Goal: Transaction & Acquisition: Purchase product/service

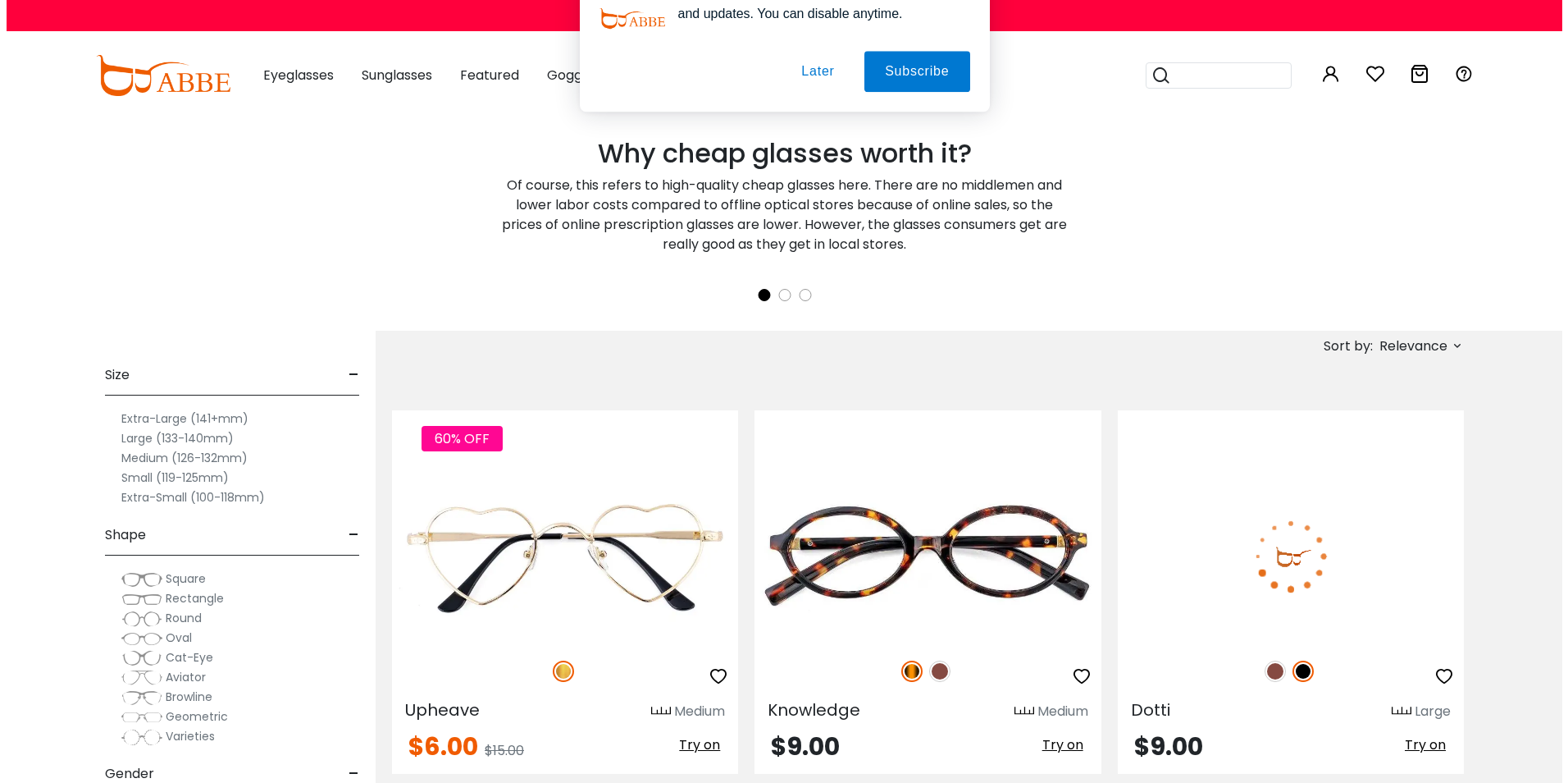
scroll to position [328, 0]
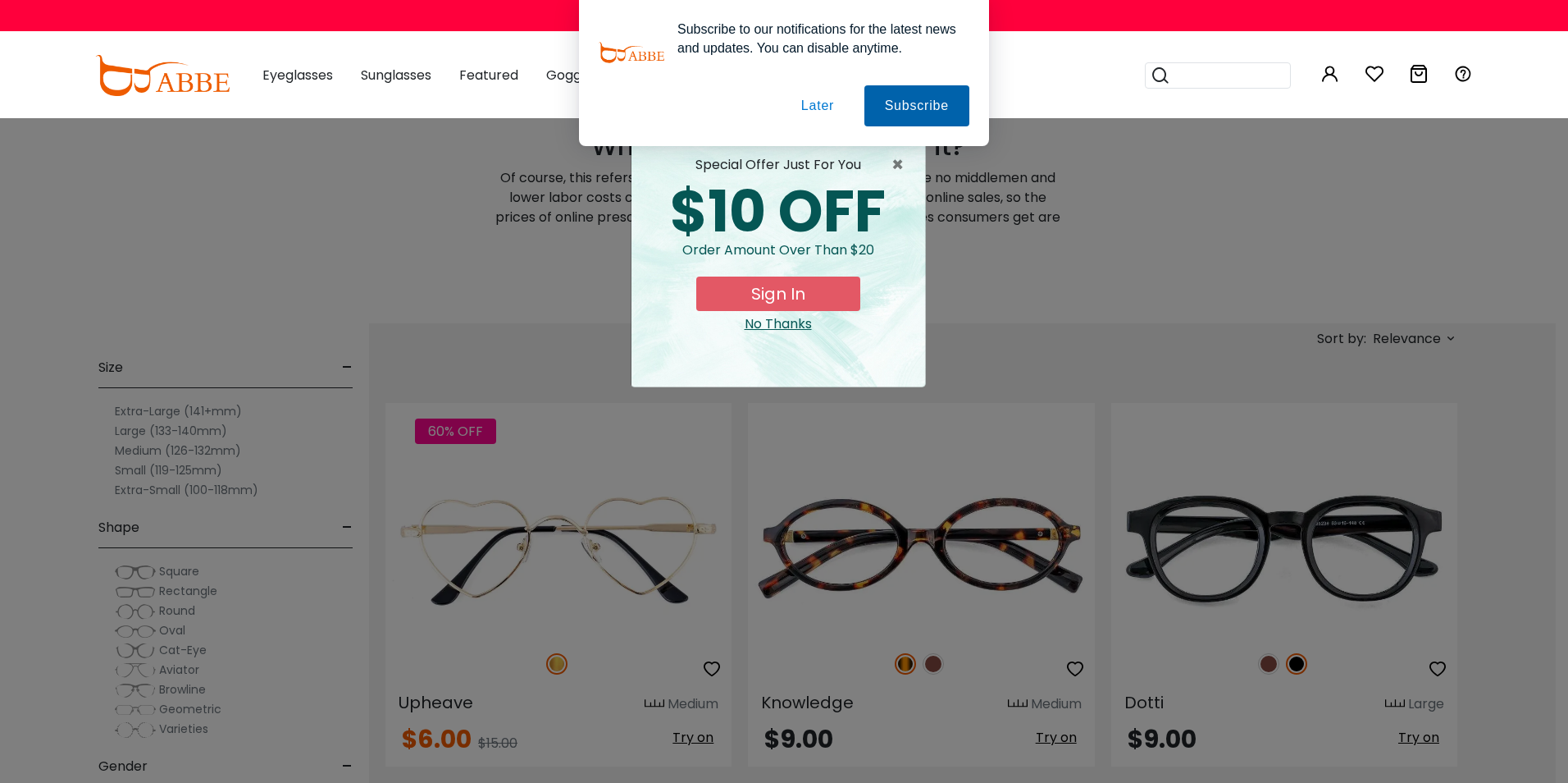
type input "**********"
click at [904, 107] on button "Subscribe" at bounding box center [917, 106] width 105 height 41
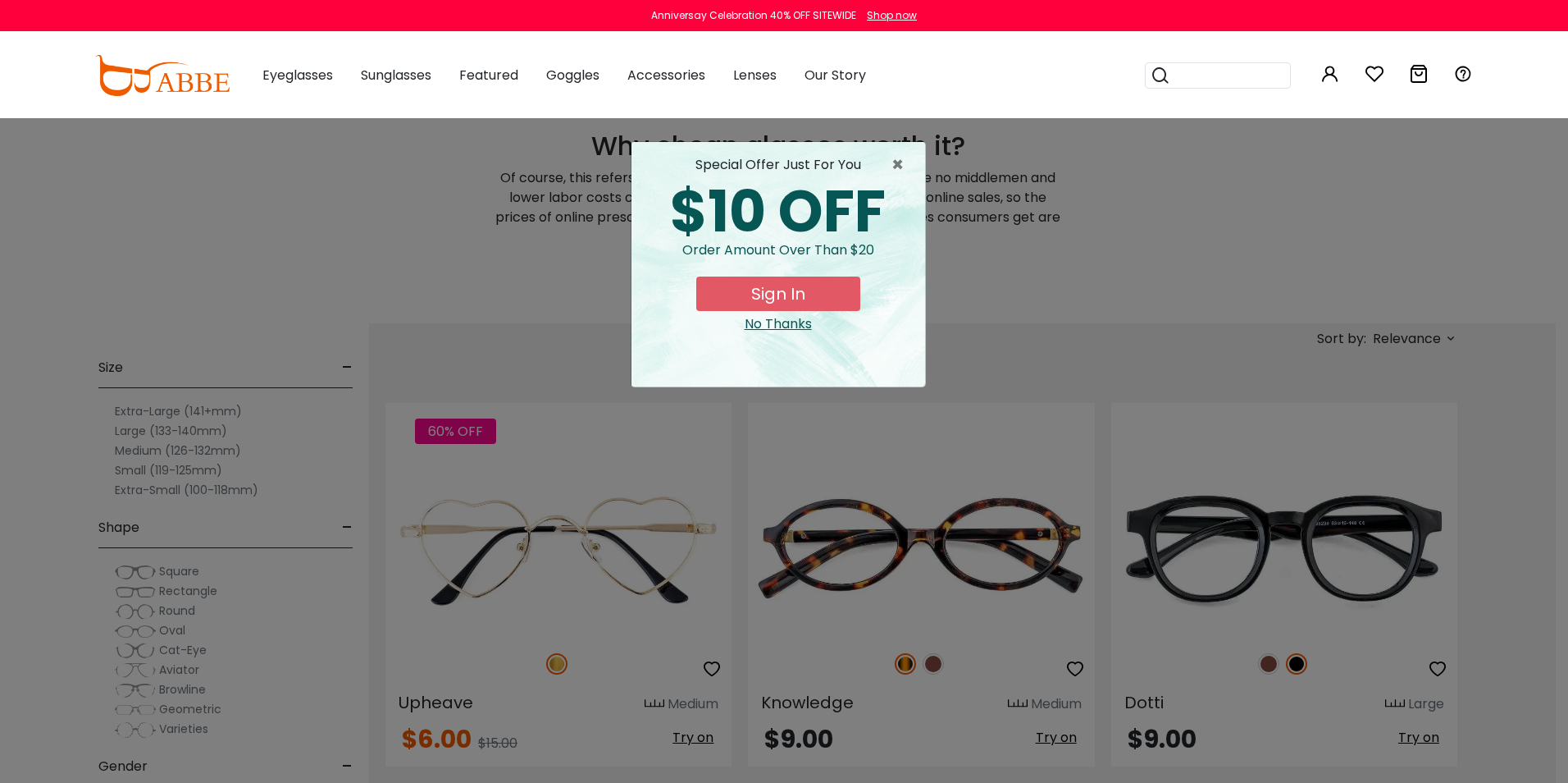
click at [788, 290] on button "Sign In" at bounding box center [778, 294] width 164 height 34
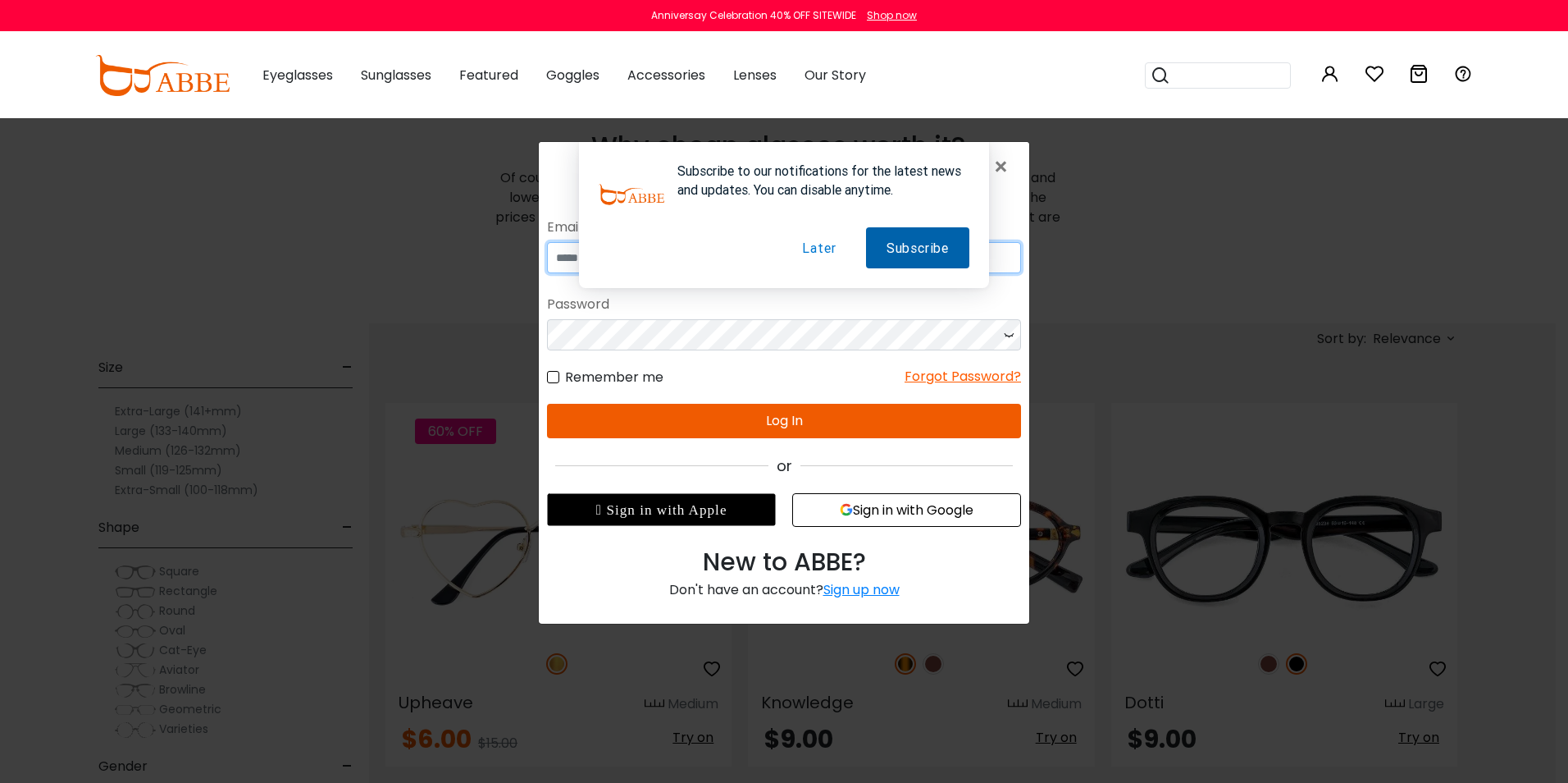
type input "**********"
click at [900, 243] on button "Subscribe" at bounding box center [918, 248] width 103 height 41
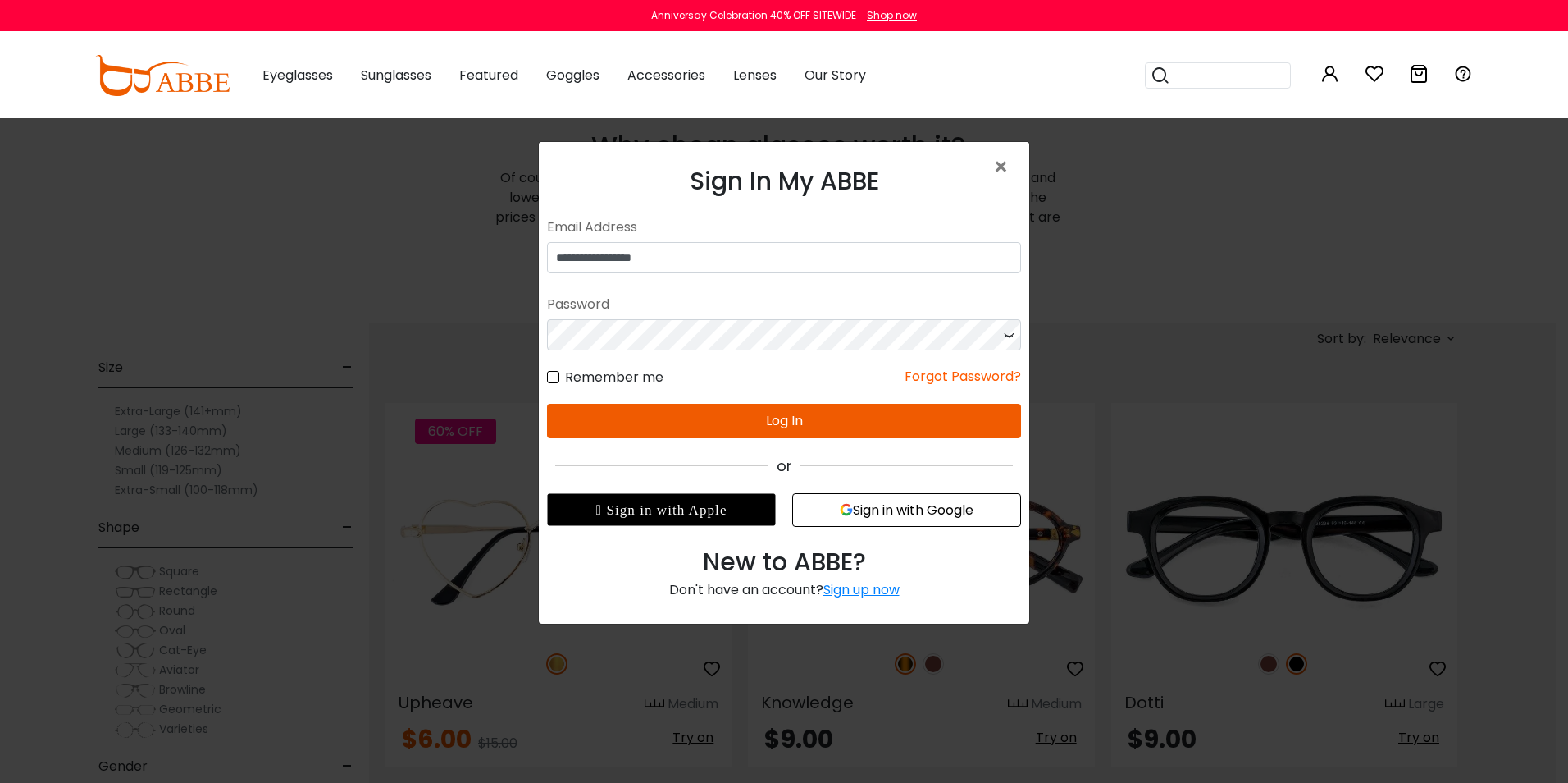
click at [788, 418] on button "Log In" at bounding box center [784, 421] width 474 height 34
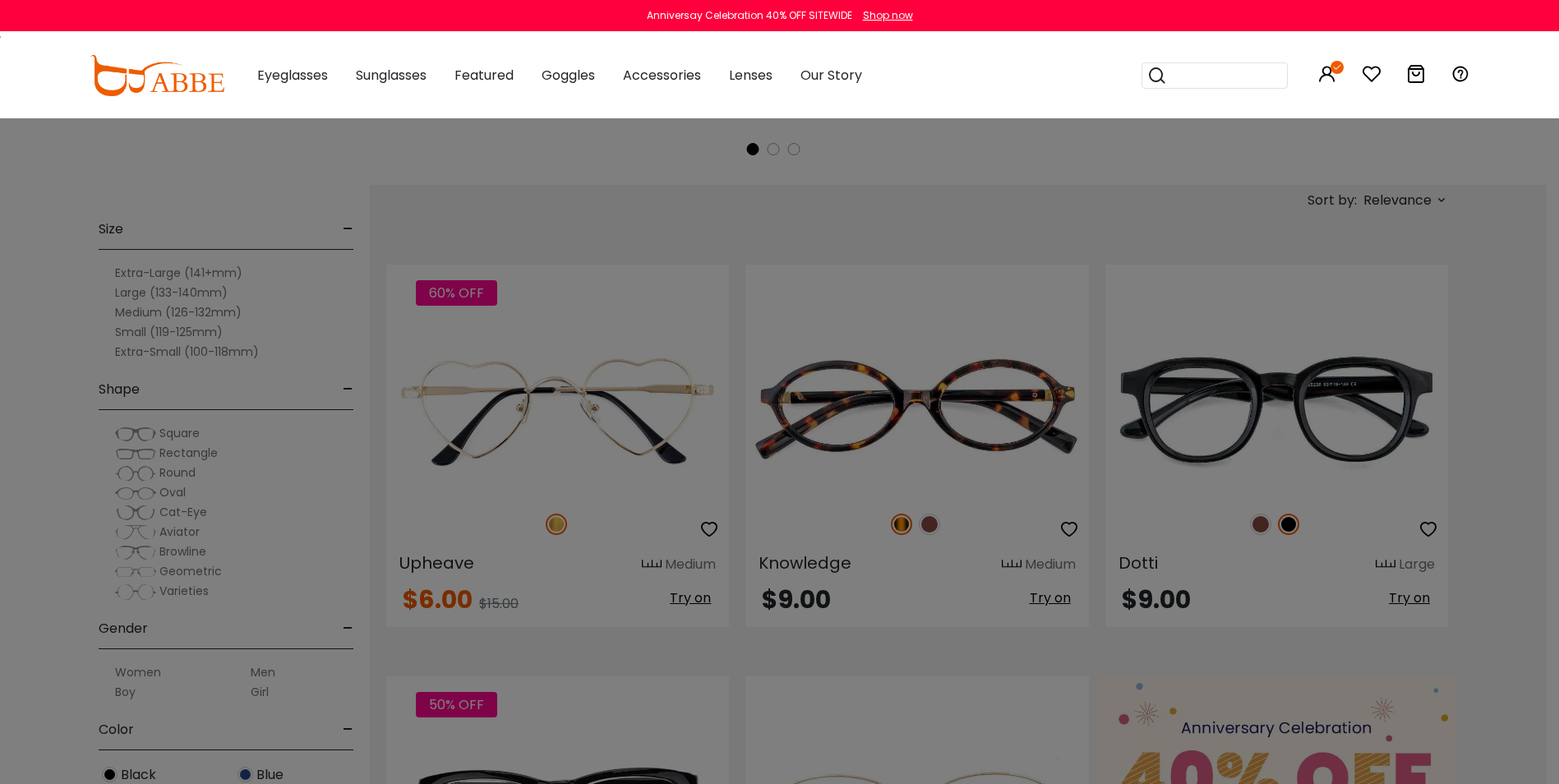
scroll to position [493, 0]
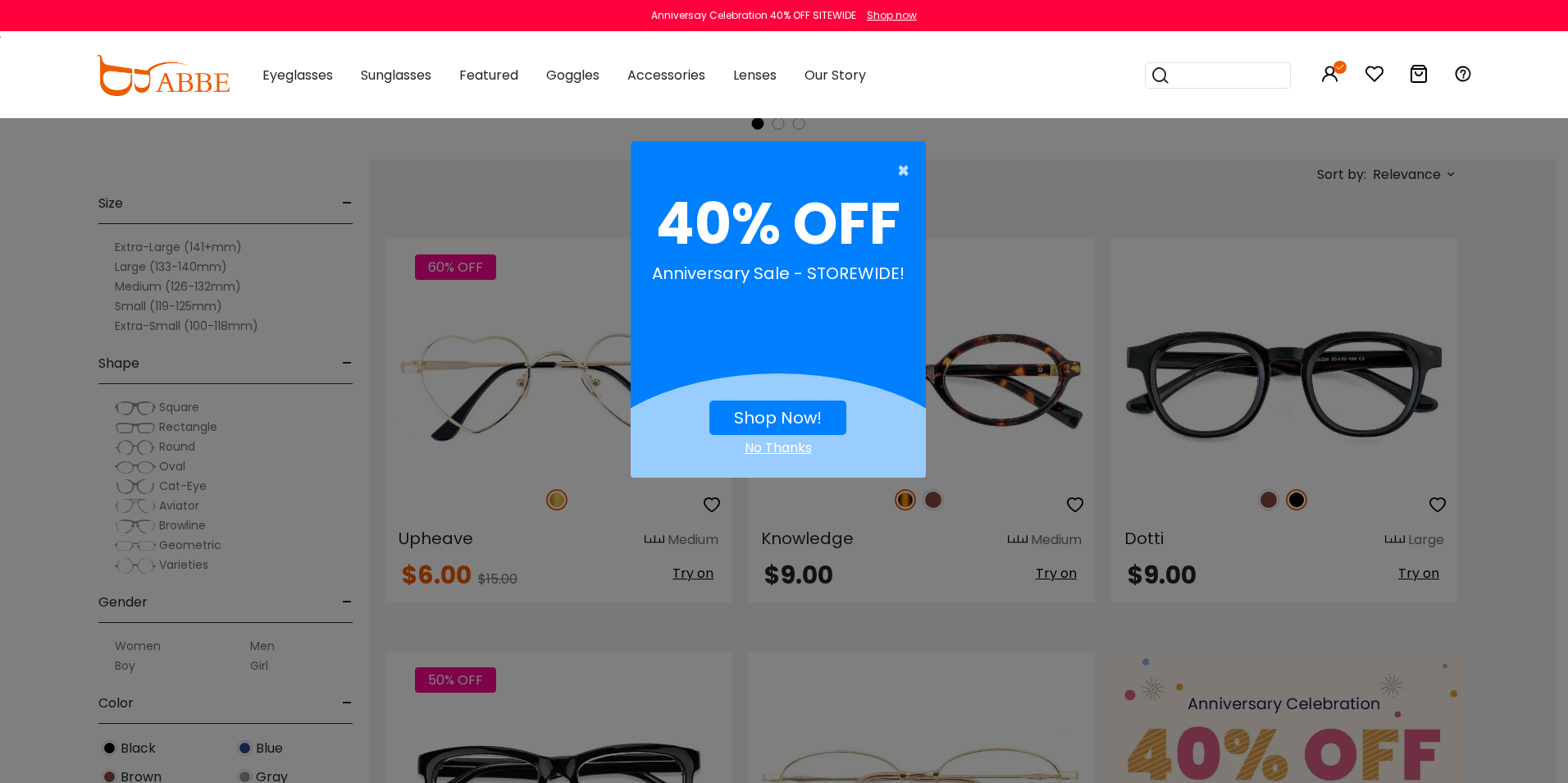
click at [898, 168] on span "×" at bounding box center [907, 170] width 21 height 33
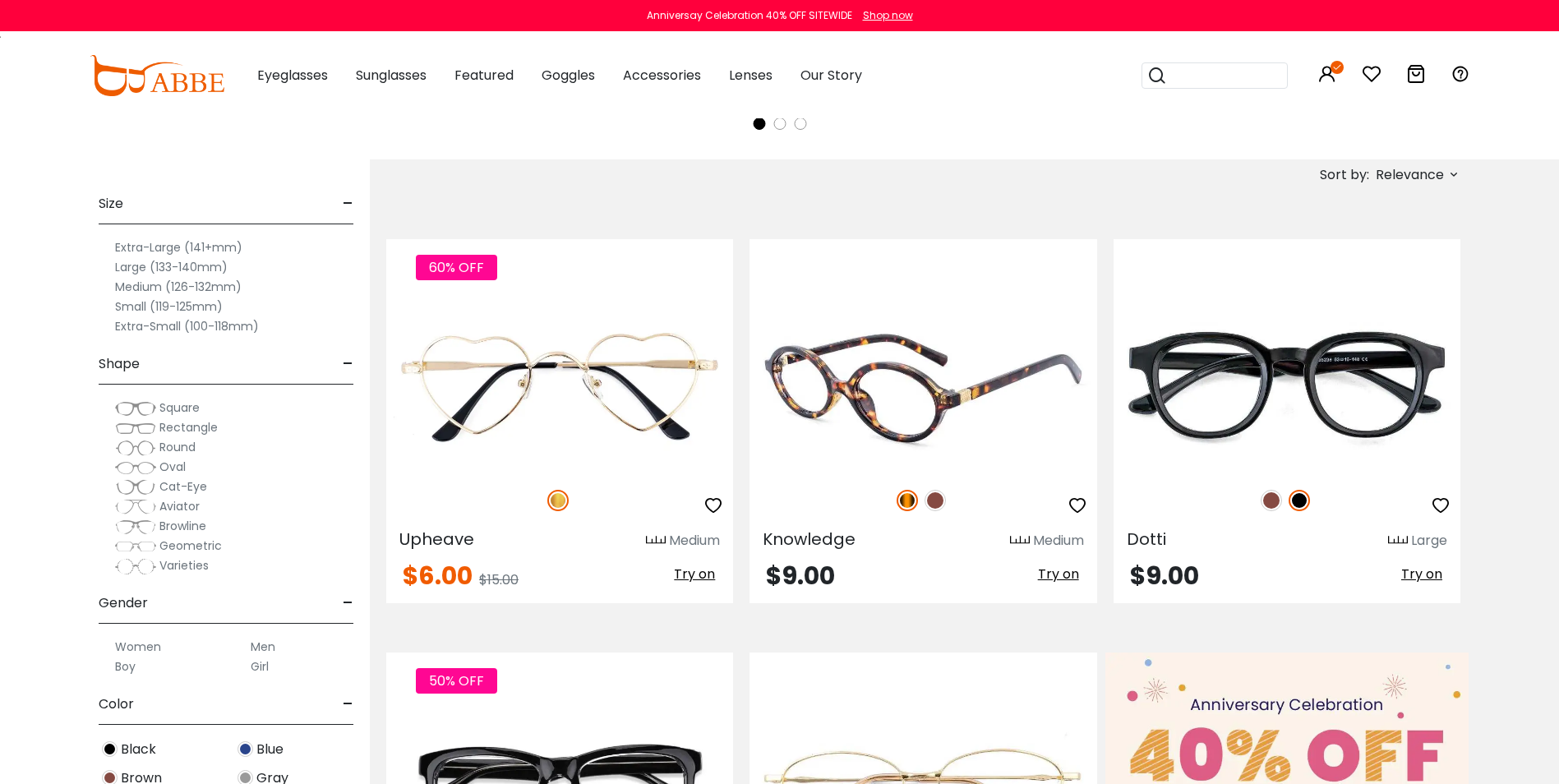
click at [934, 502] on img at bounding box center [935, 500] width 22 height 22
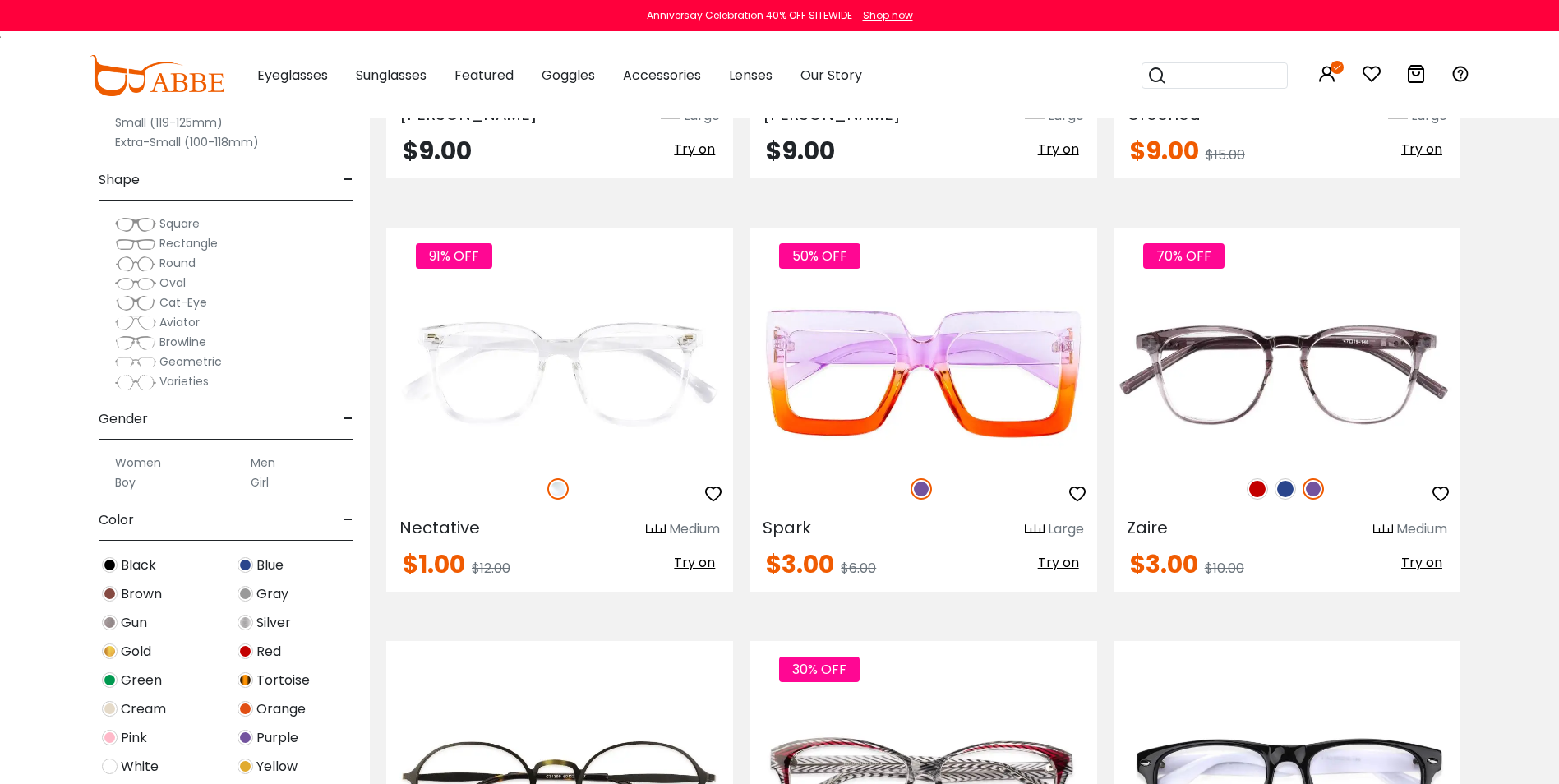
scroll to position [3532, 0]
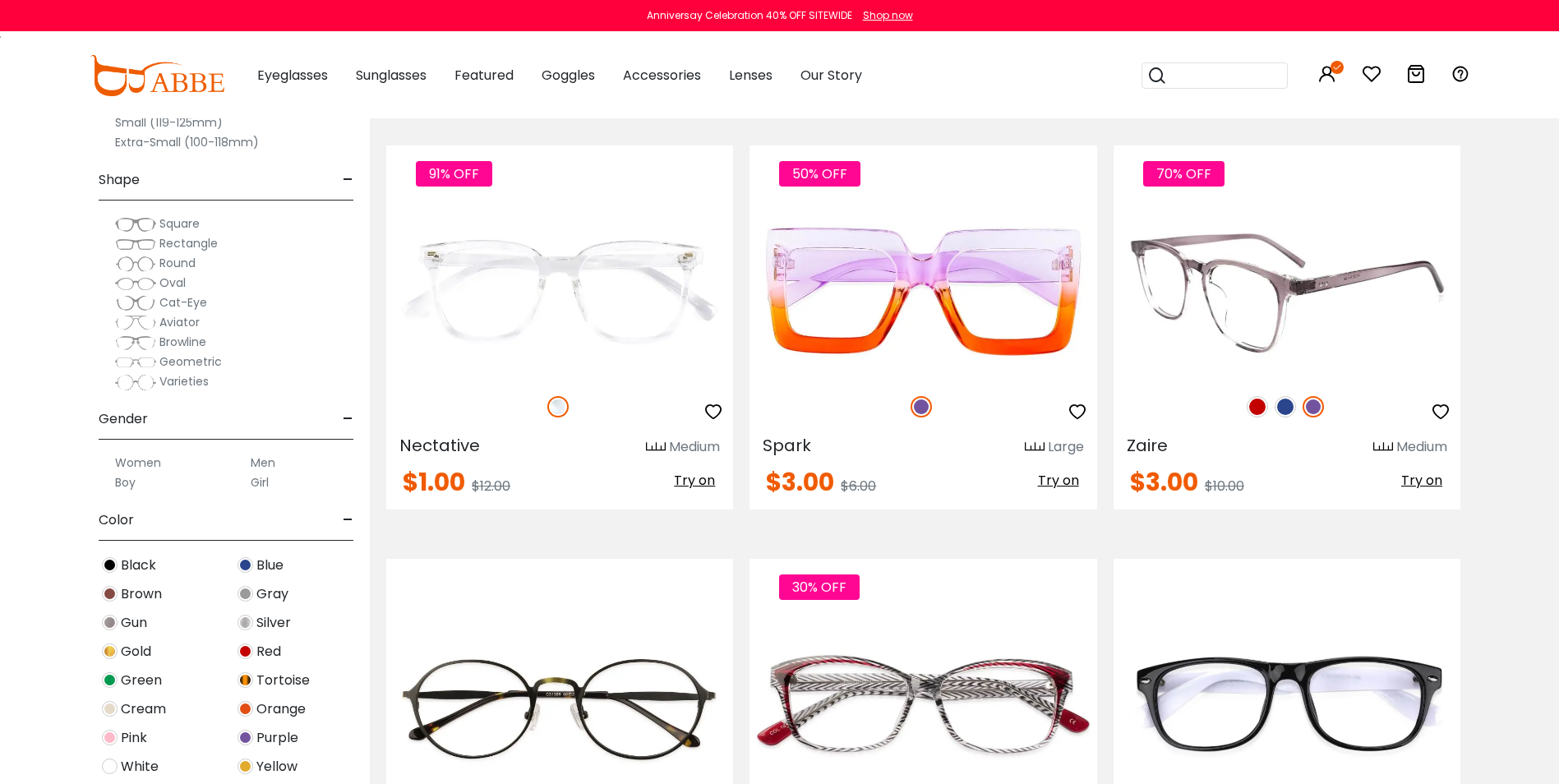
click at [1290, 407] on img at bounding box center [1284, 406] width 22 height 22
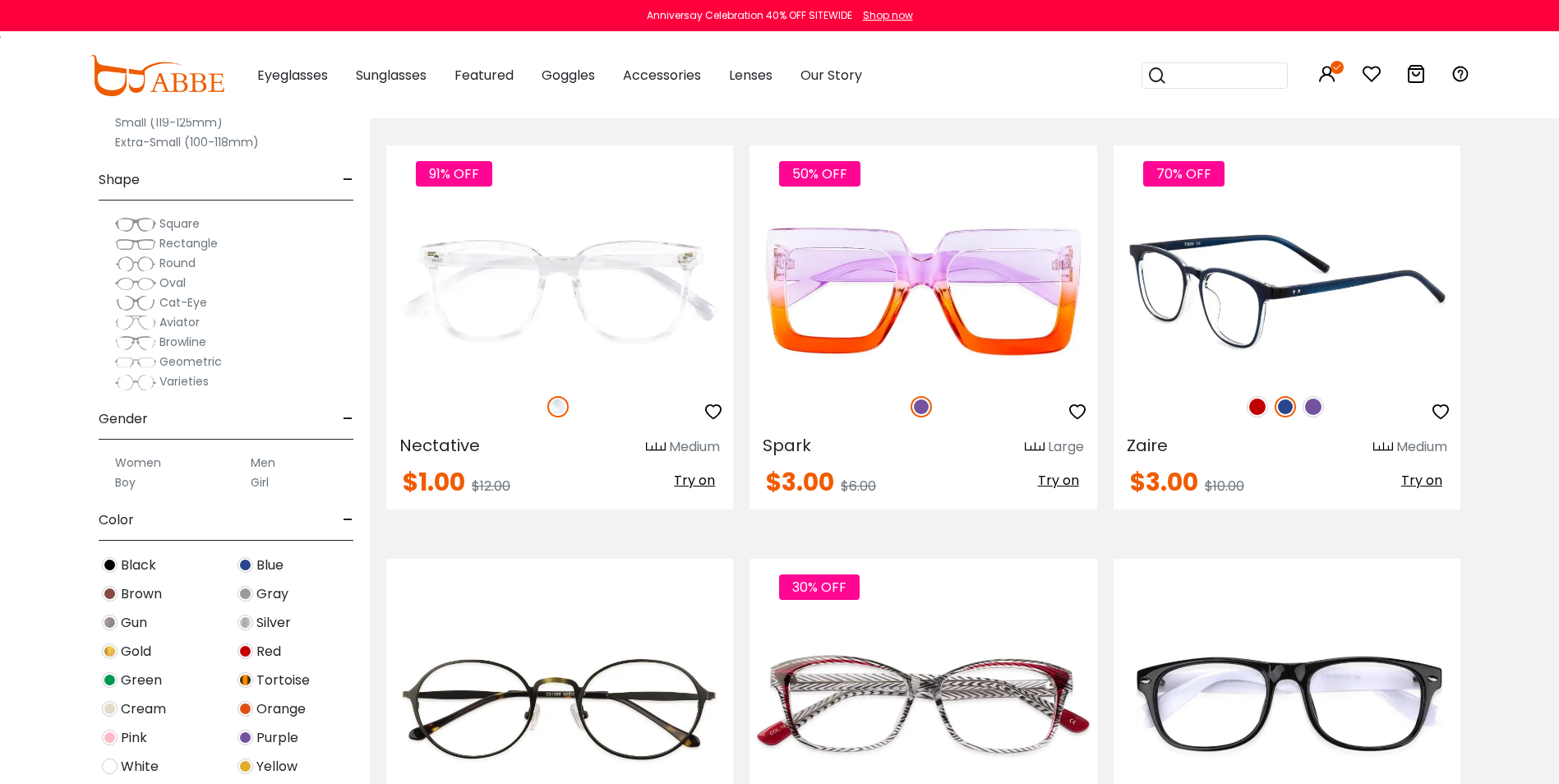
click at [1258, 406] on img at bounding box center [1257, 406] width 22 height 22
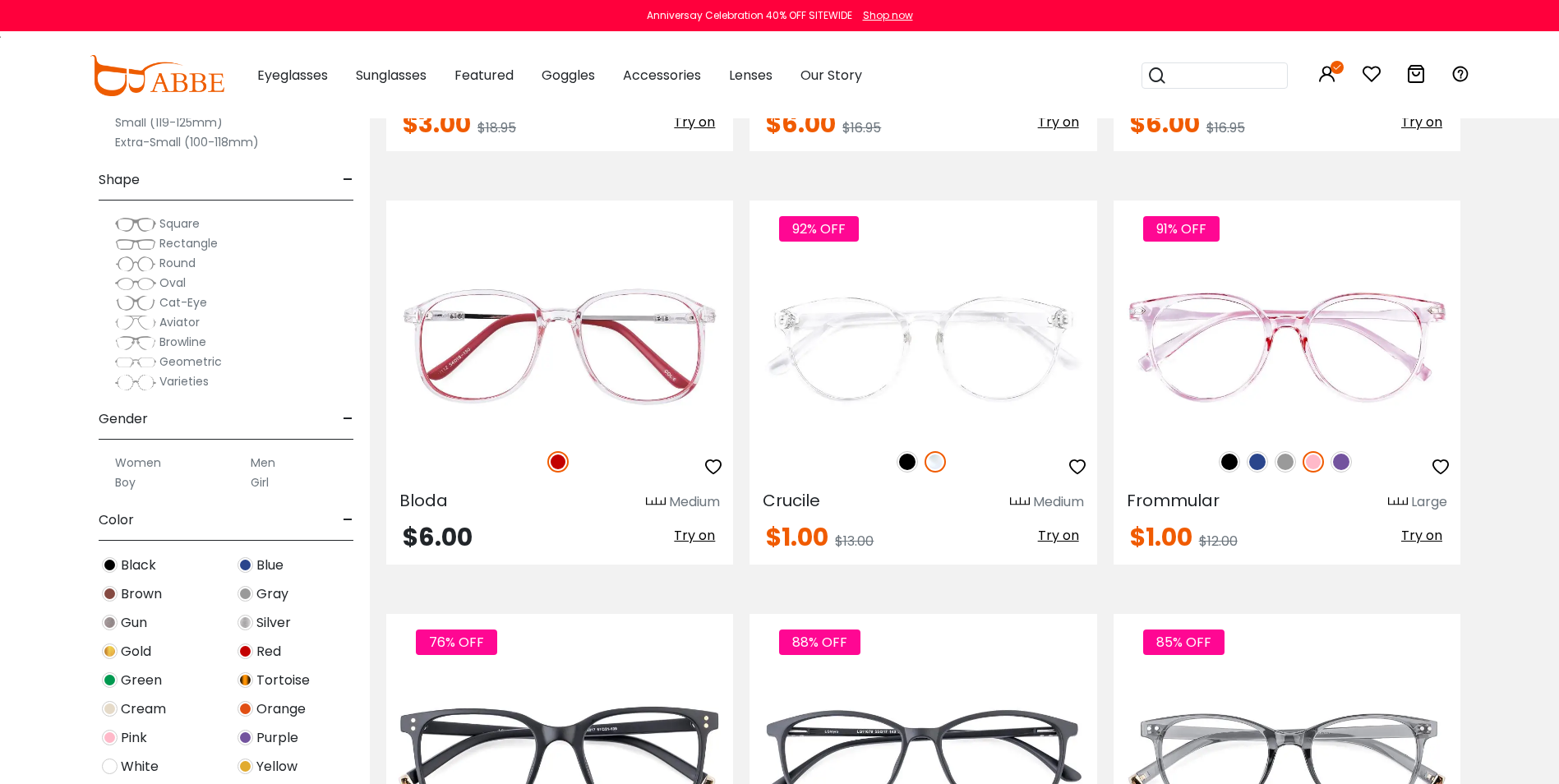
scroll to position [5997, 0]
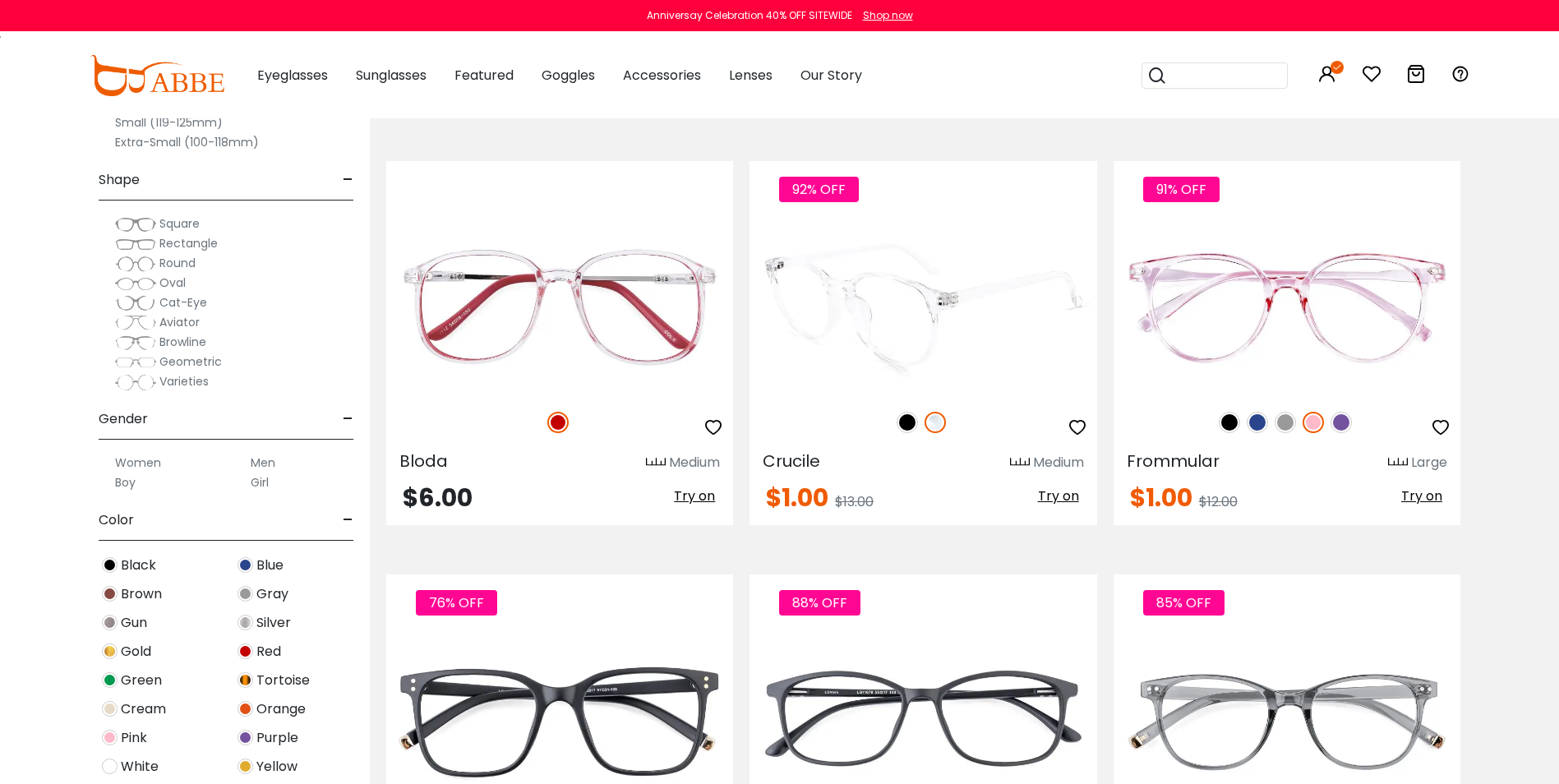
click at [905, 420] on img at bounding box center [906, 422] width 22 height 22
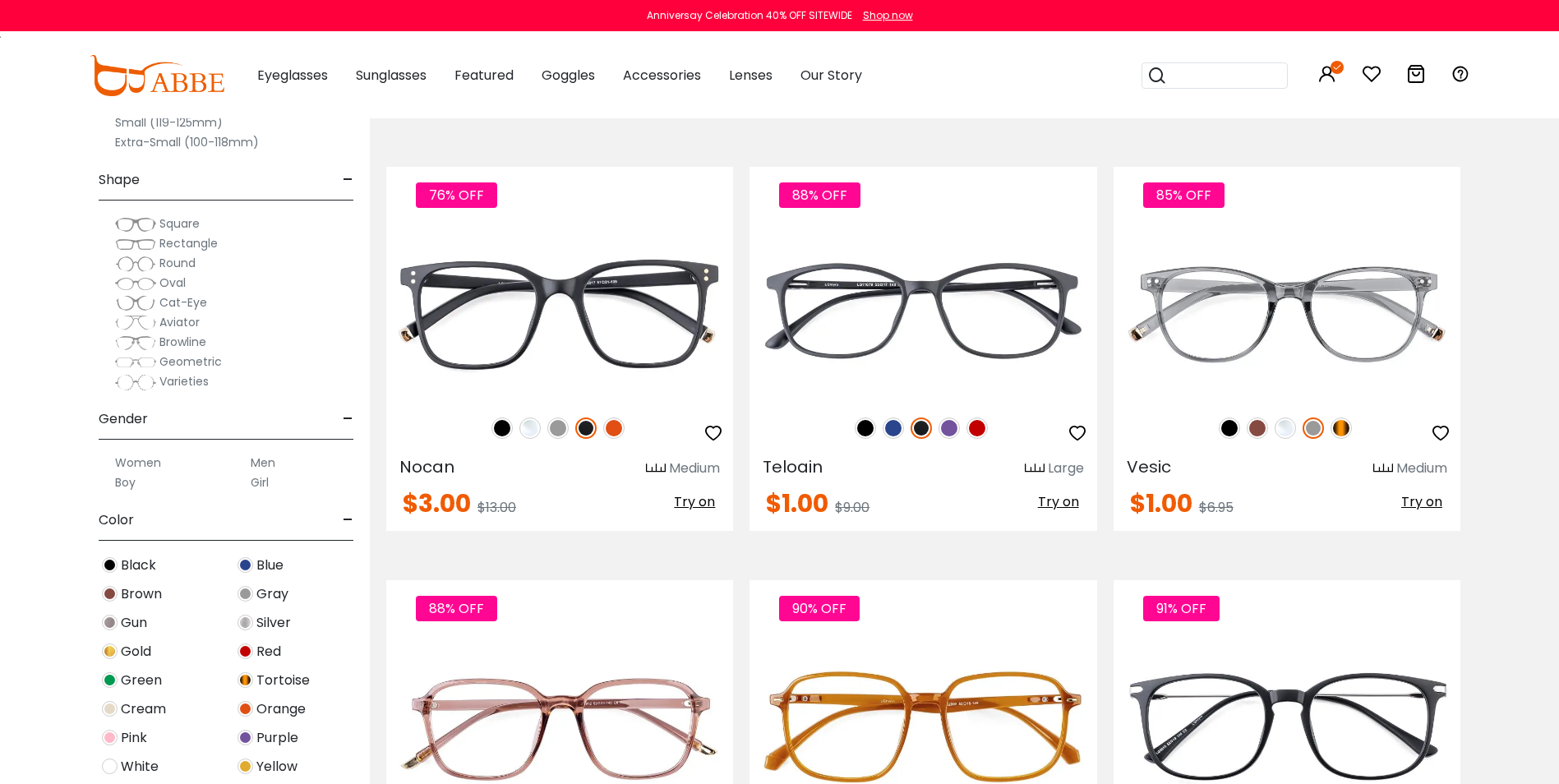
scroll to position [6407, 0]
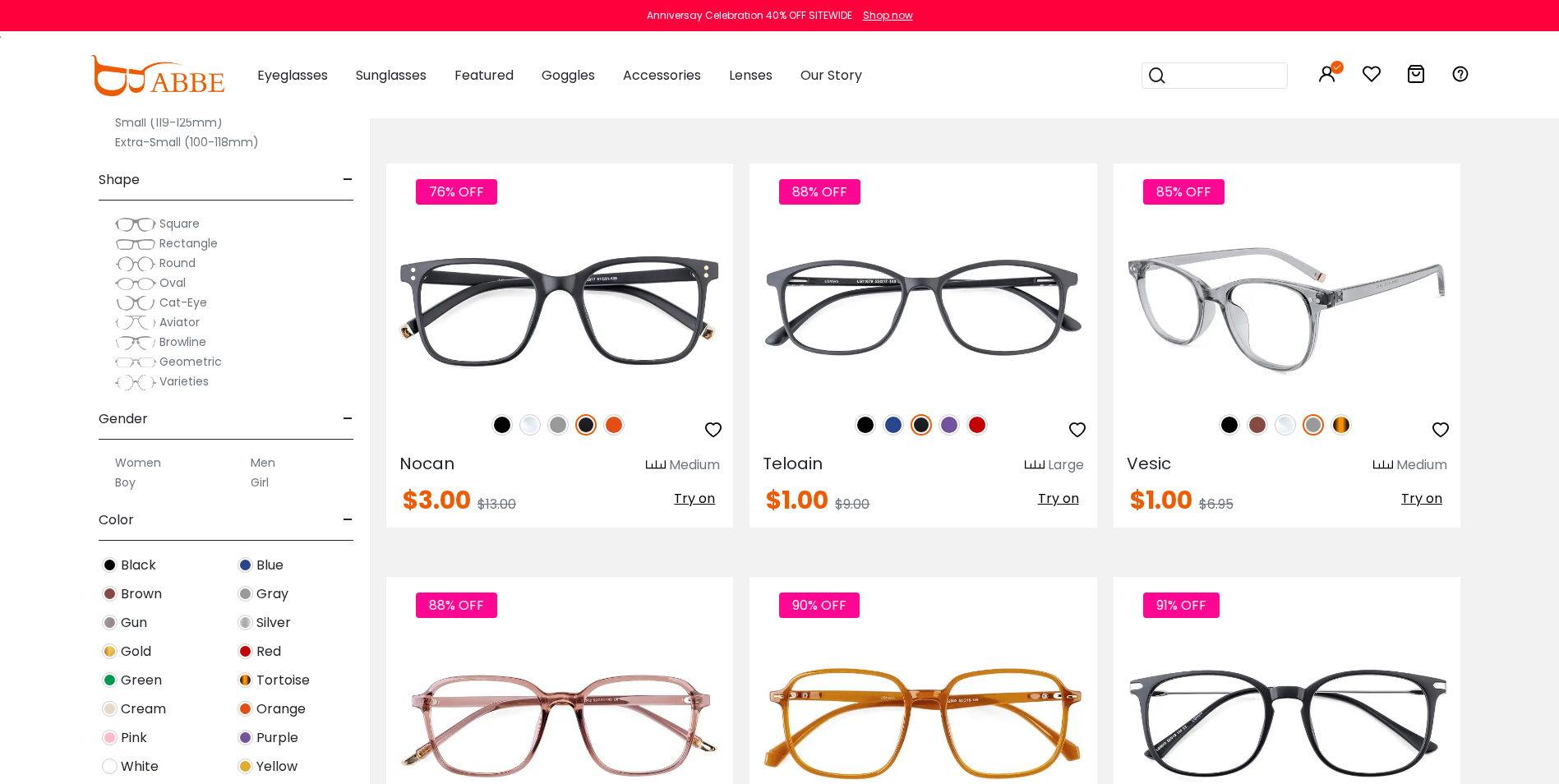
click at [1222, 424] on img at bounding box center [1229, 424] width 22 height 22
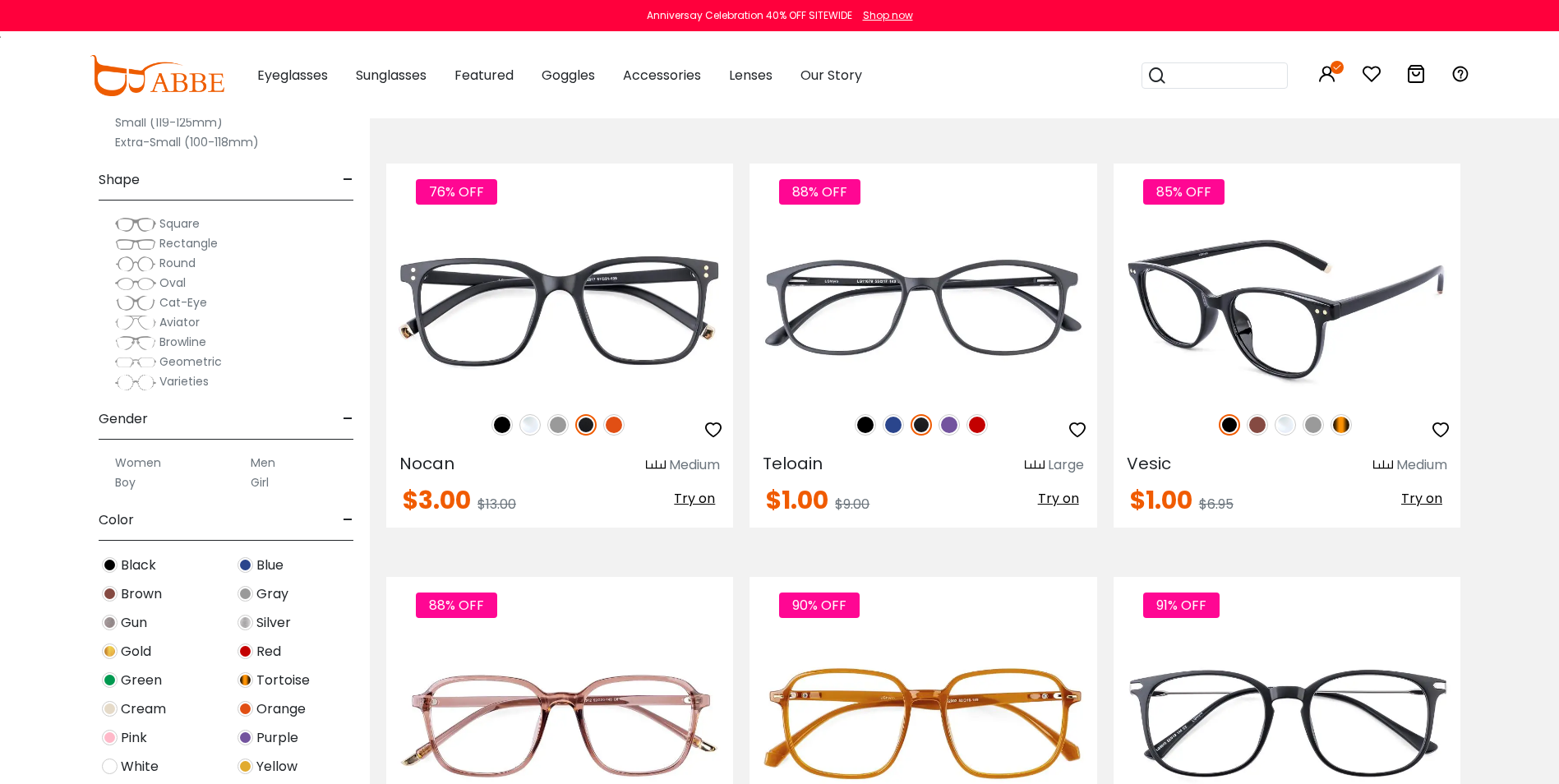
click at [1256, 431] on img at bounding box center [1257, 424] width 22 height 22
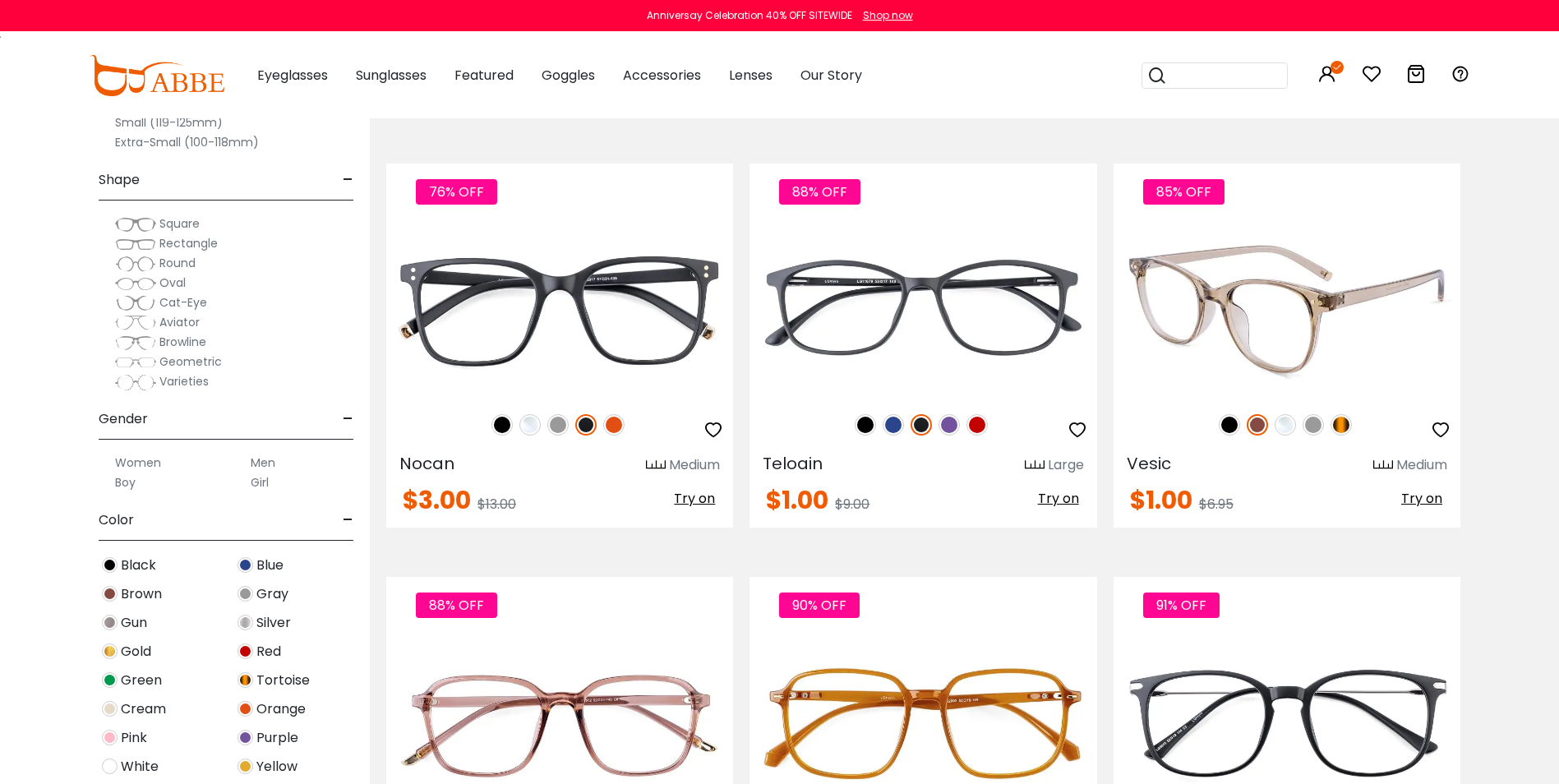
click at [1284, 423] on img at bounding box center [1284, 424] width 22 height 22
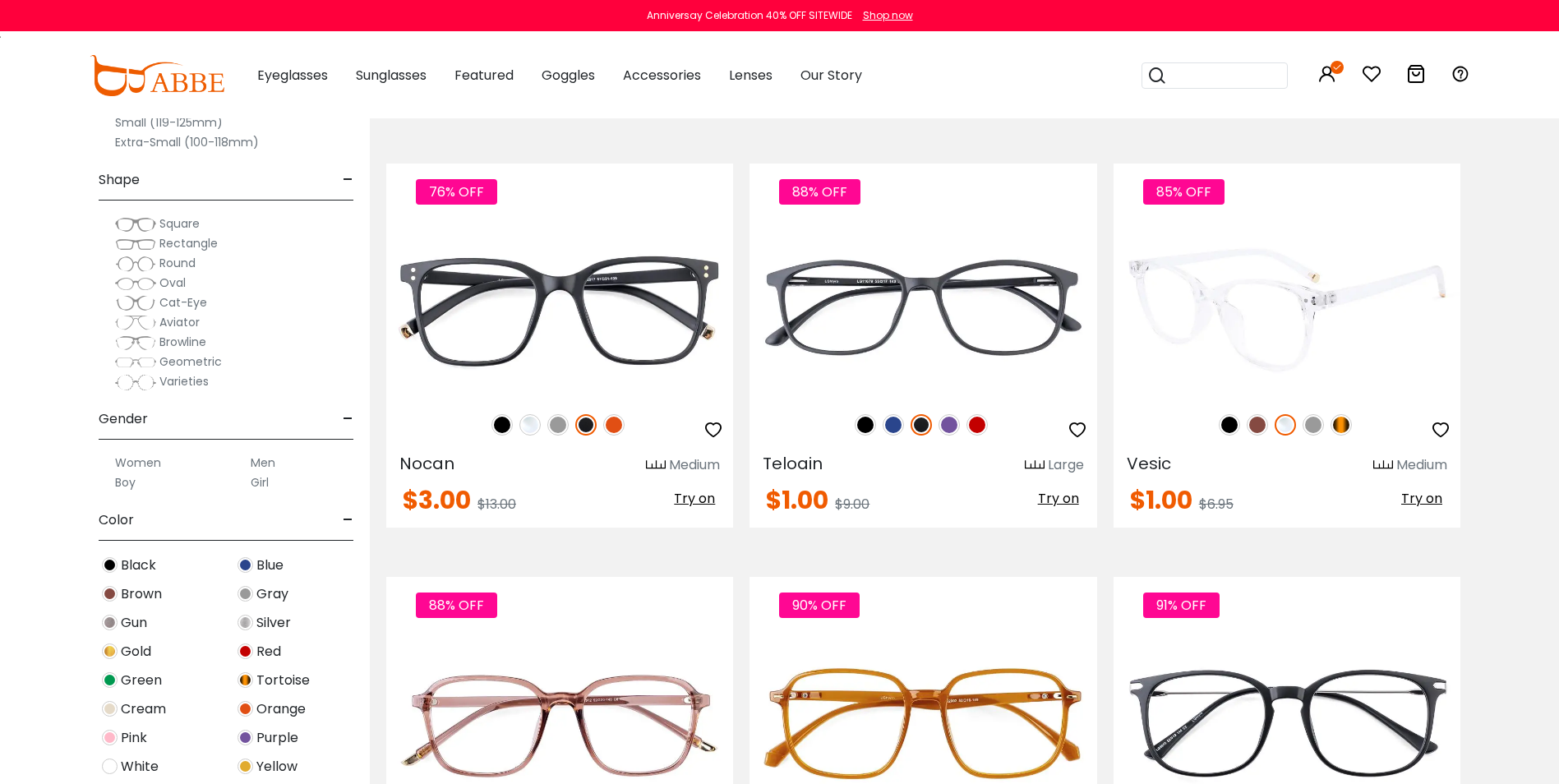
click at [1317, 423] on img at bounding box center [1313, 424] width 22 height 22
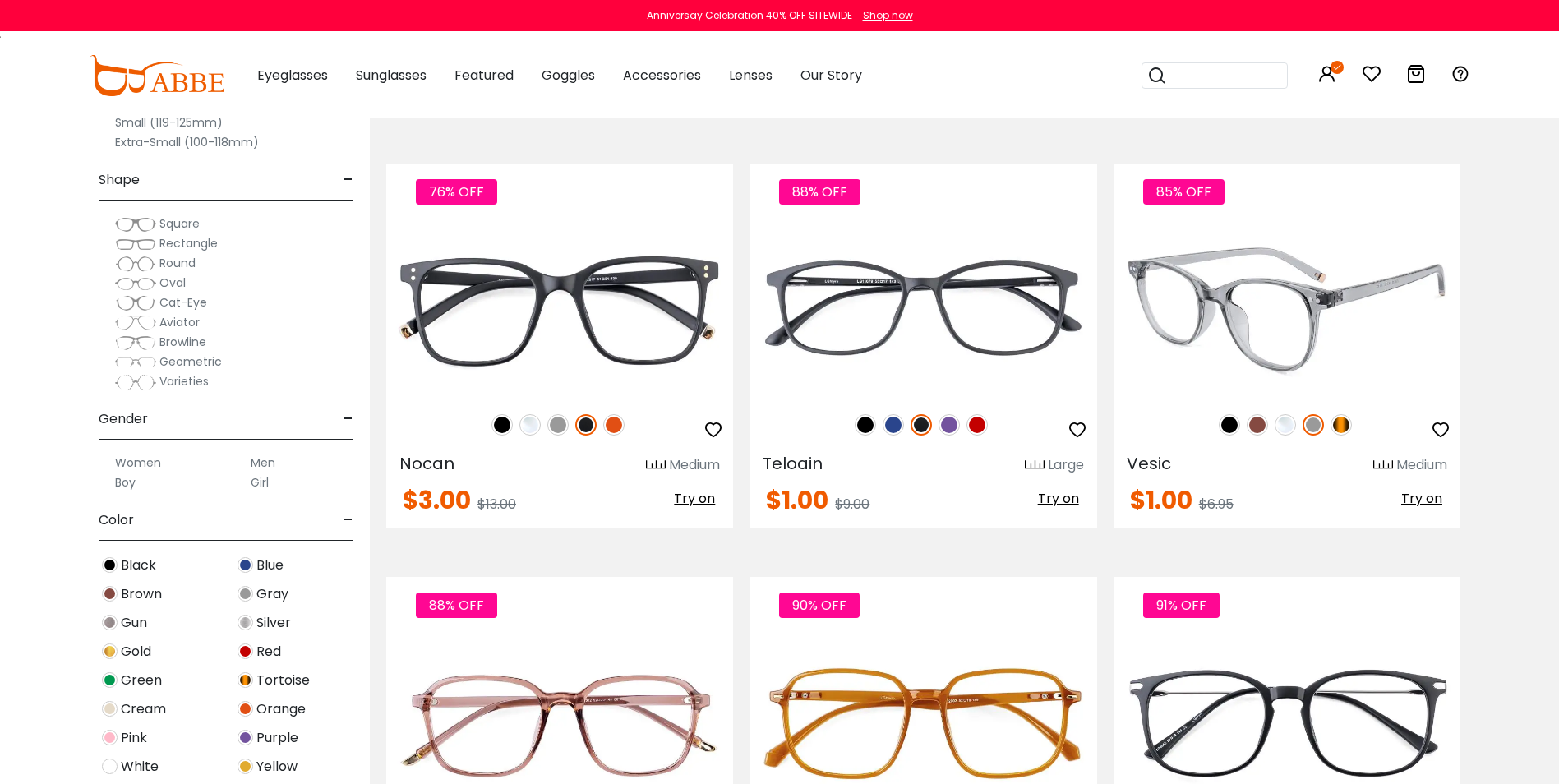
click at [1344, 425] on img at bounding box center [1340, 424] width 22 height 22
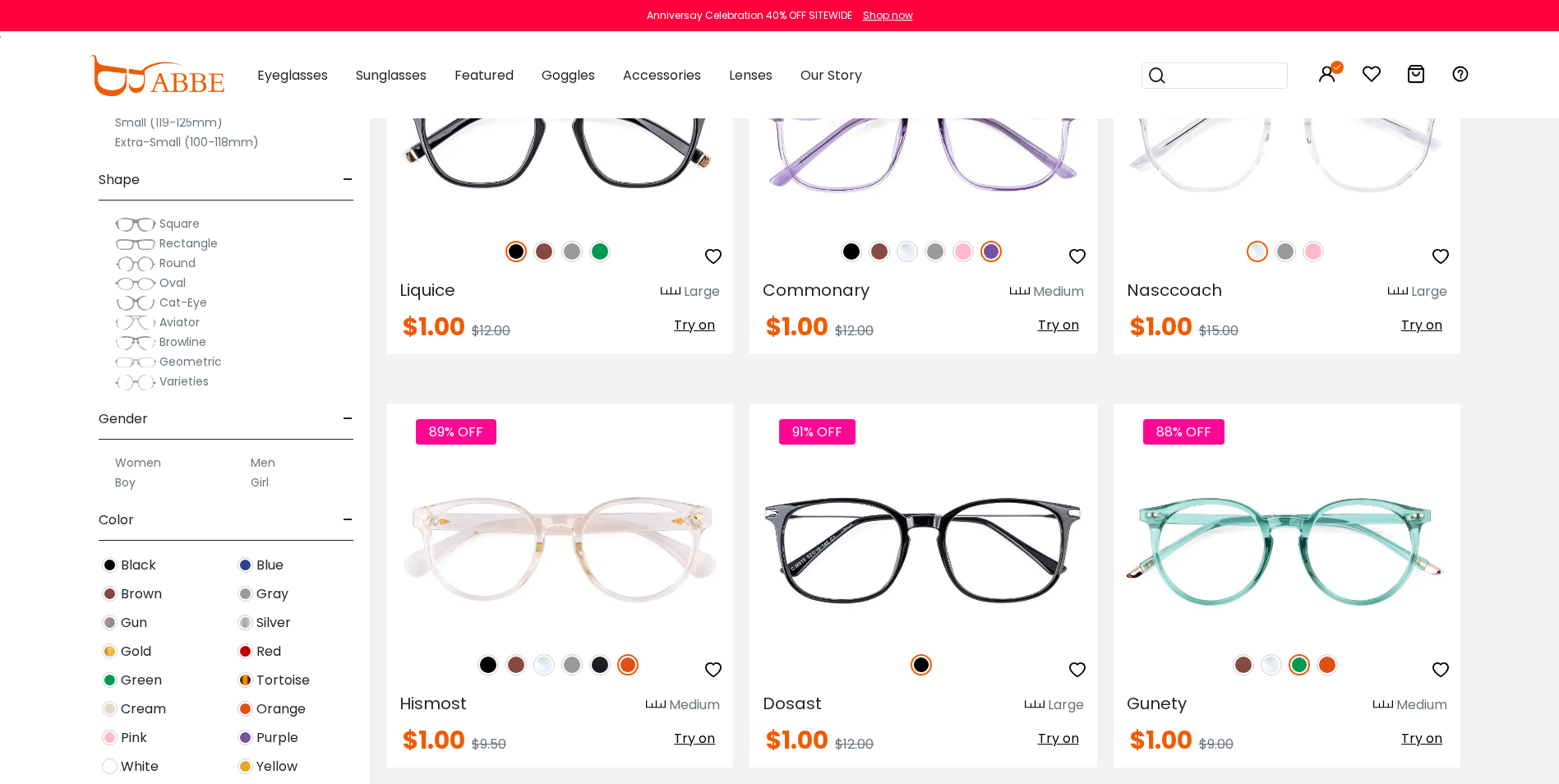
scroll to position [7558, 0]
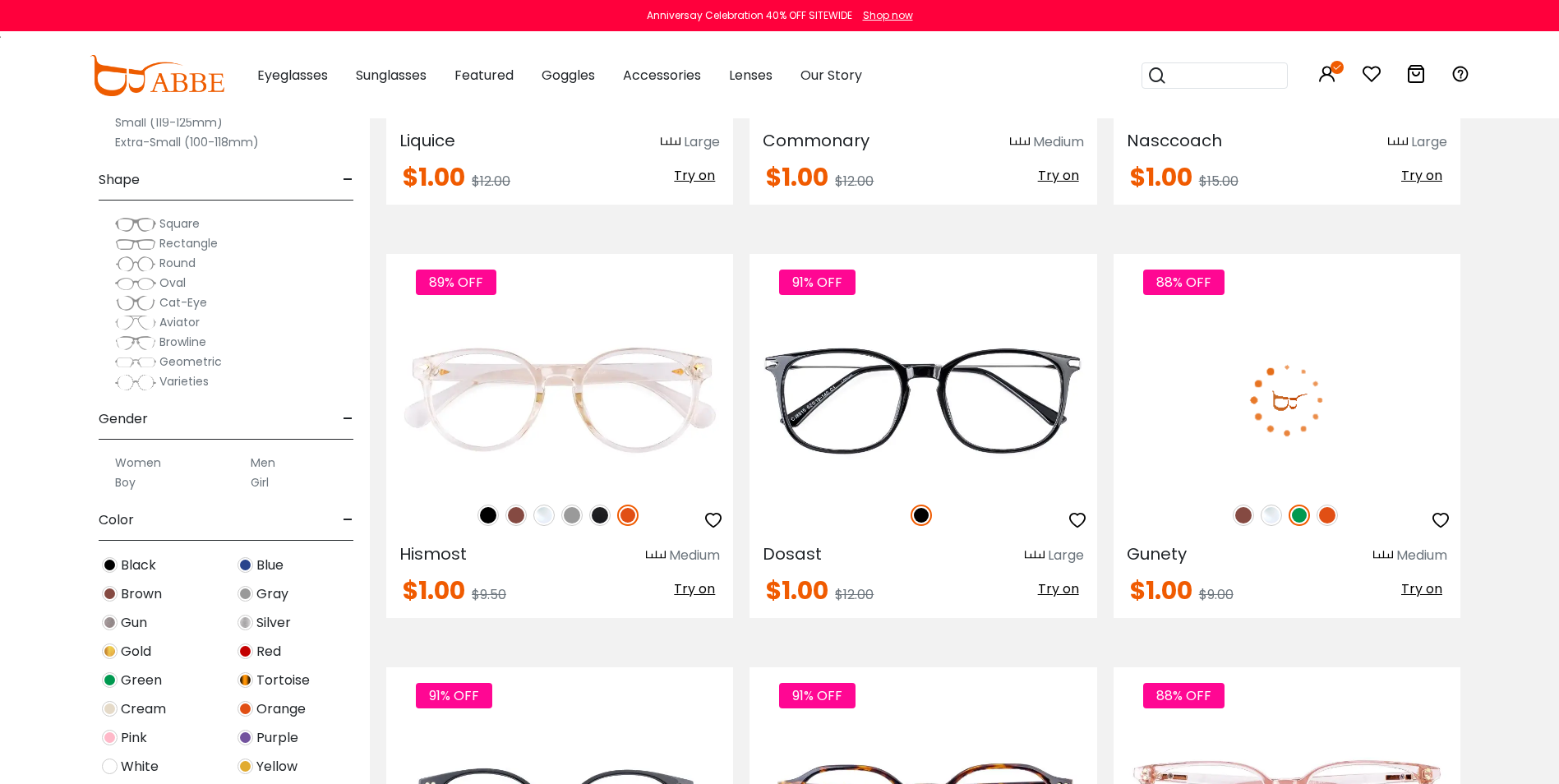
click at [1231, 515] on div "88% OFF" at bounding box center [1286, 515] width 347 height 34
click at [1237, 513] on img at bounding box center [1243, 515] width 22 height 22
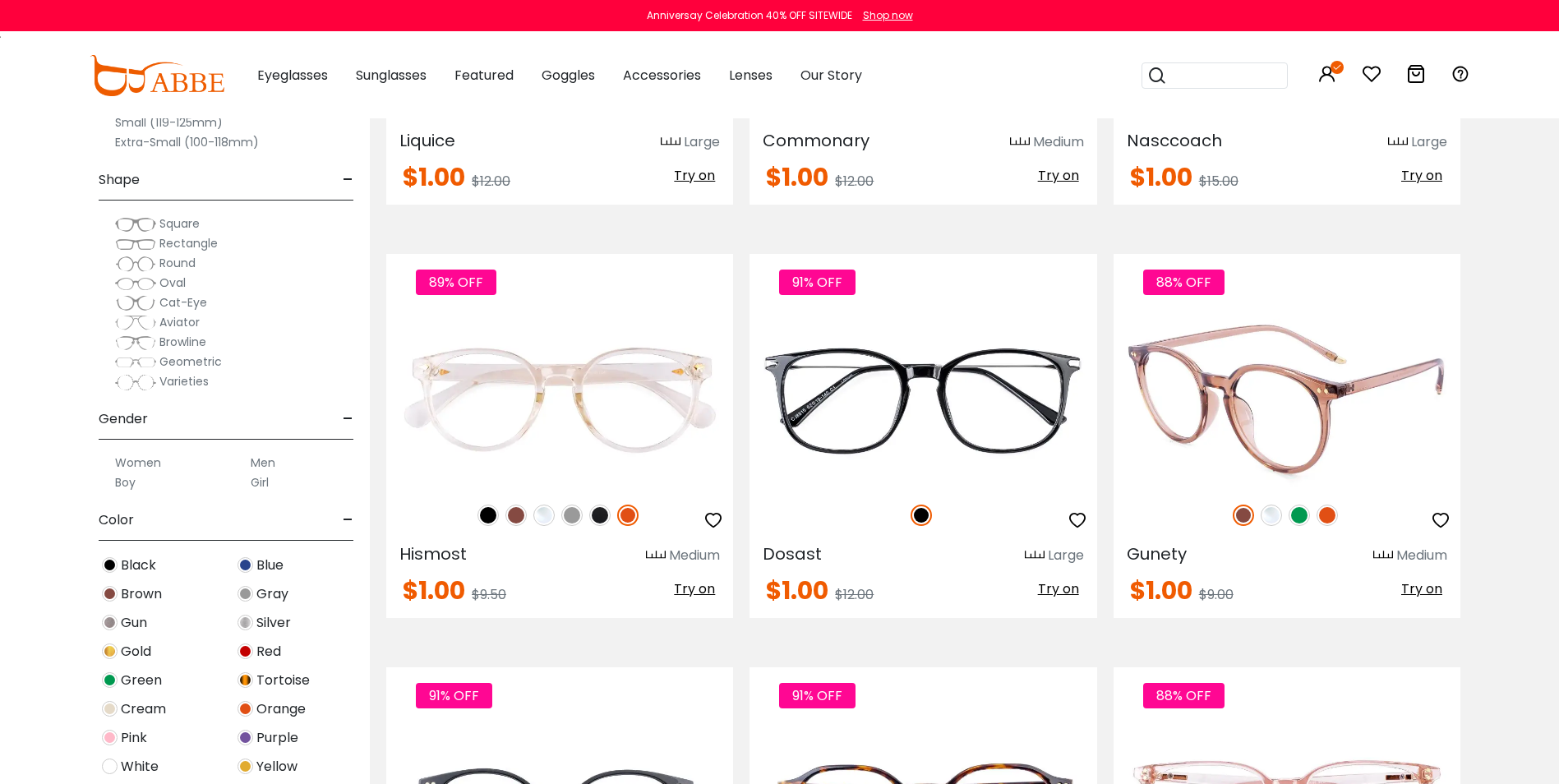
click at [1273, 516] on img at bounding box center [1271, 515] width 22 height 22
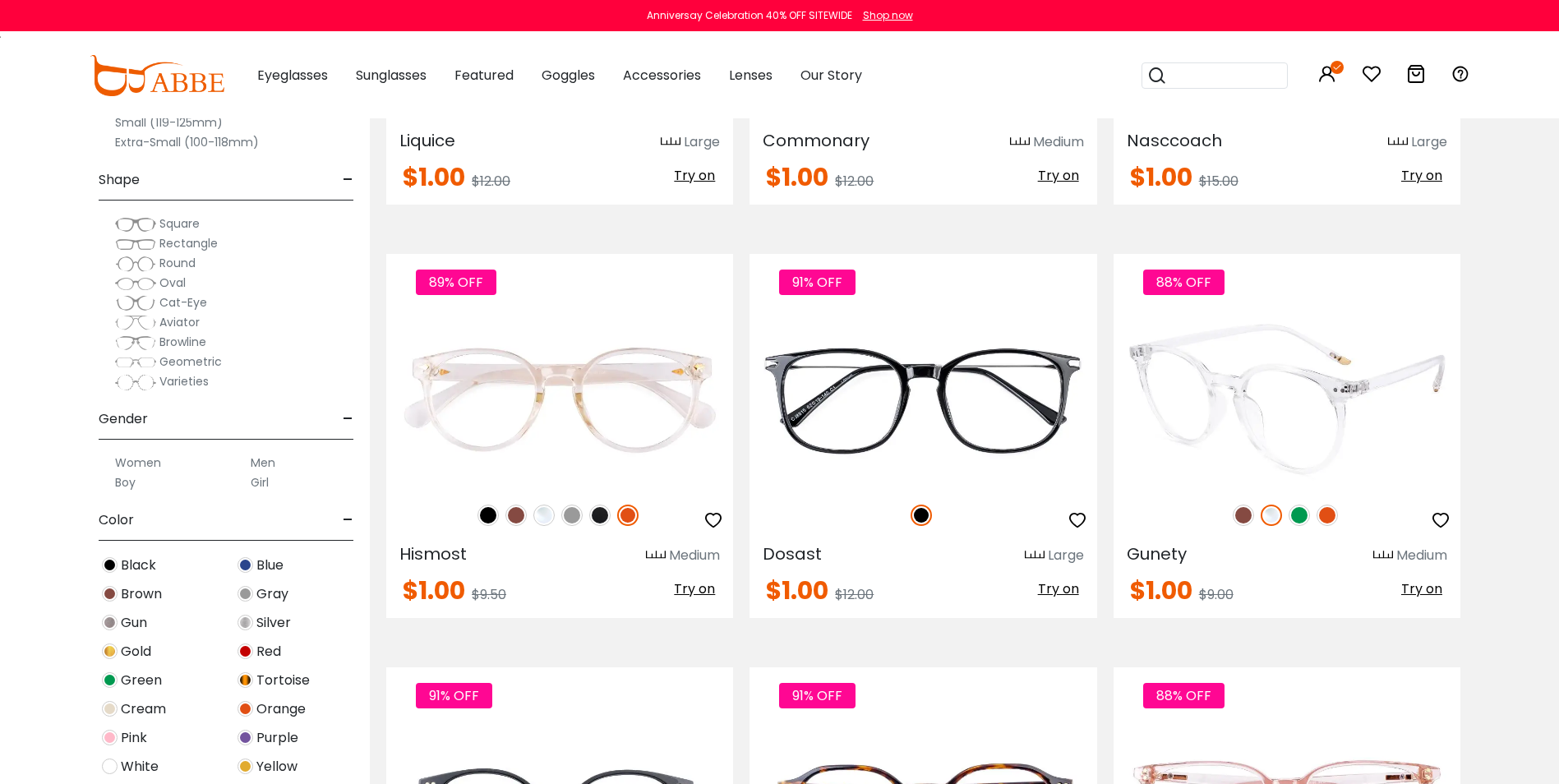
click at [1302, 514] on img at bounding box center [1299, 515] width 22 height 22
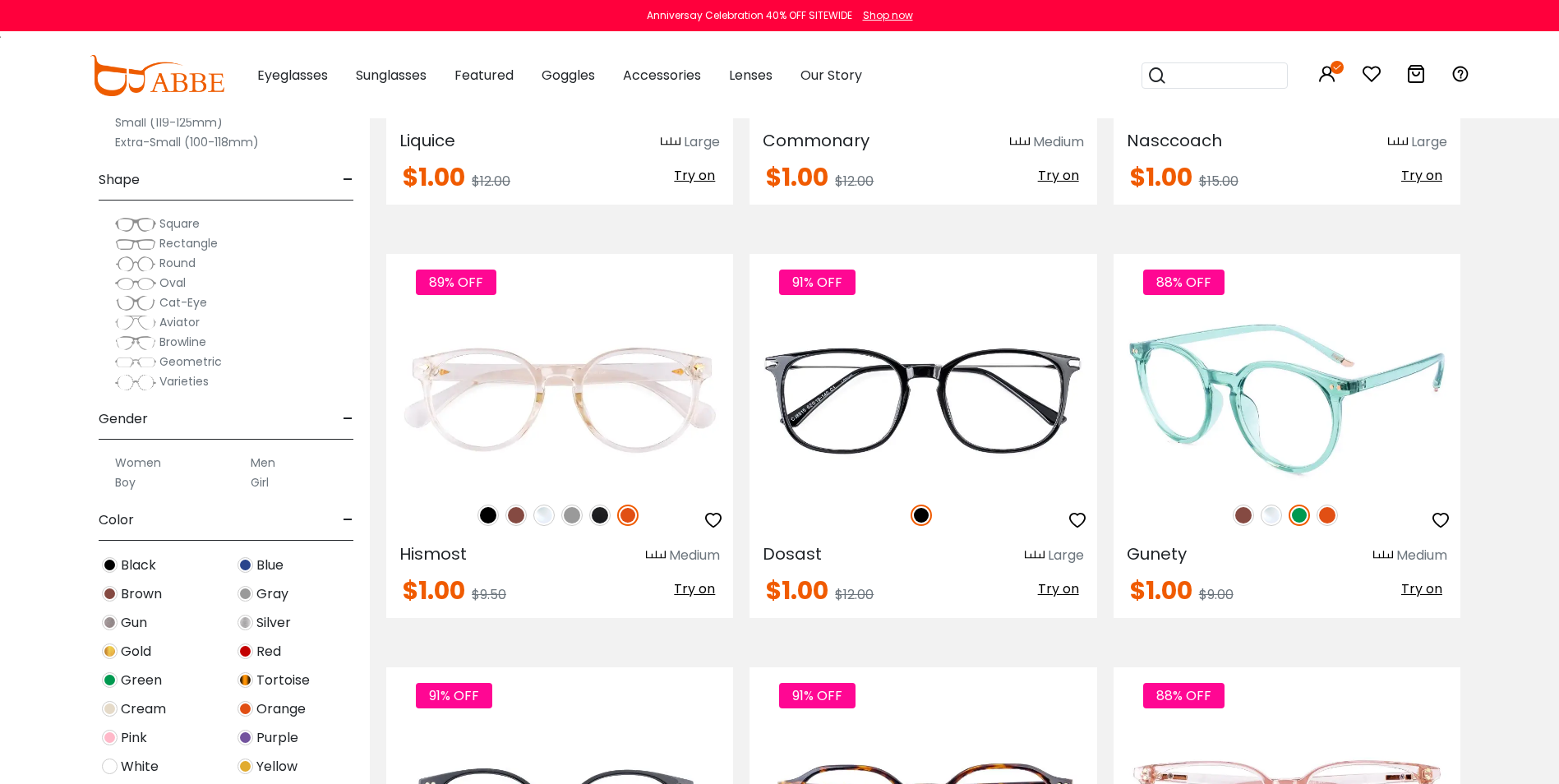
click at [1324, 514] on img at bounding box center [1327, 515] width 22 height 22
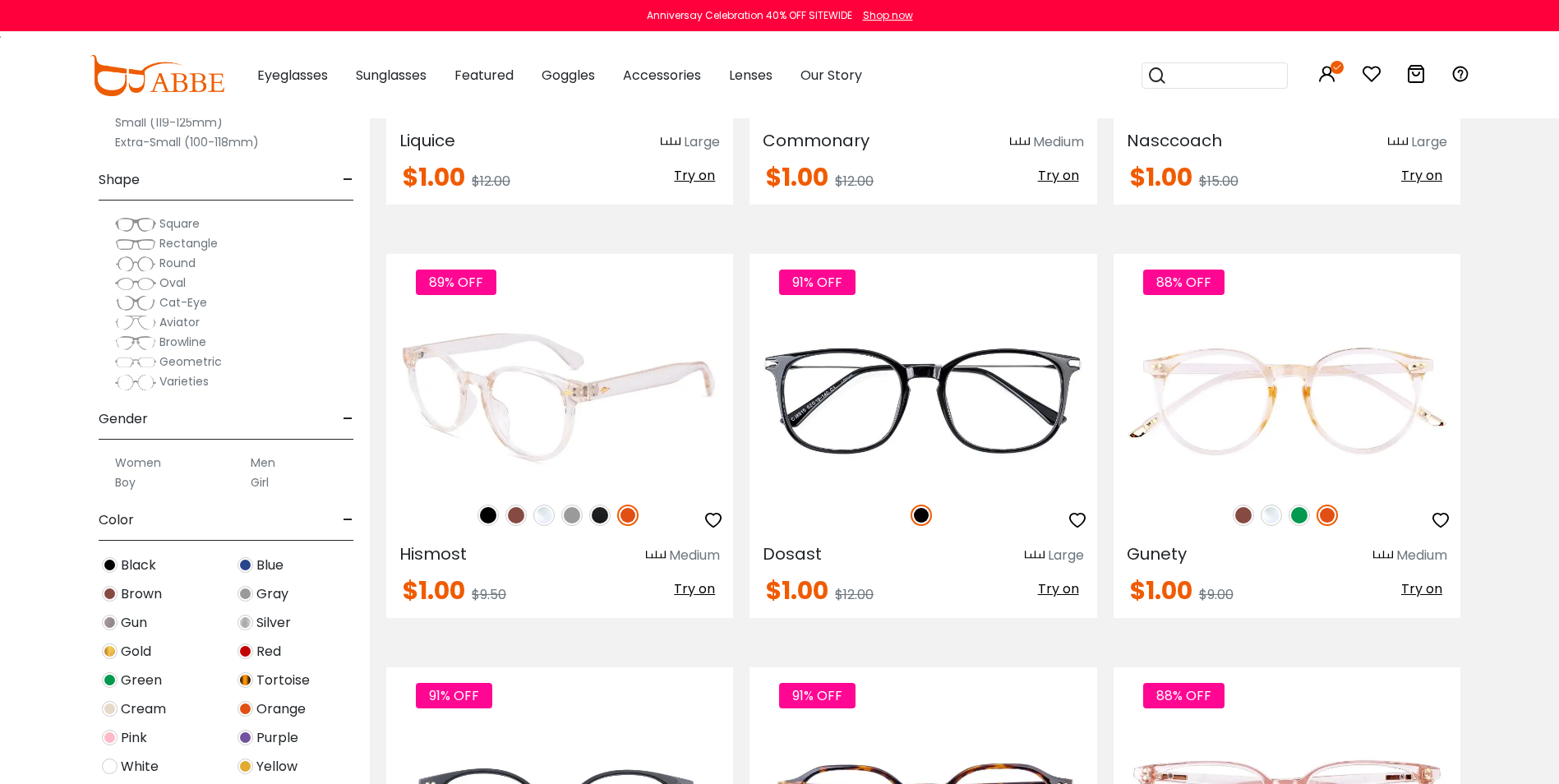
click at [479, 515] on img at bounding box center [488, 515] width 22 height 22
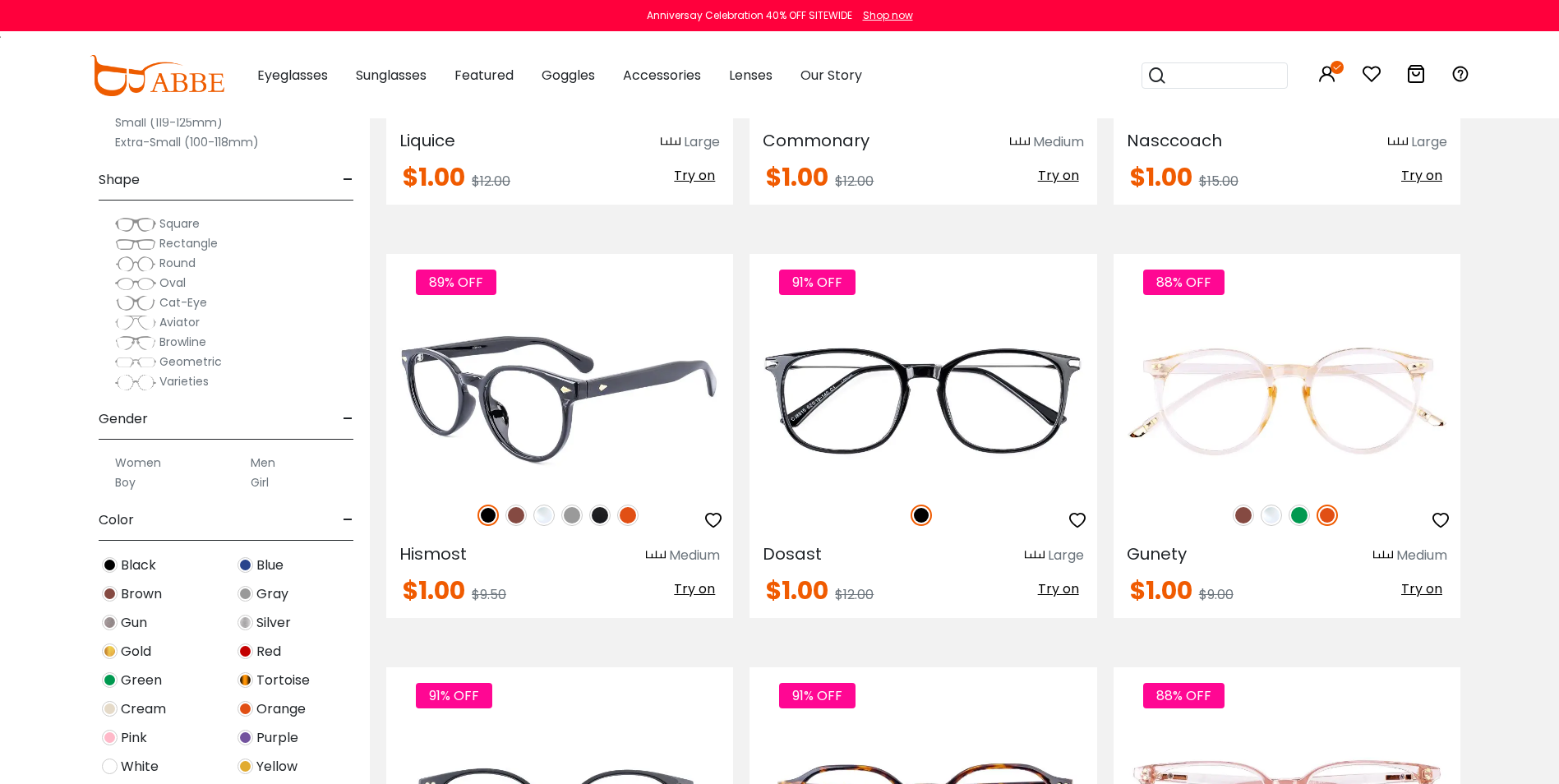
click at [515, 514] on img at bounding box center [516, 515] width 22 height 22
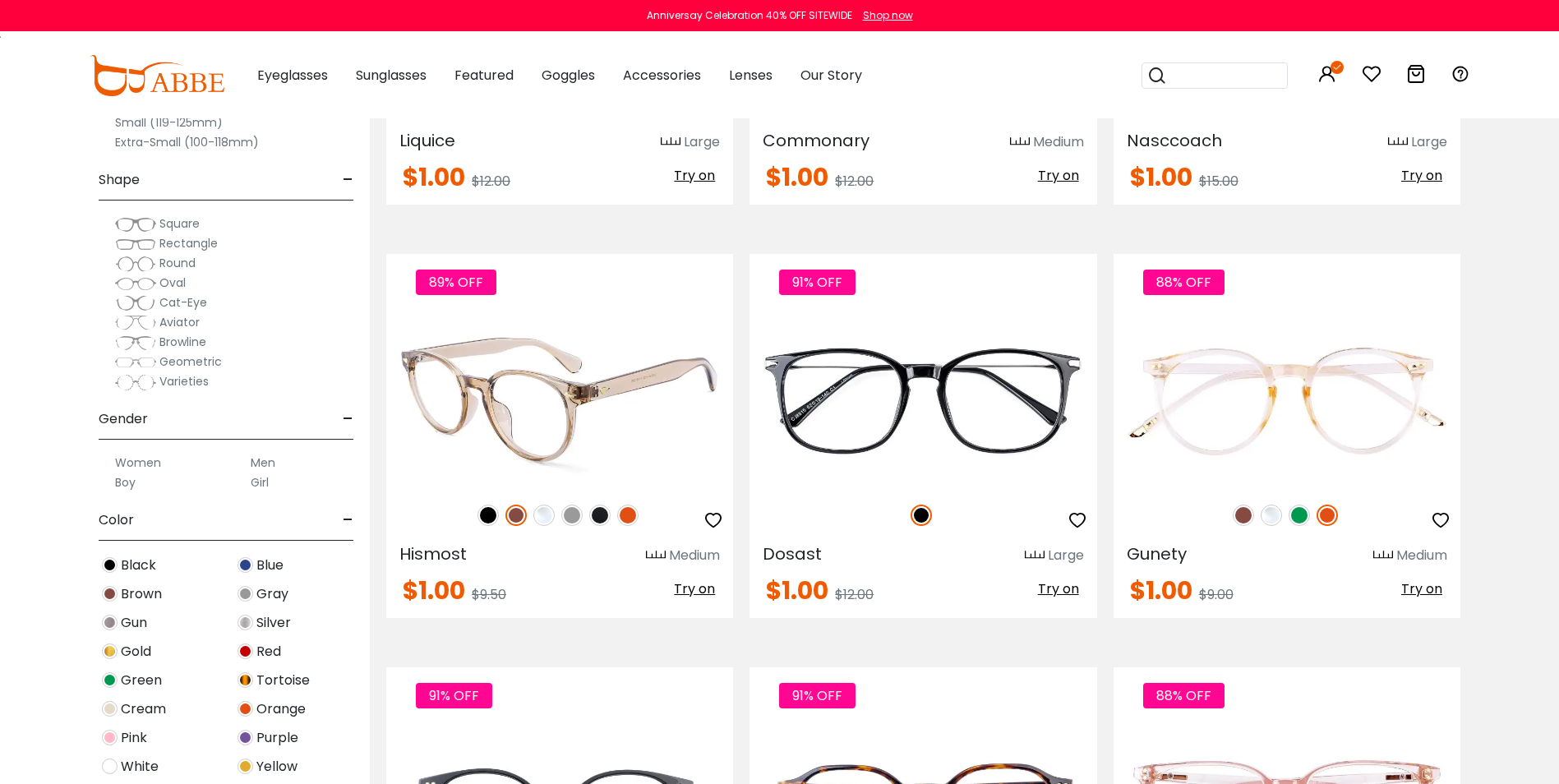
click at [548, 514] on img at bounding box center [543, 515] width 22 height 22
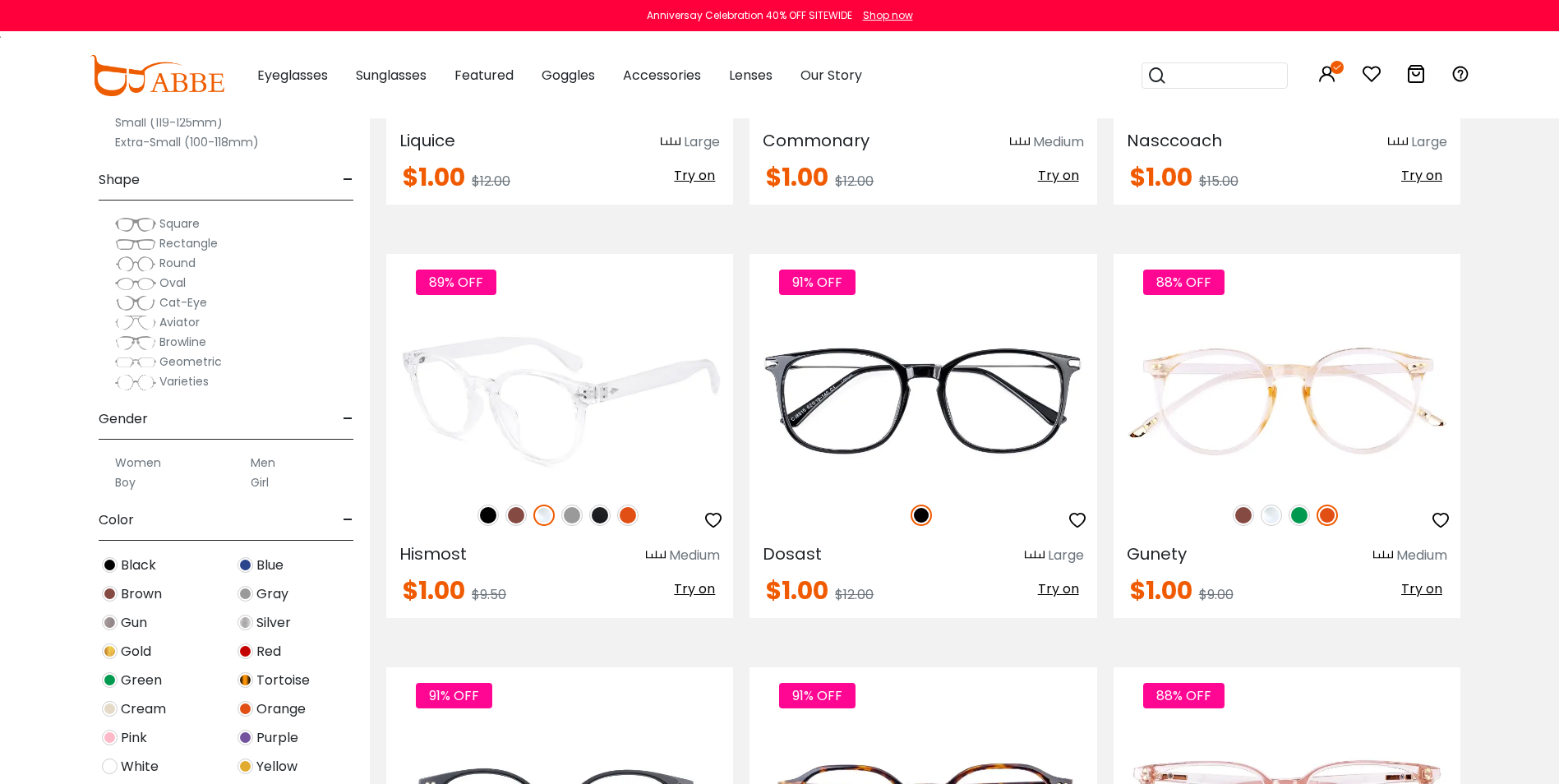
click at [575, 514] on img at bounding box center [572, 515] width 22 height 22
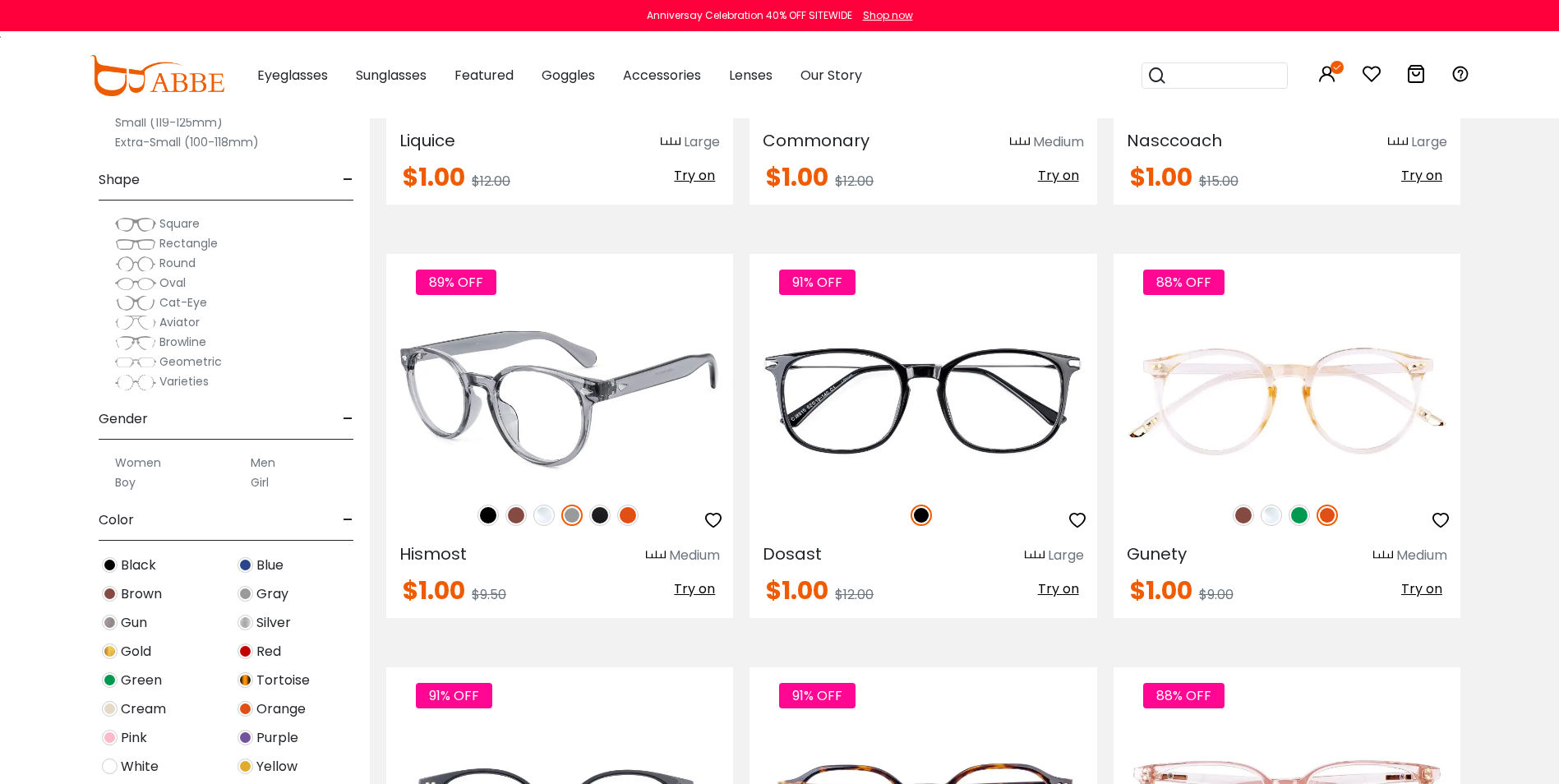
click at [599, 512] on img at bounding box center [599, 515] width 22 height 22
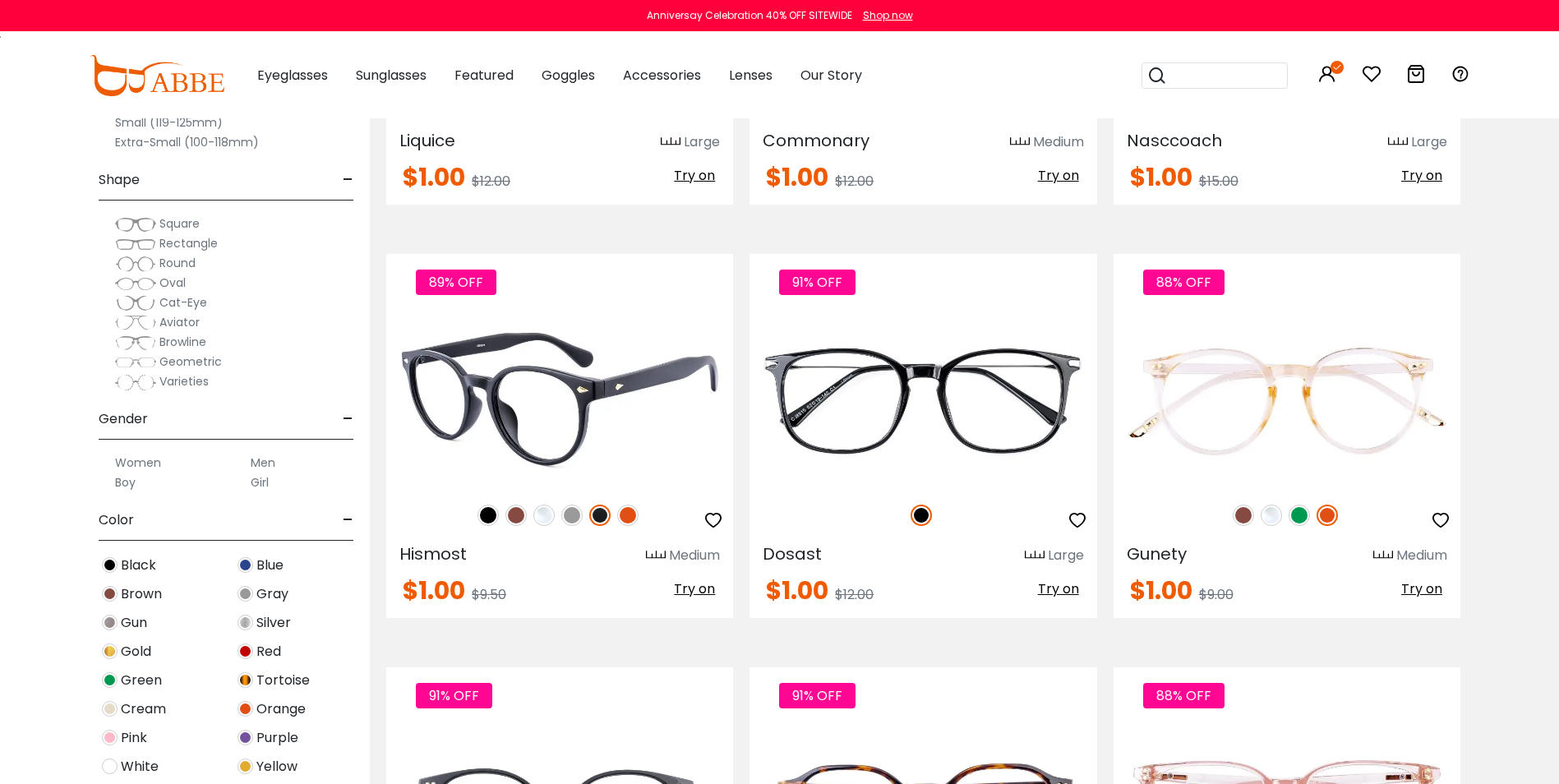
click at [621, 515] on img at bounding box center [628, 515] width 22 height 22
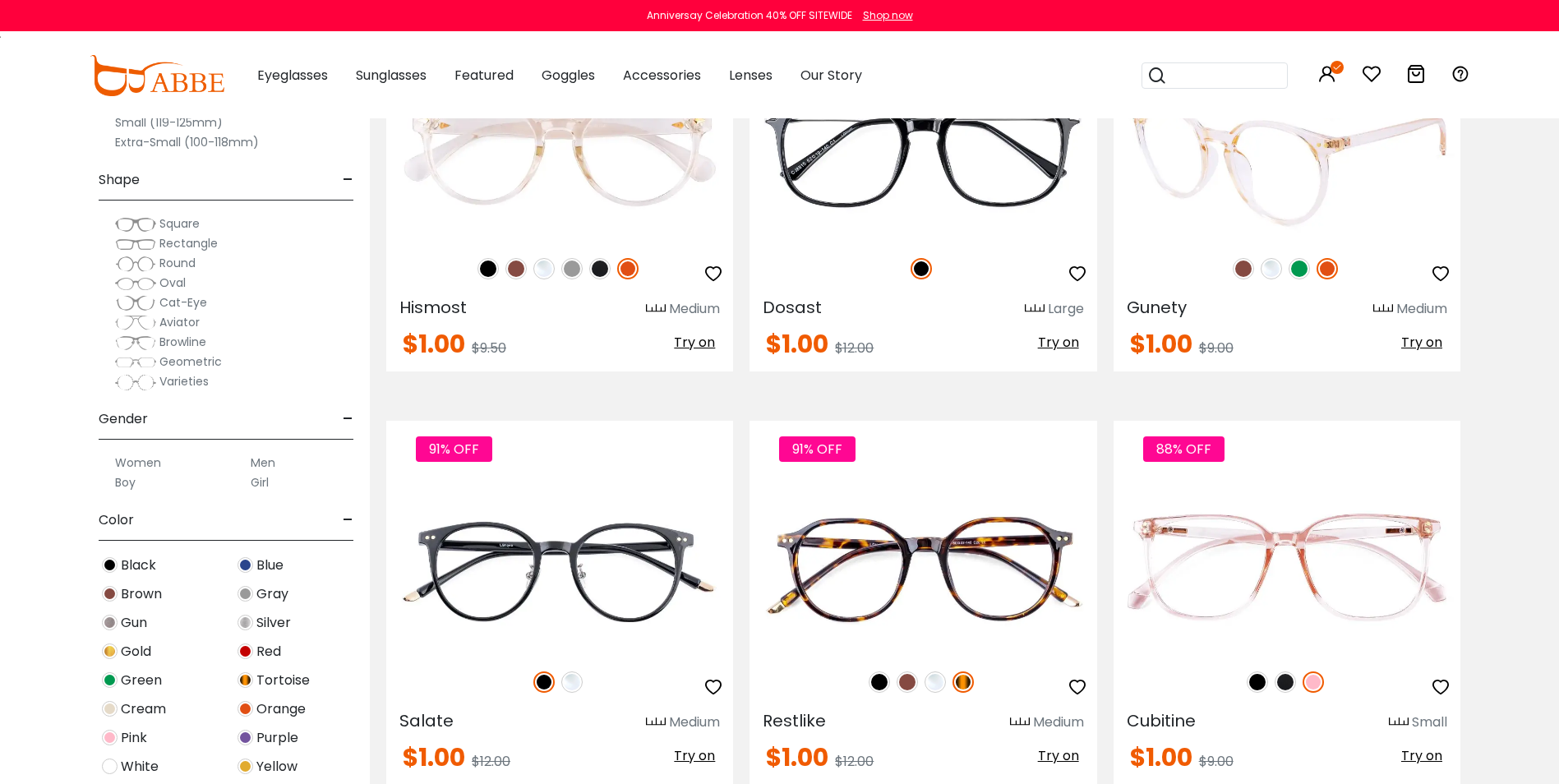
scroll to position [7968, 0]
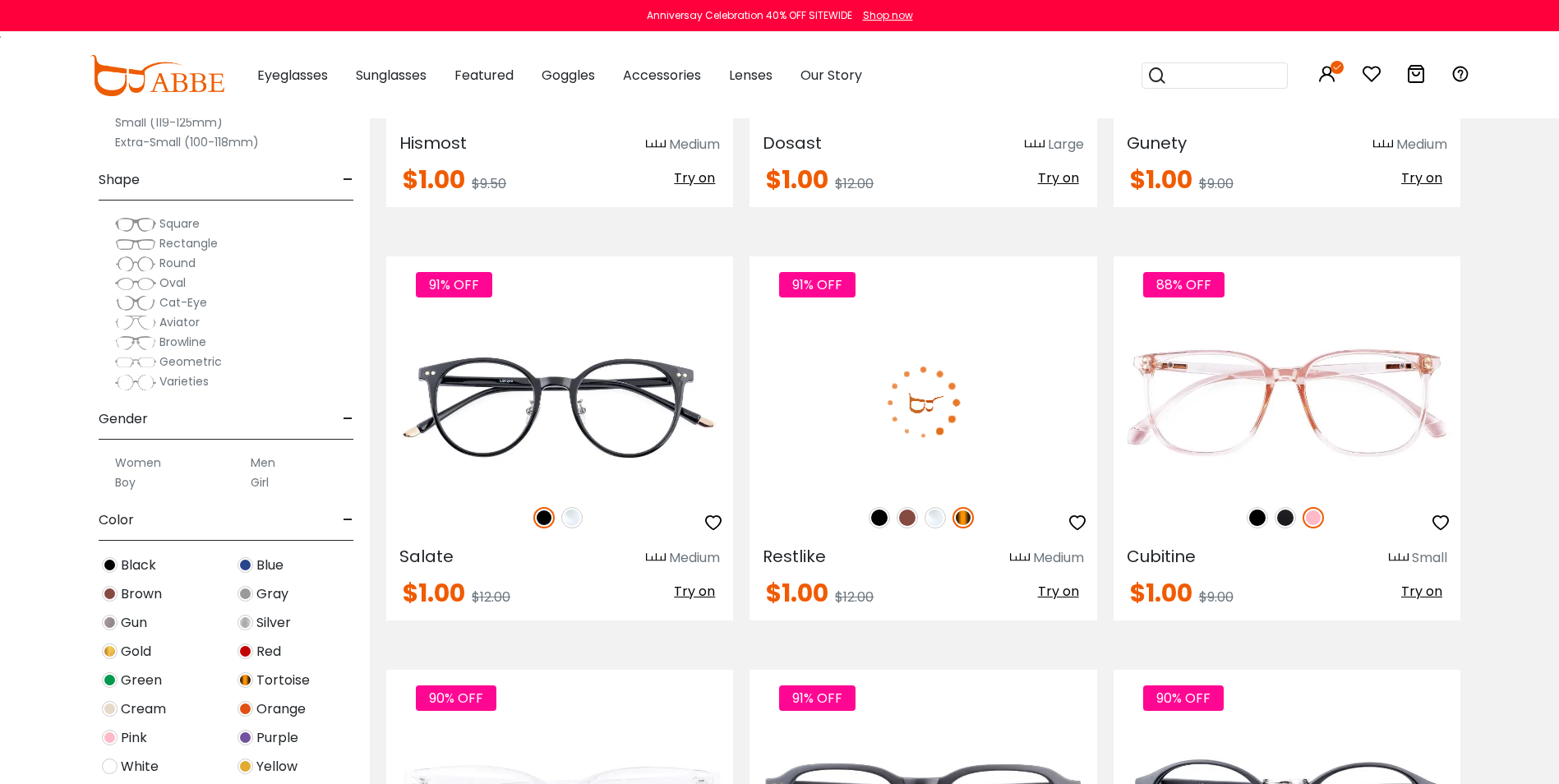
click at [907, 515] on img at bounding box center [906, 517] width 22 height 22
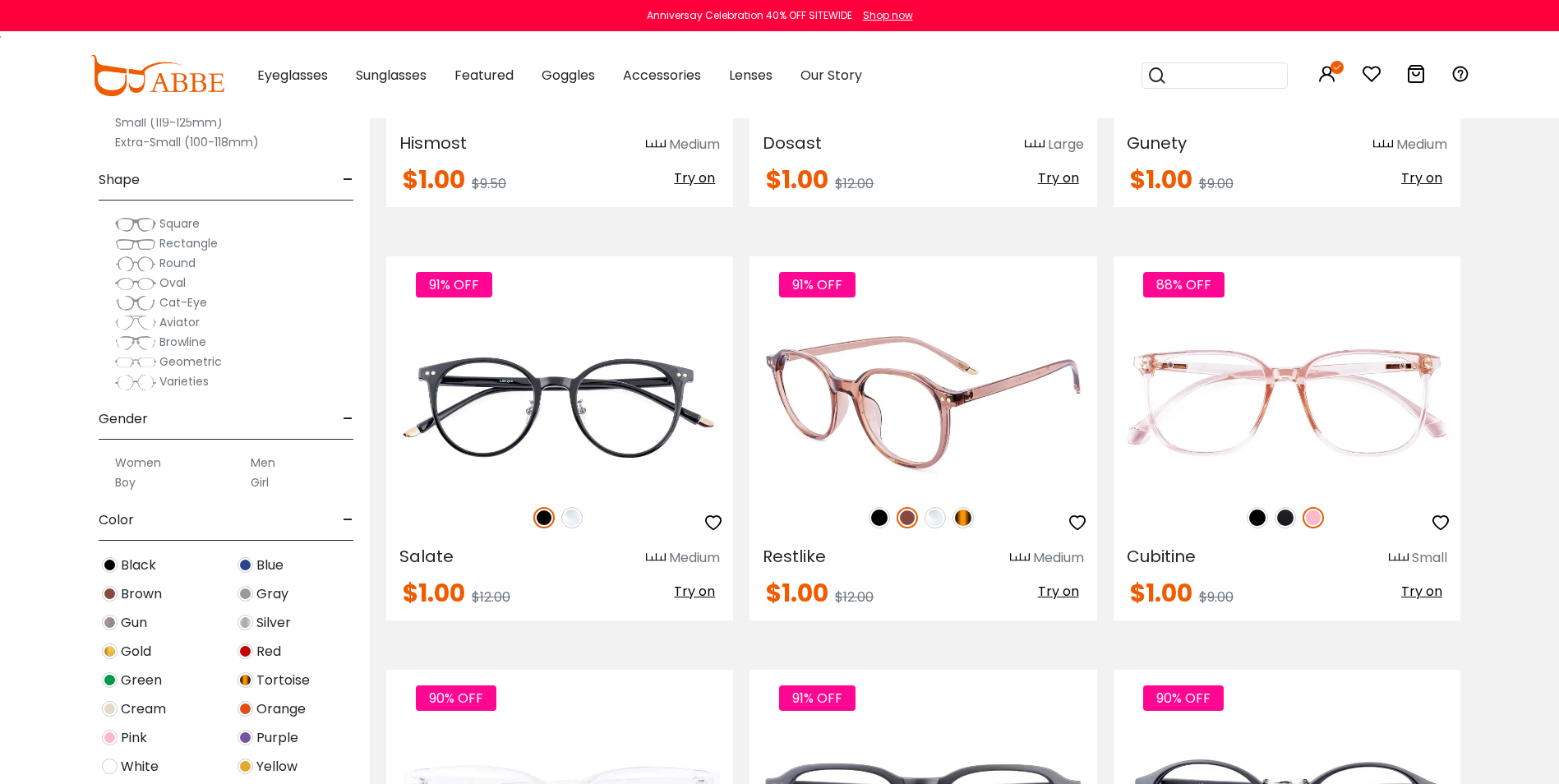
click at [933, 522] on img at bounding box center [935, 517] width 22 height 22
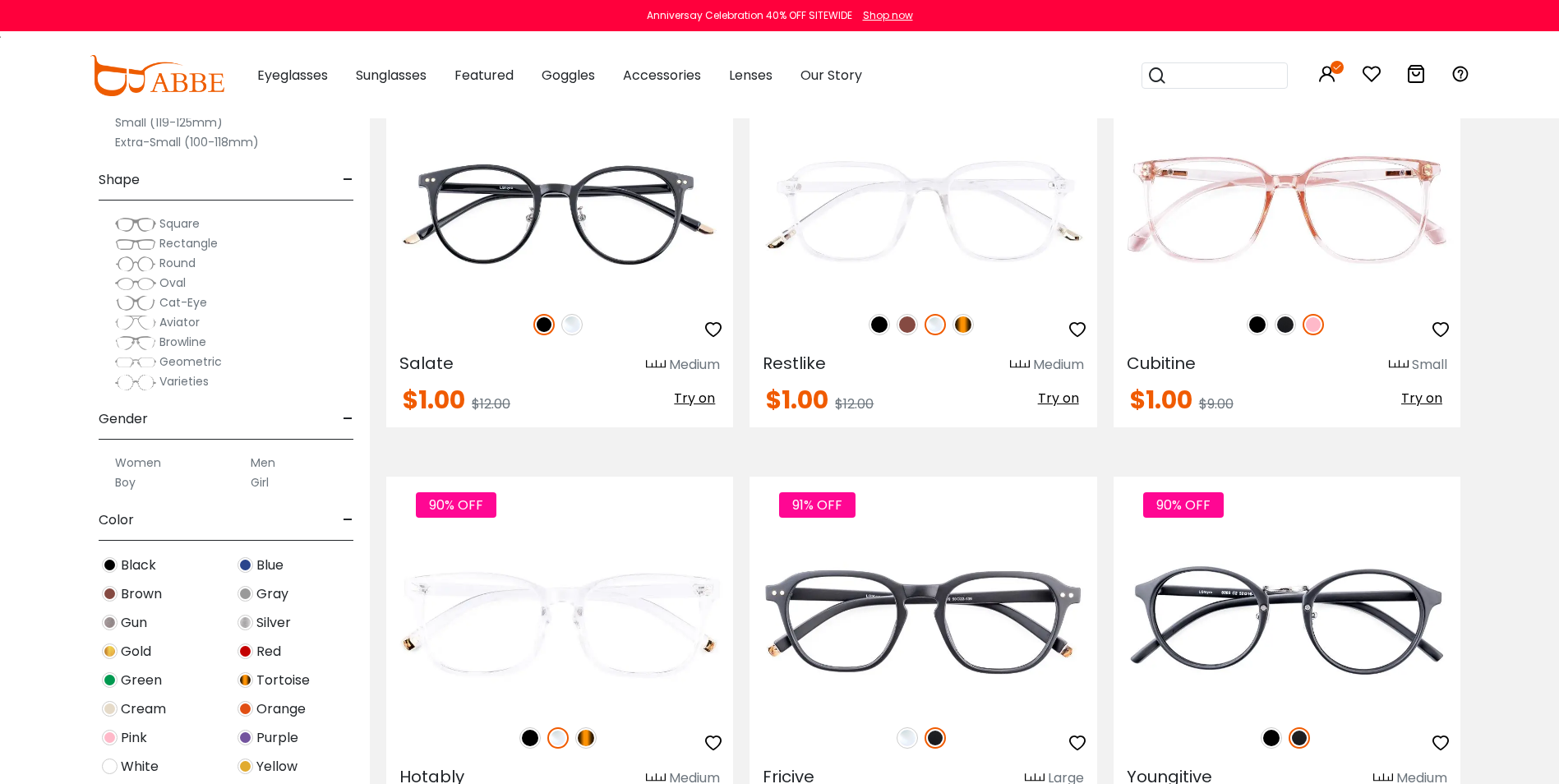
scroll to position [8133, 0]
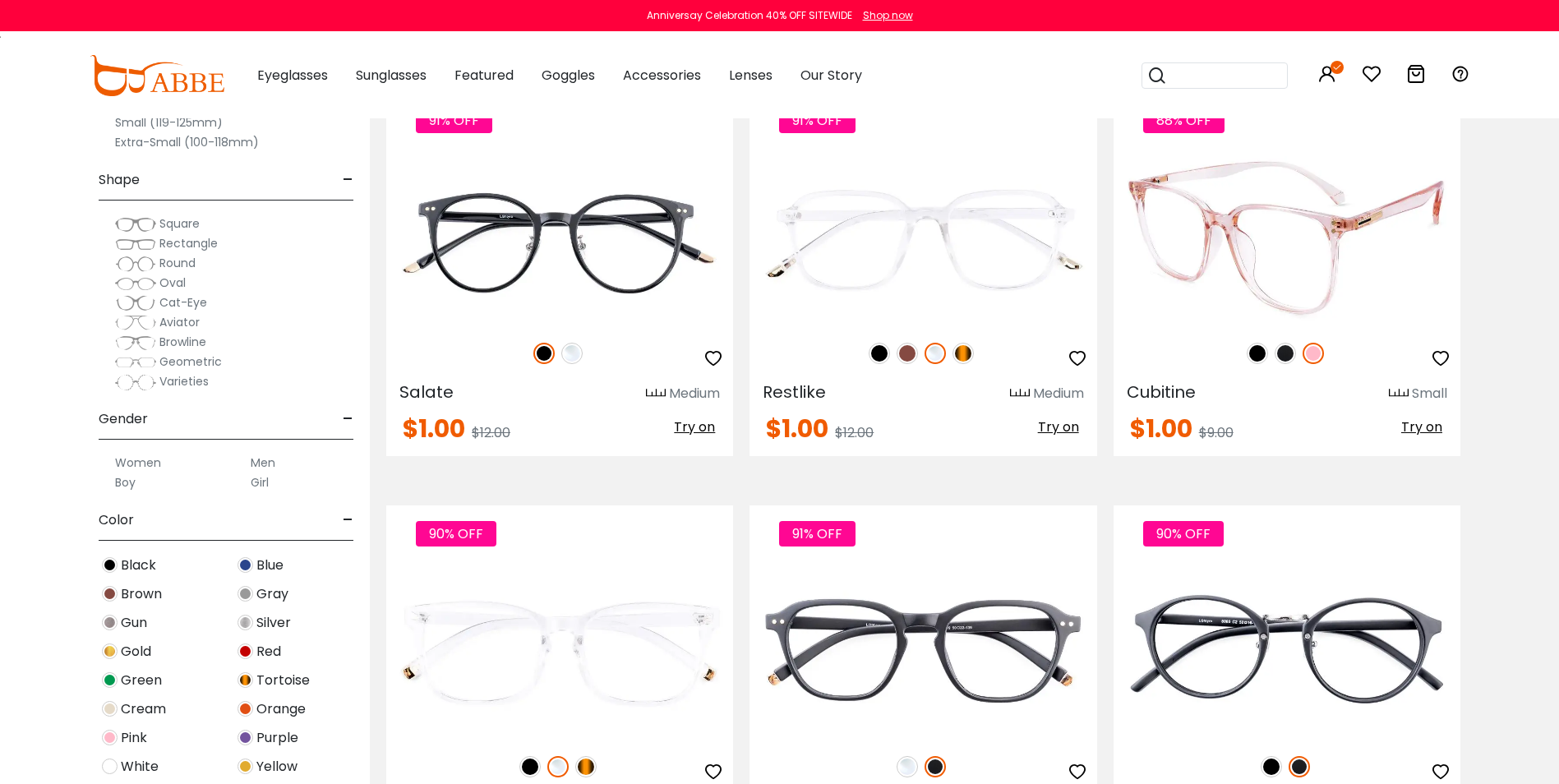
click at [1294, 350] on img at bounding box center [1284, 353] width 22 height 22
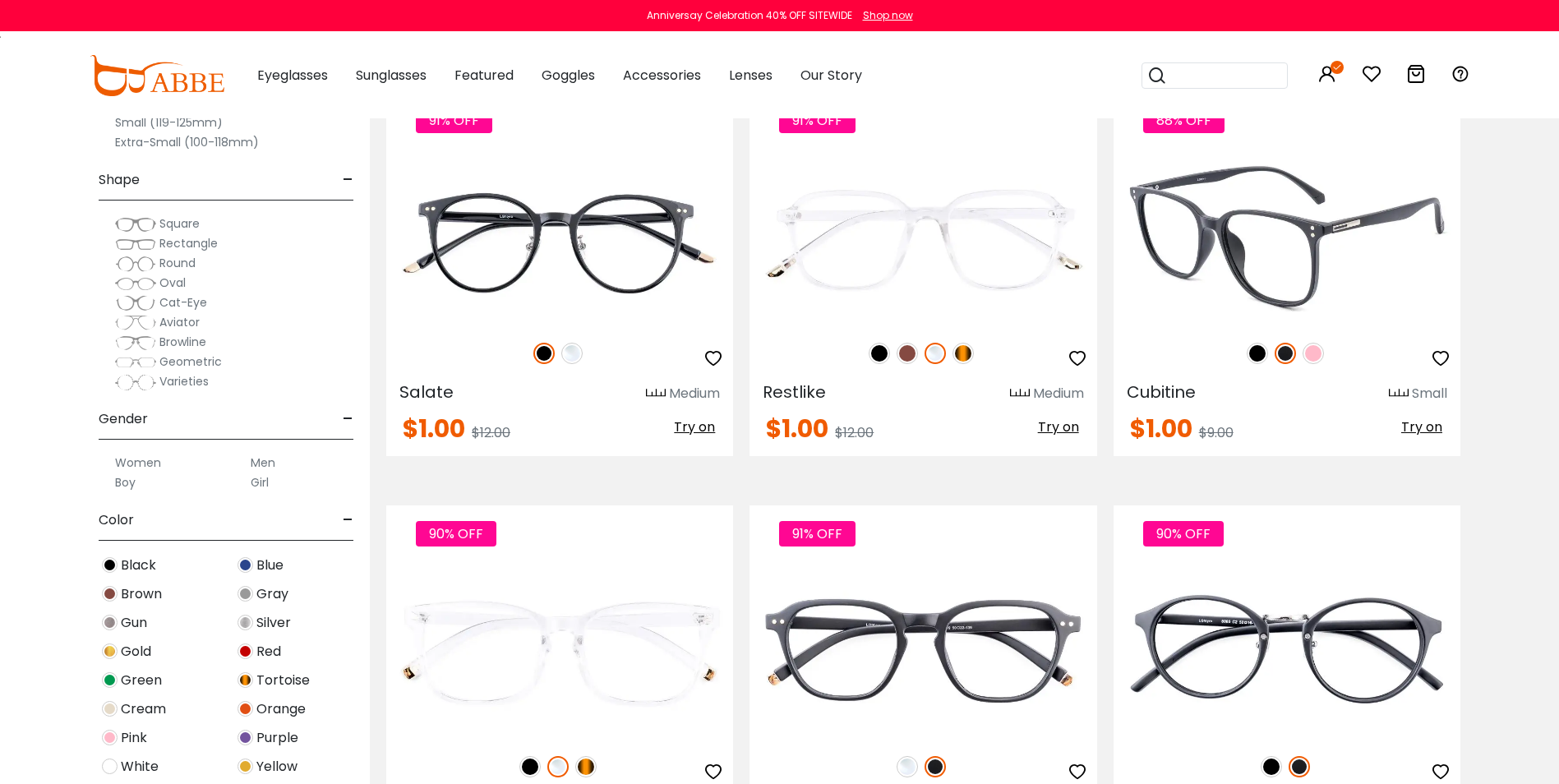
click at [1247, 354] on img at bounding box center [1257, 353] width 22 height 22
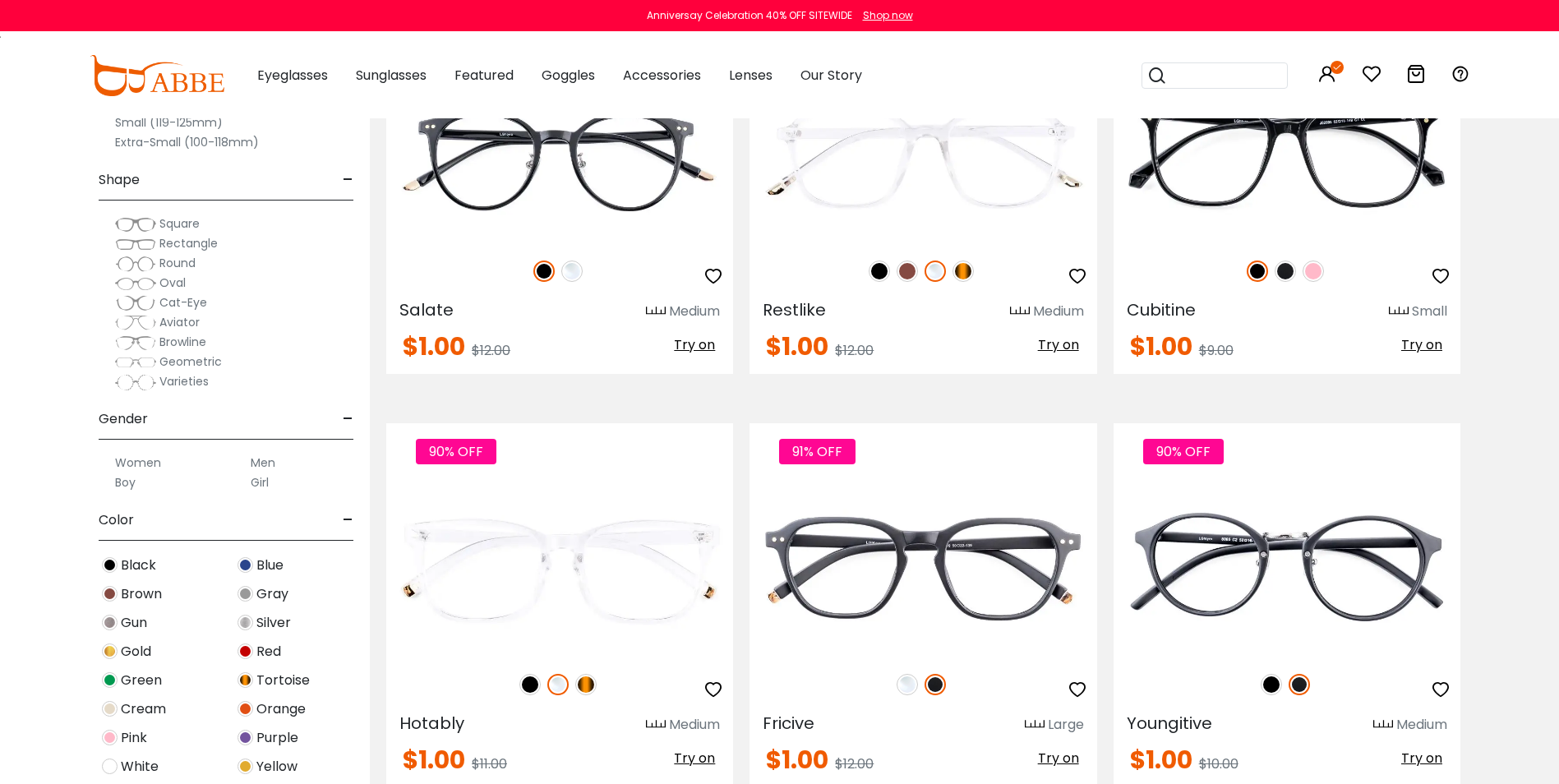
scroll to position [8297, 0]
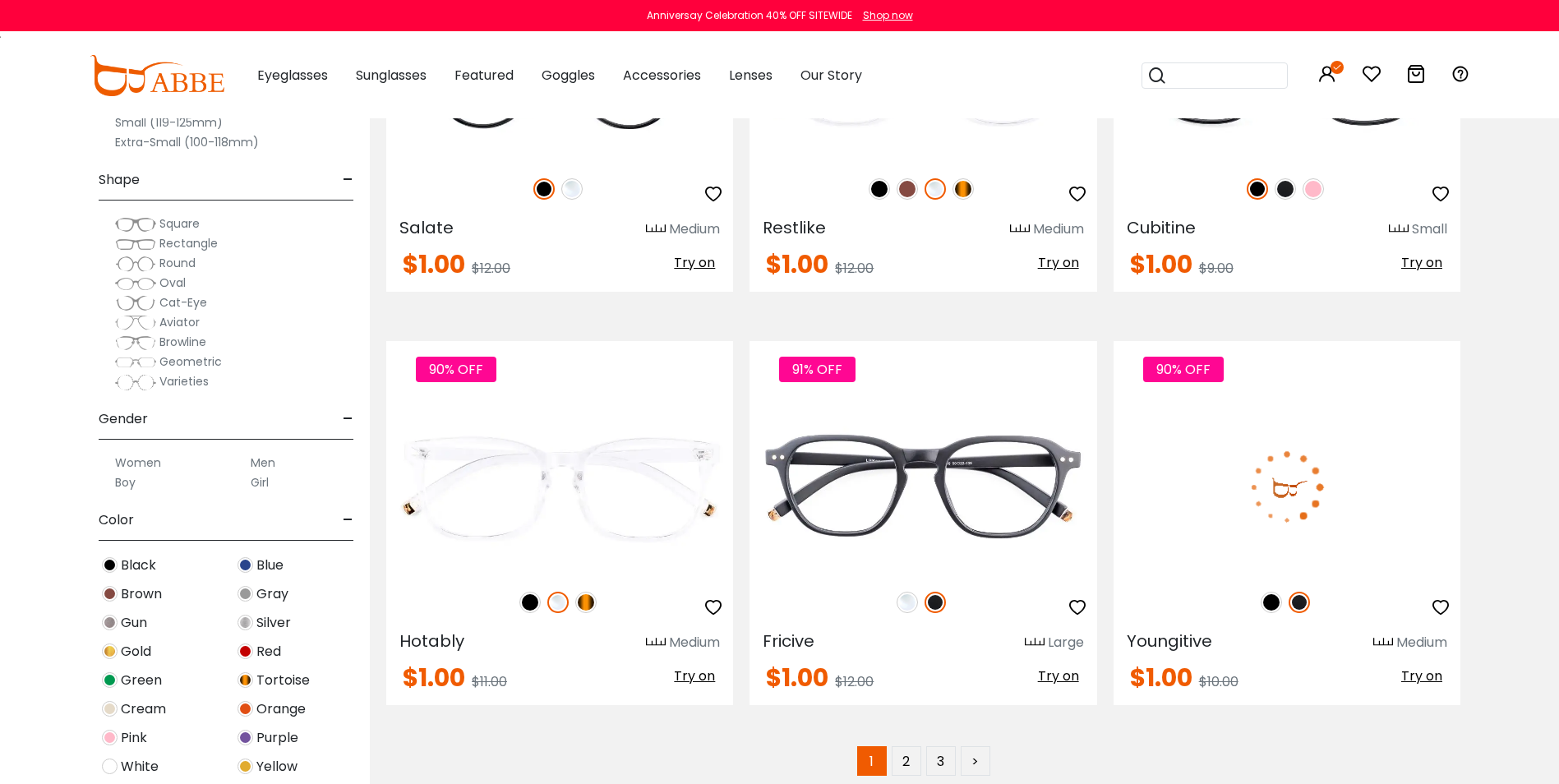
click at [1267, 598] on img at bounding box center [1271, 602] width 22 height 22
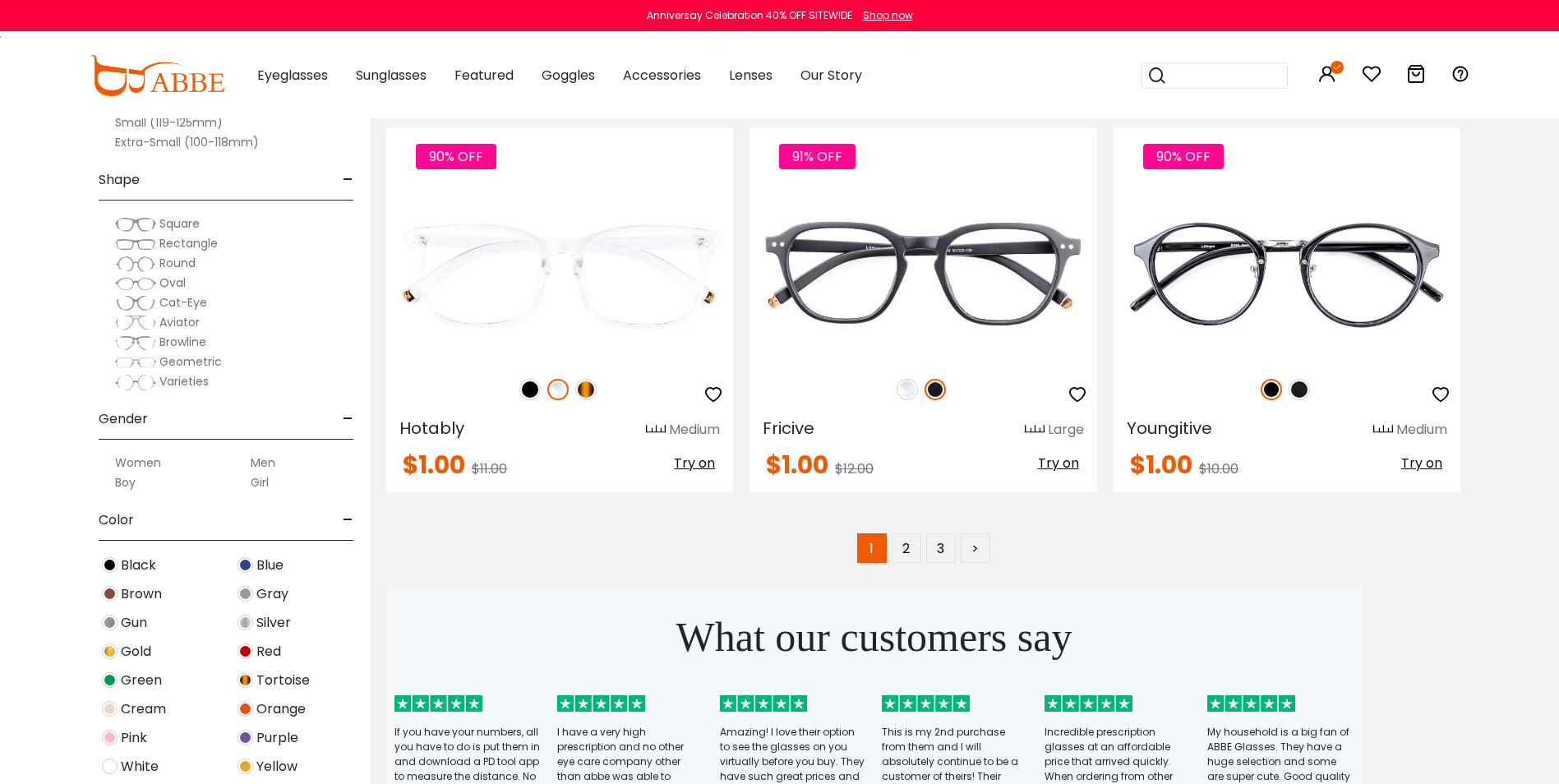
scroll to position [8543, 0]
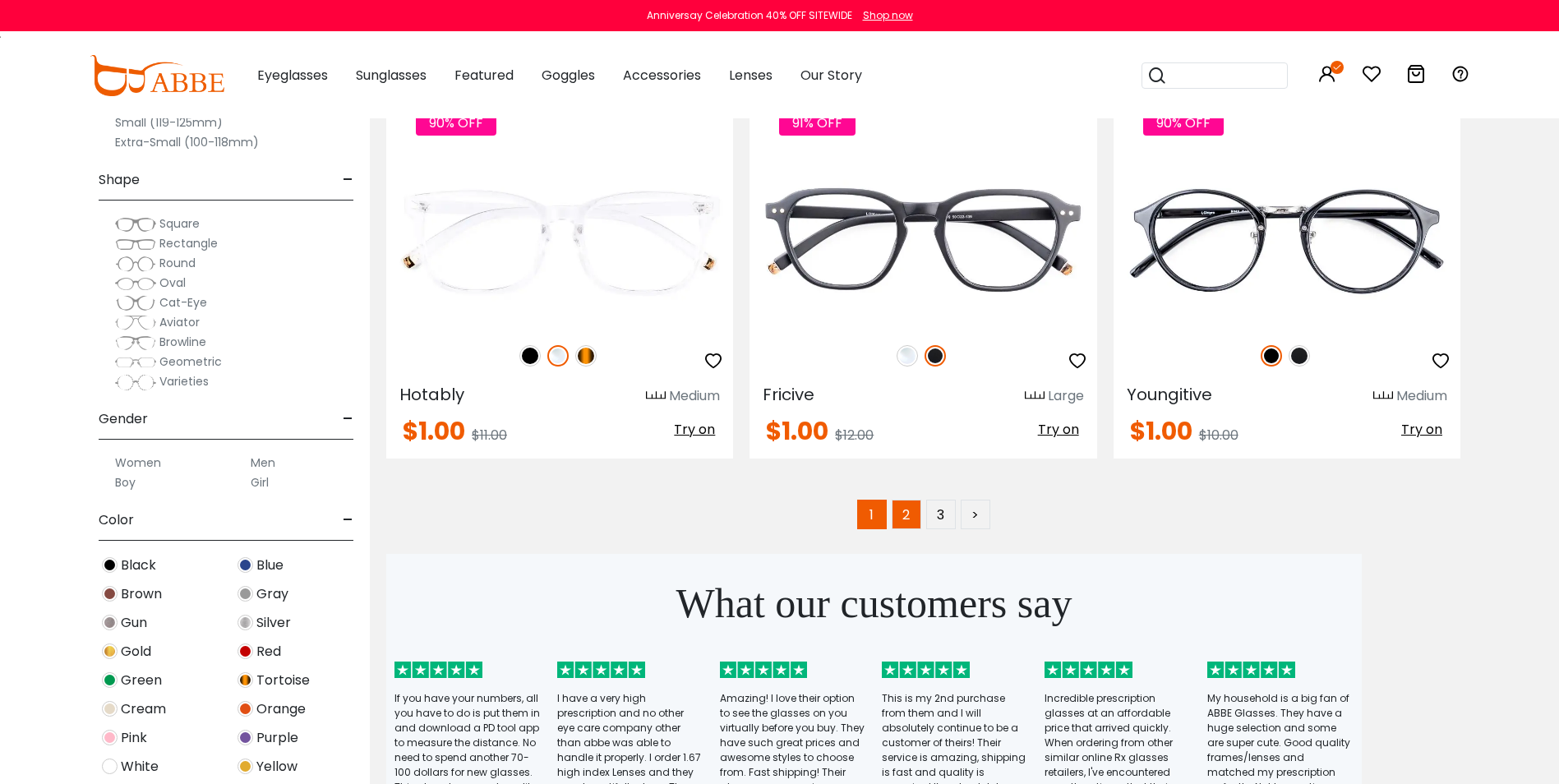
click at [903, 518] on link "2" at bounding box center [906, 514] width 29 height 29
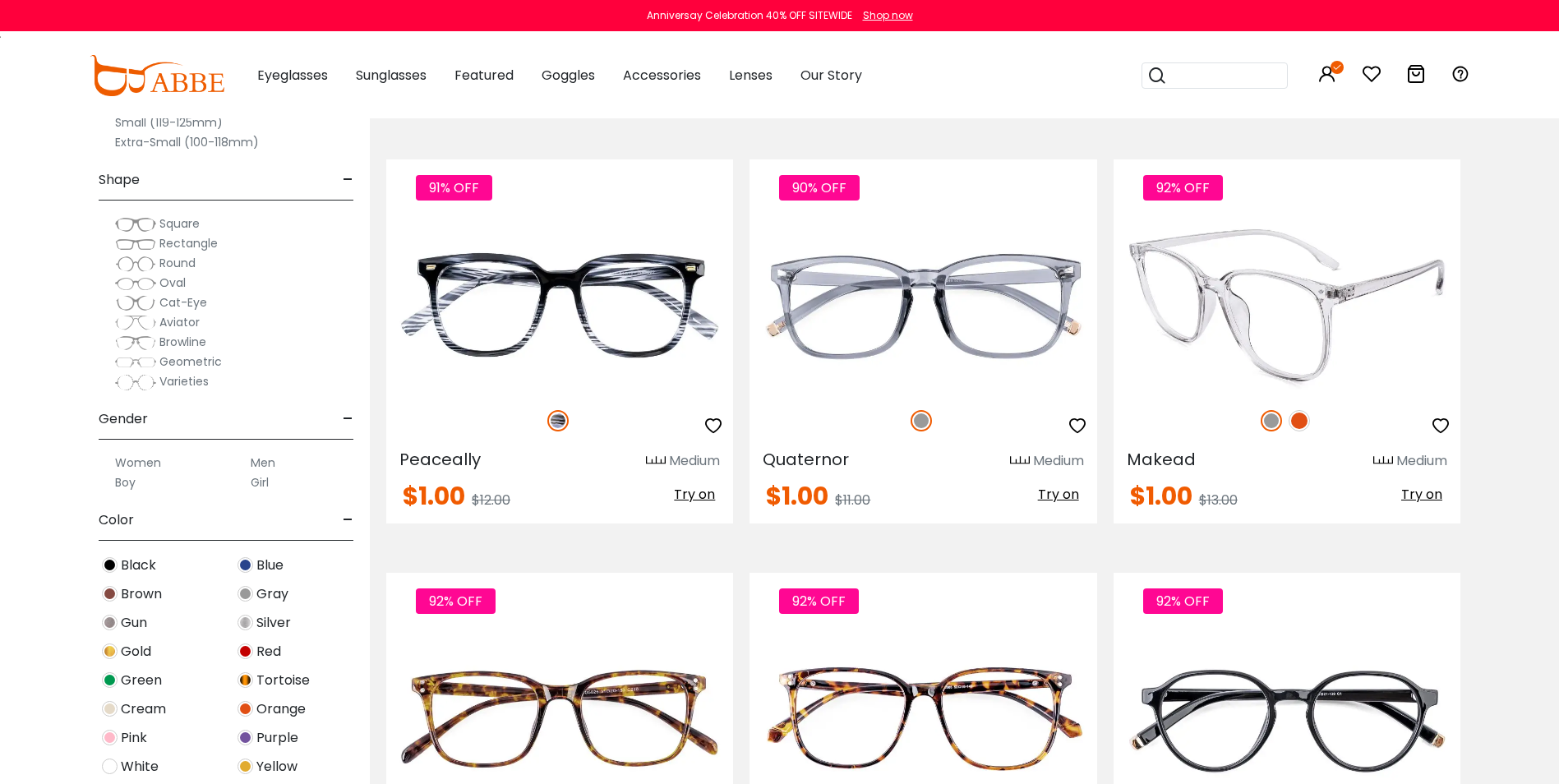
scroll to position [575, 0]
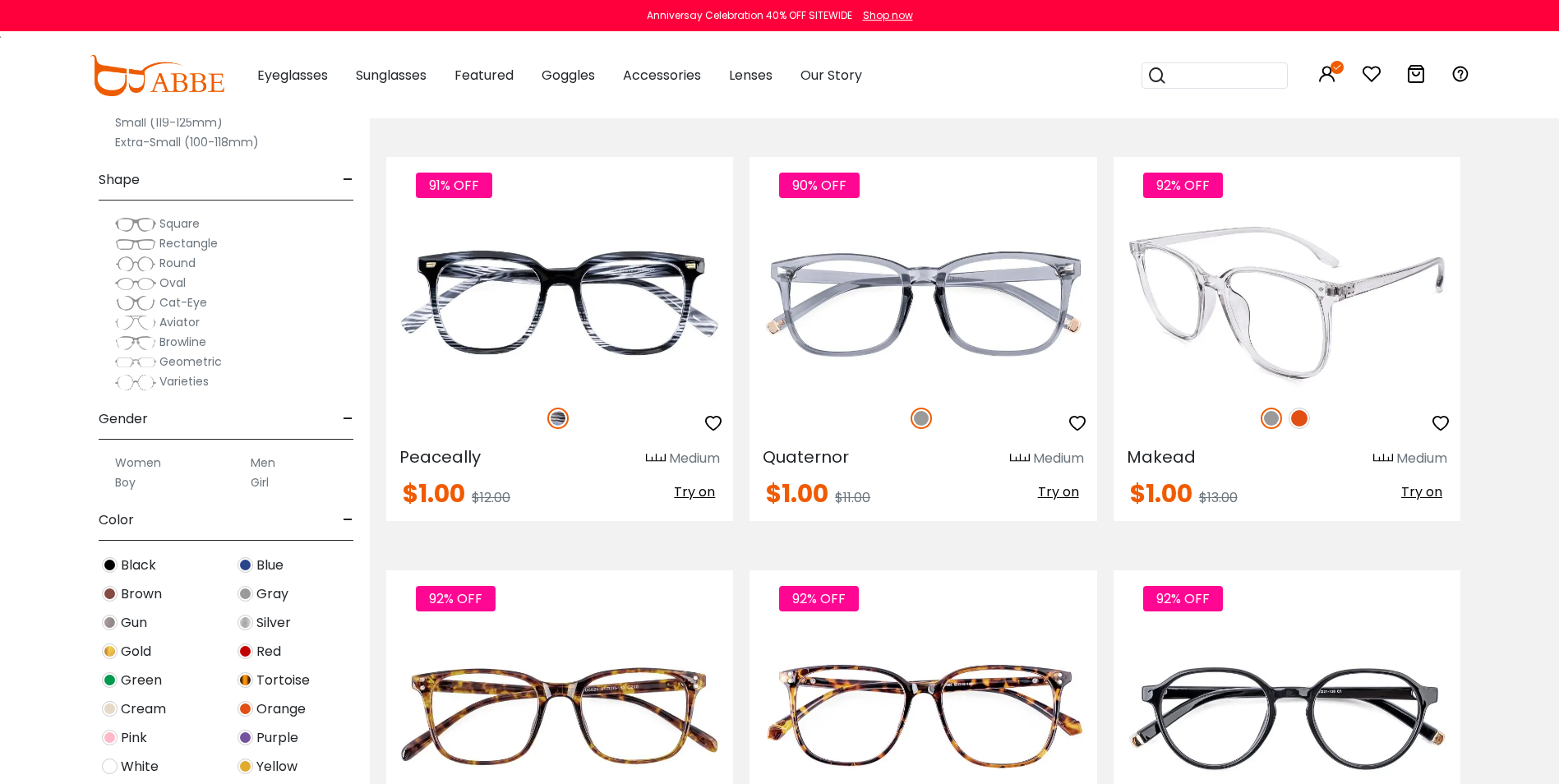
click at [1303, 422] on img at bounding box center [1299, 417] width 22 height 22
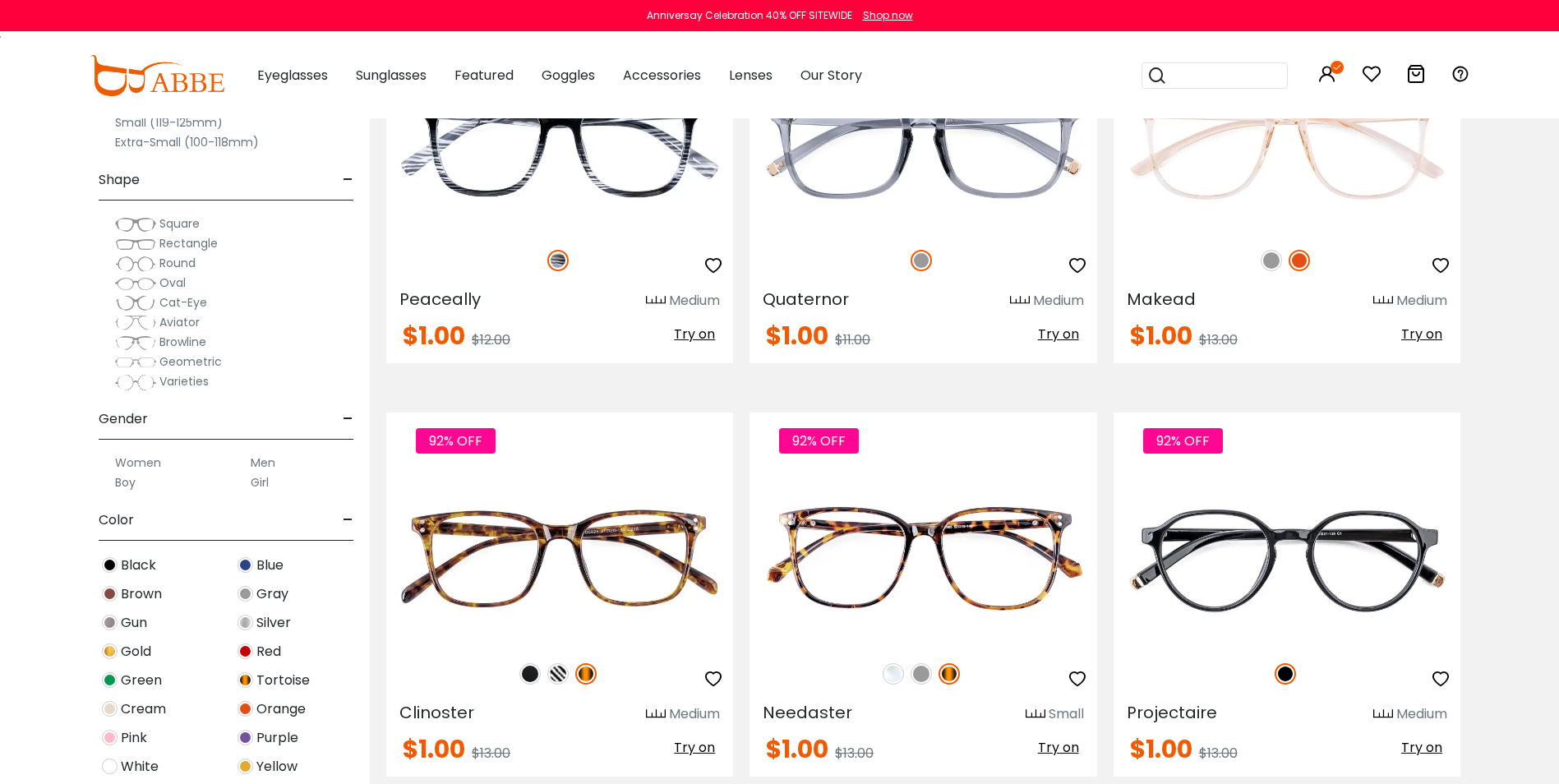
scroll to position [904, 0]
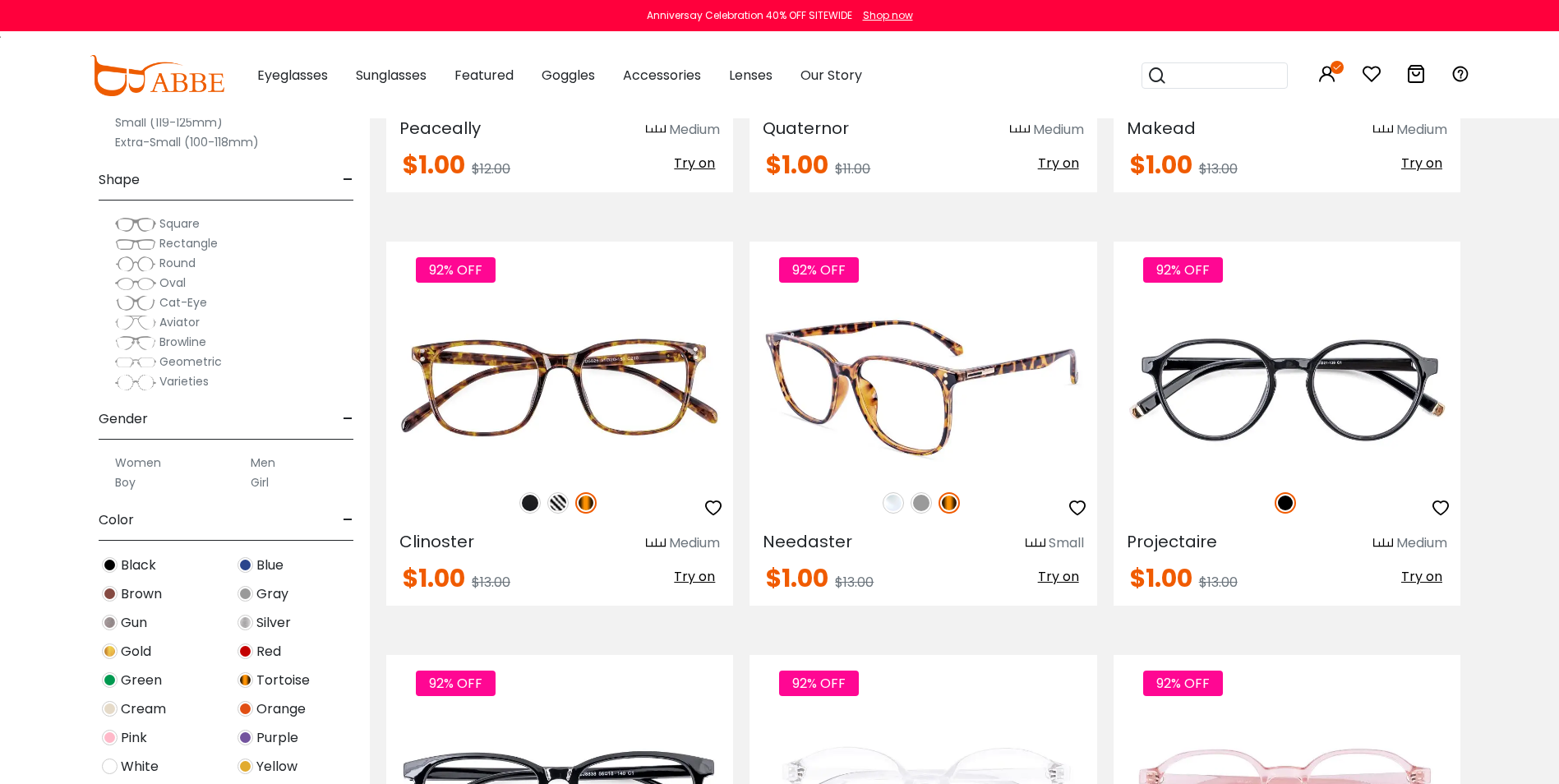
click at [920, 511] on img at bounding box center [921, 503] width 22 height 22
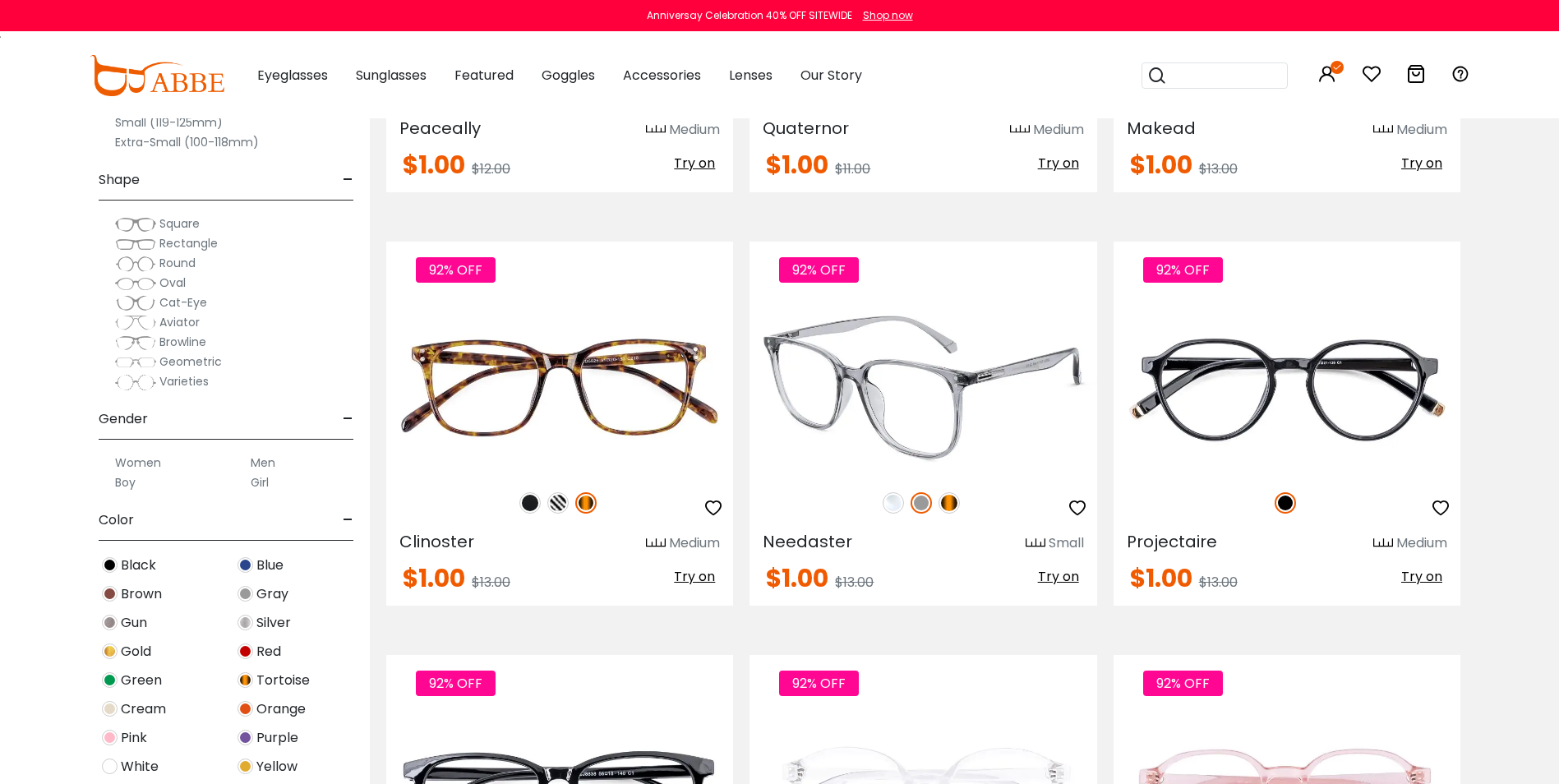
click at [886, 498] on img at bounding box center [893, 503] width 22 height 22
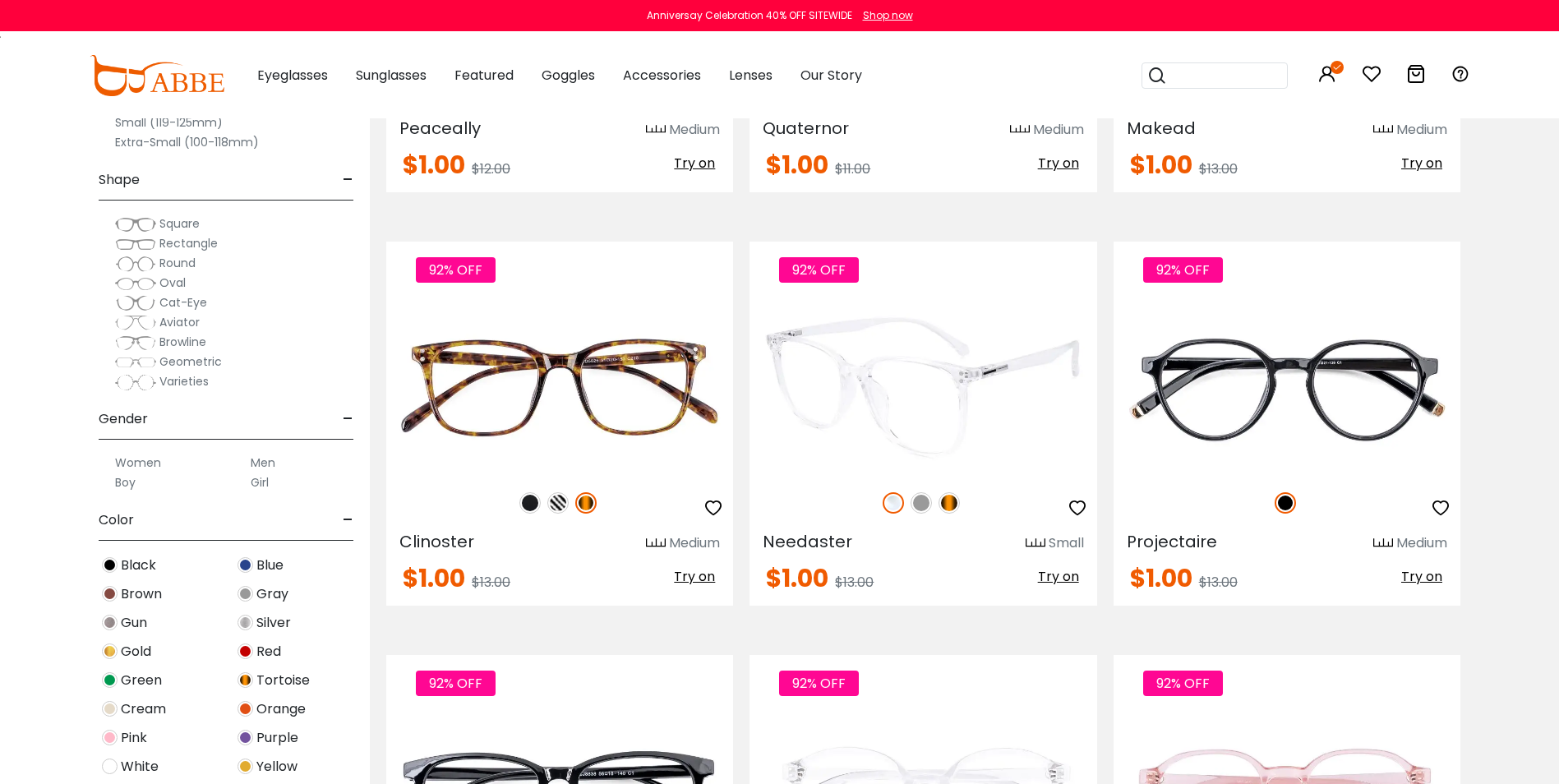
click at [949, 502] on img at bounding box center [949, 503] width 22 height 22
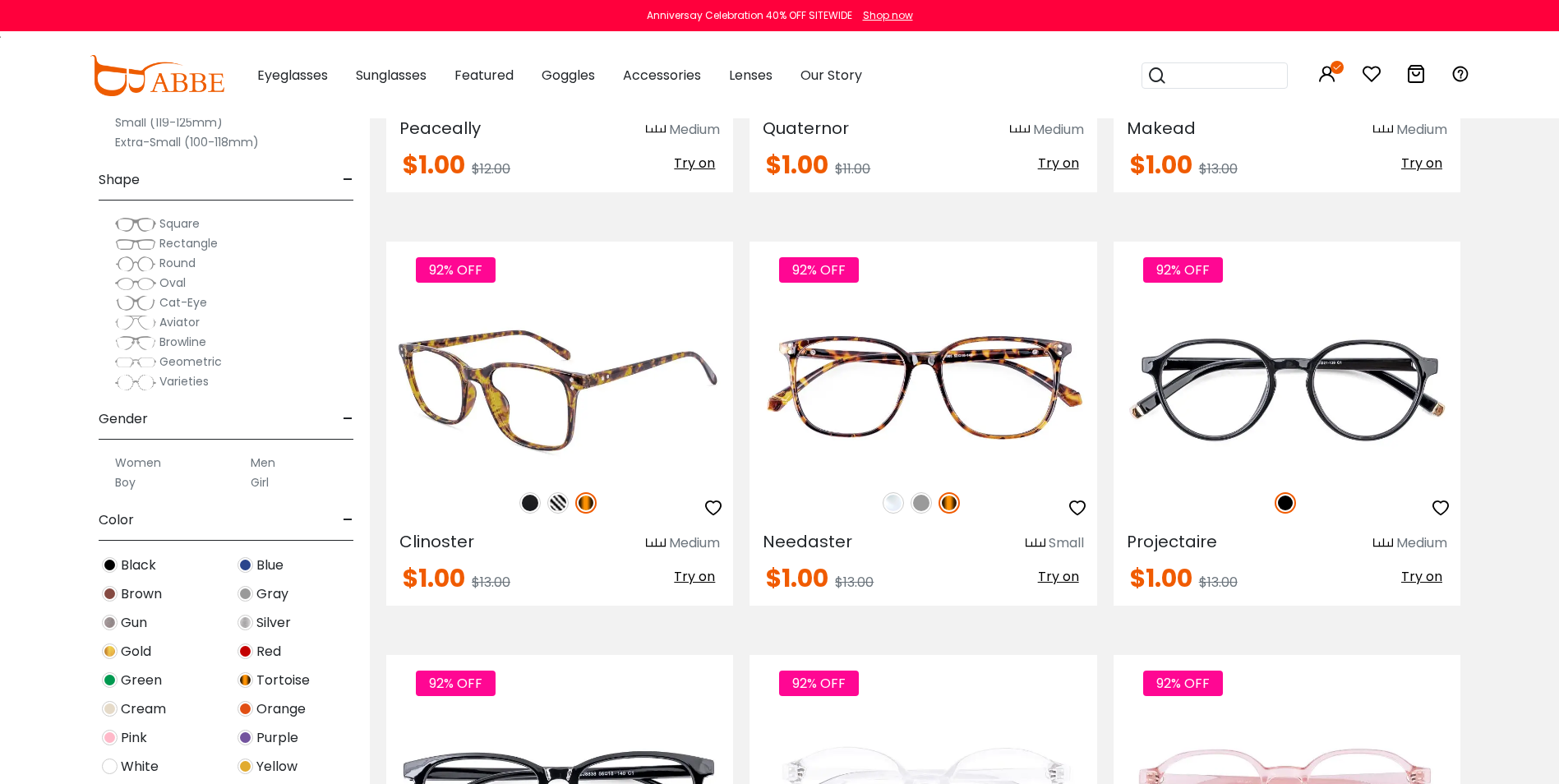
click at [554, 503] on img at bounding box center [558, 503] width 22 height 22
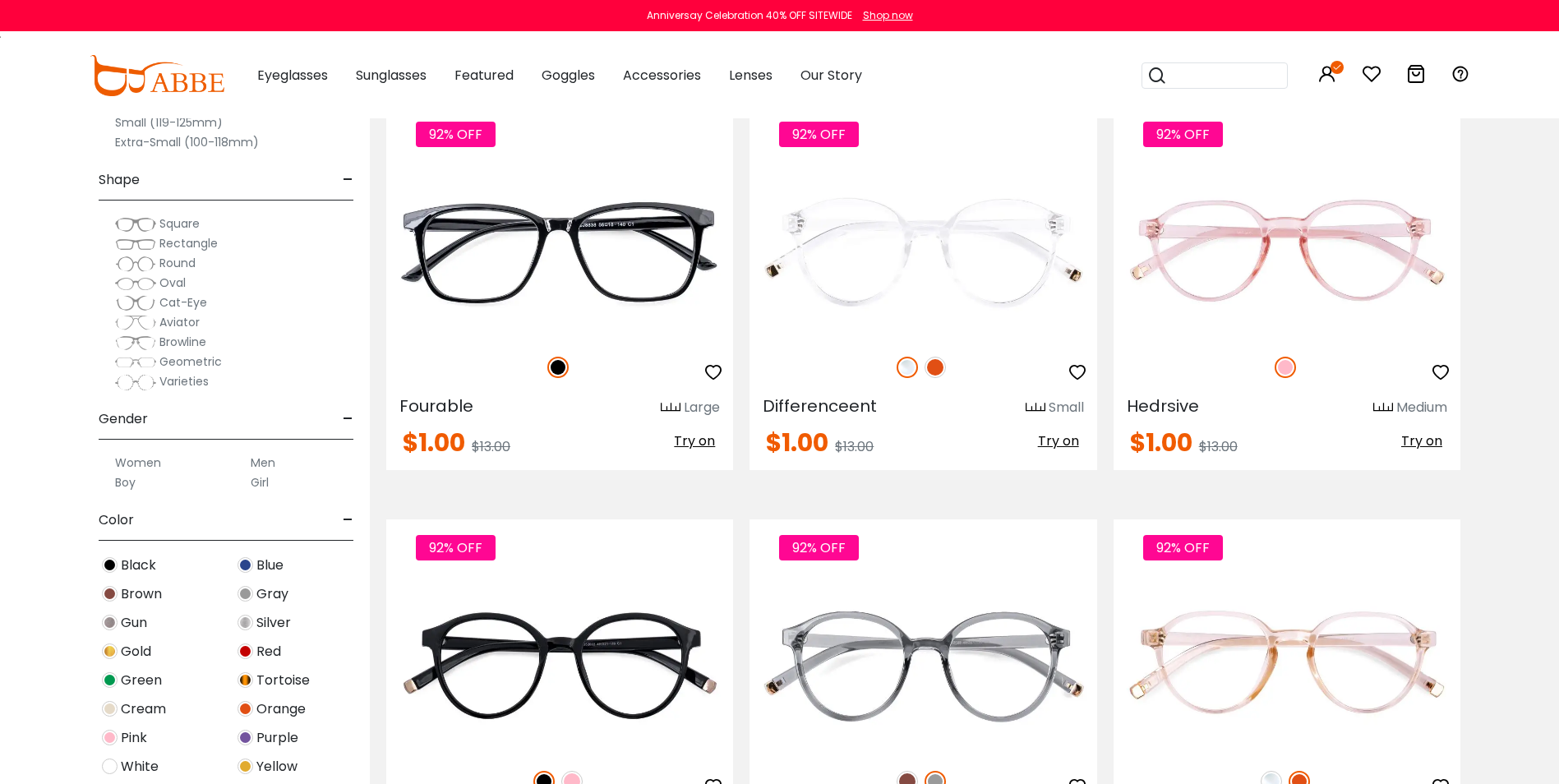
scroll to position [1478, 0]
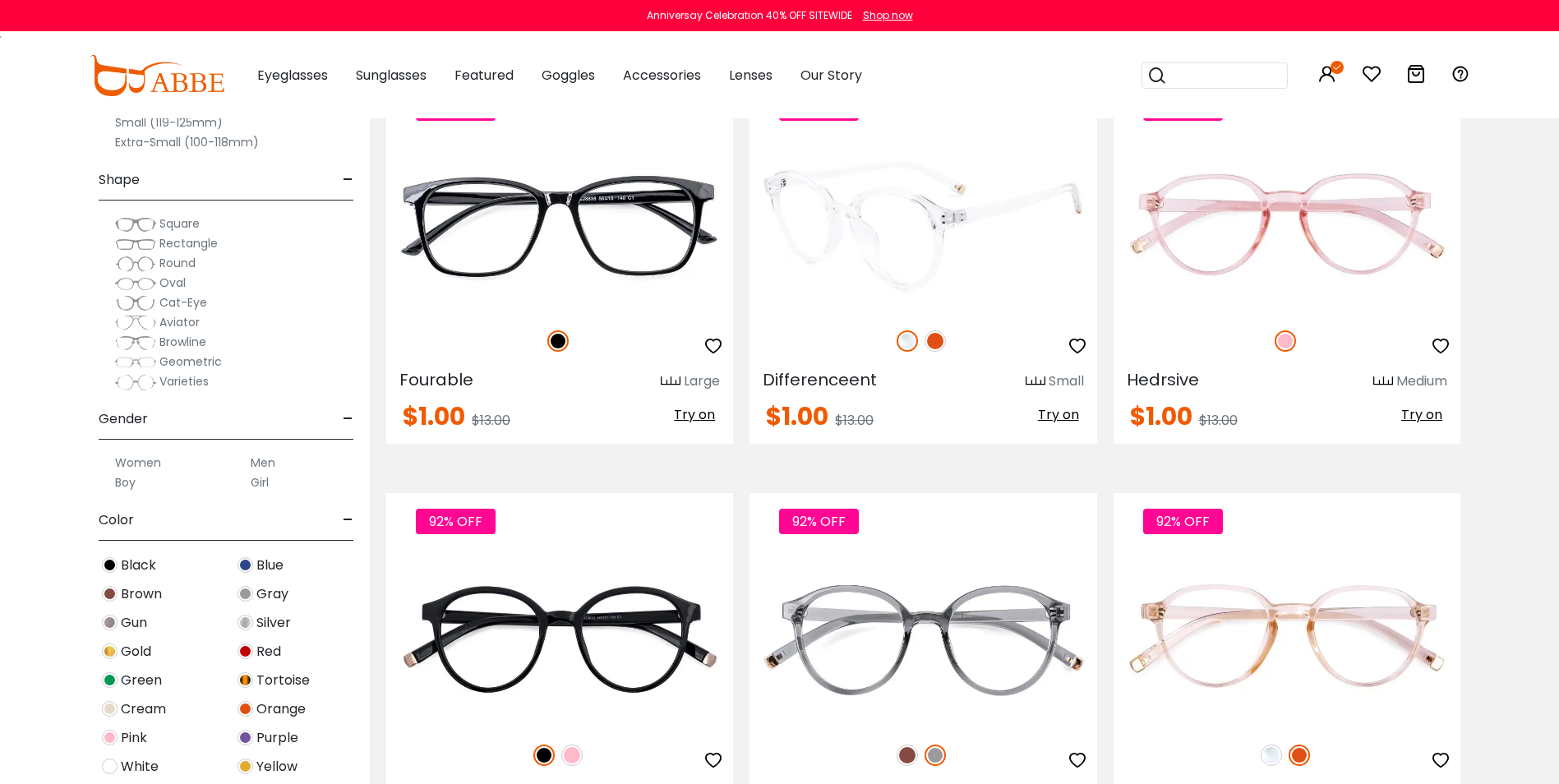
click at [949, 340] on div "92% OFF" at bounding box center [923, 341] width 347 height 34
click at [937, 342] on img at bounding box center [935, 341] width 22 height 22
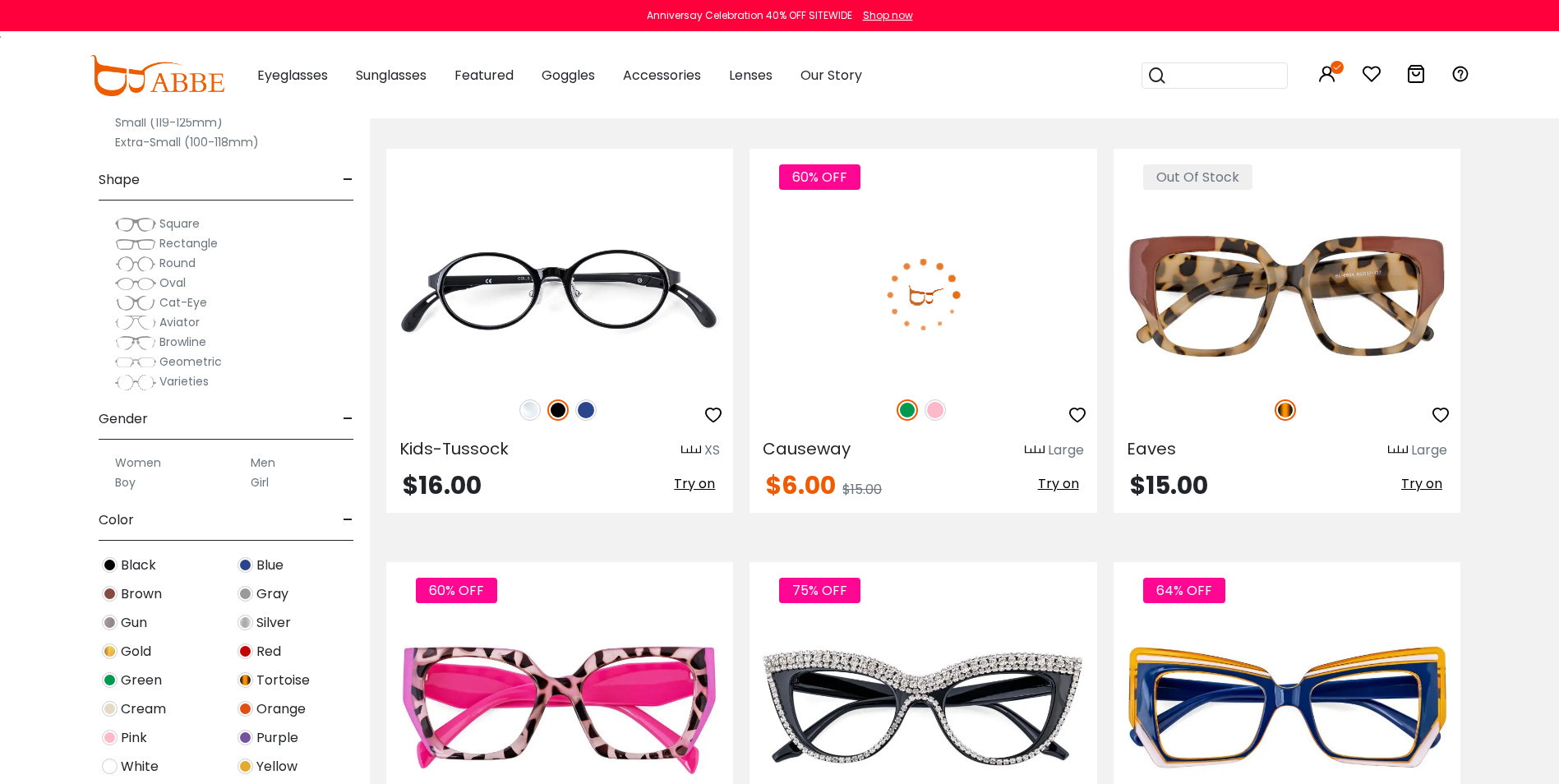
scroll to position [7639, 0]
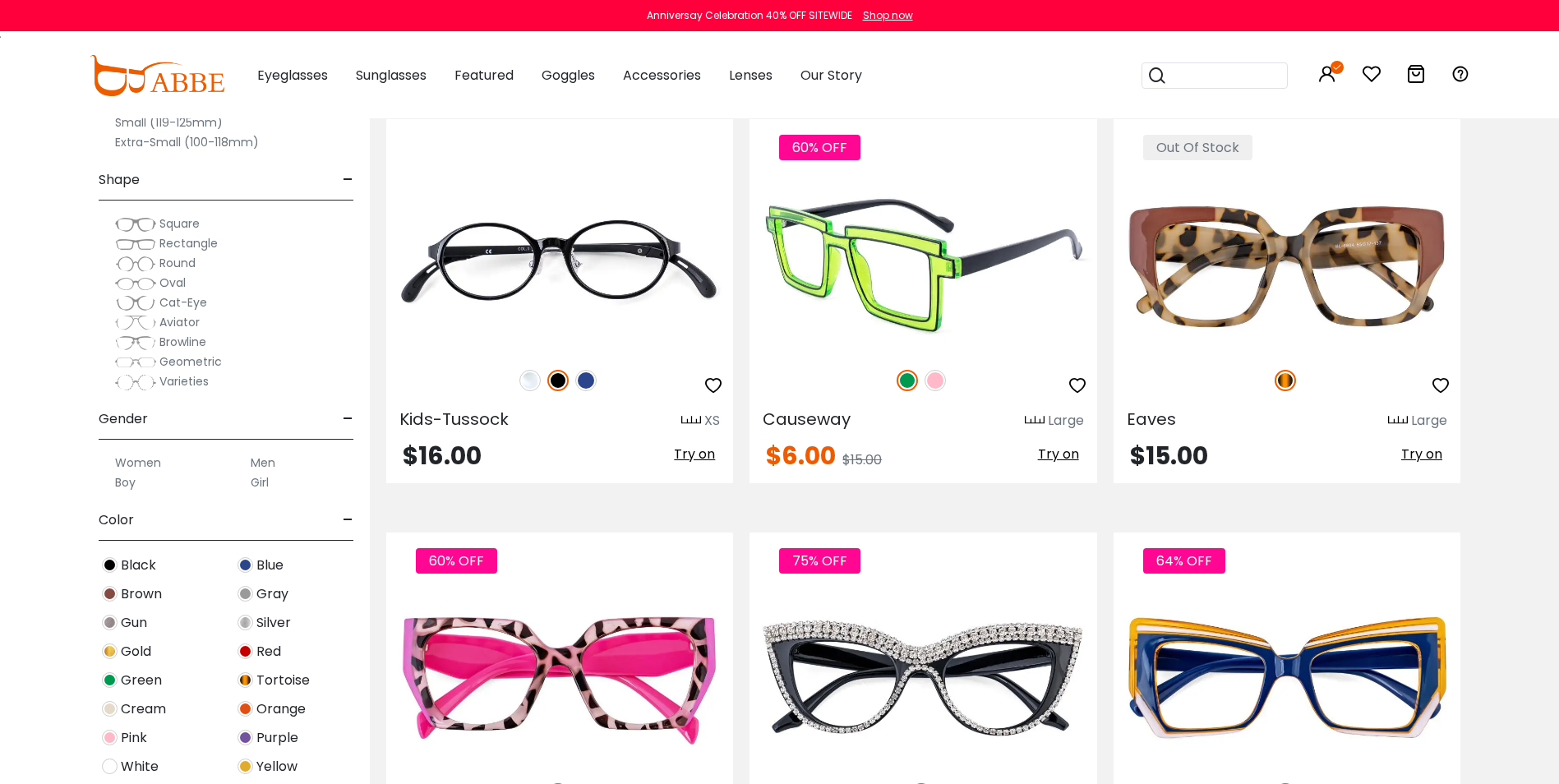
click at [936, 386] on img at bounding box center [935, 380] width 22 height 22
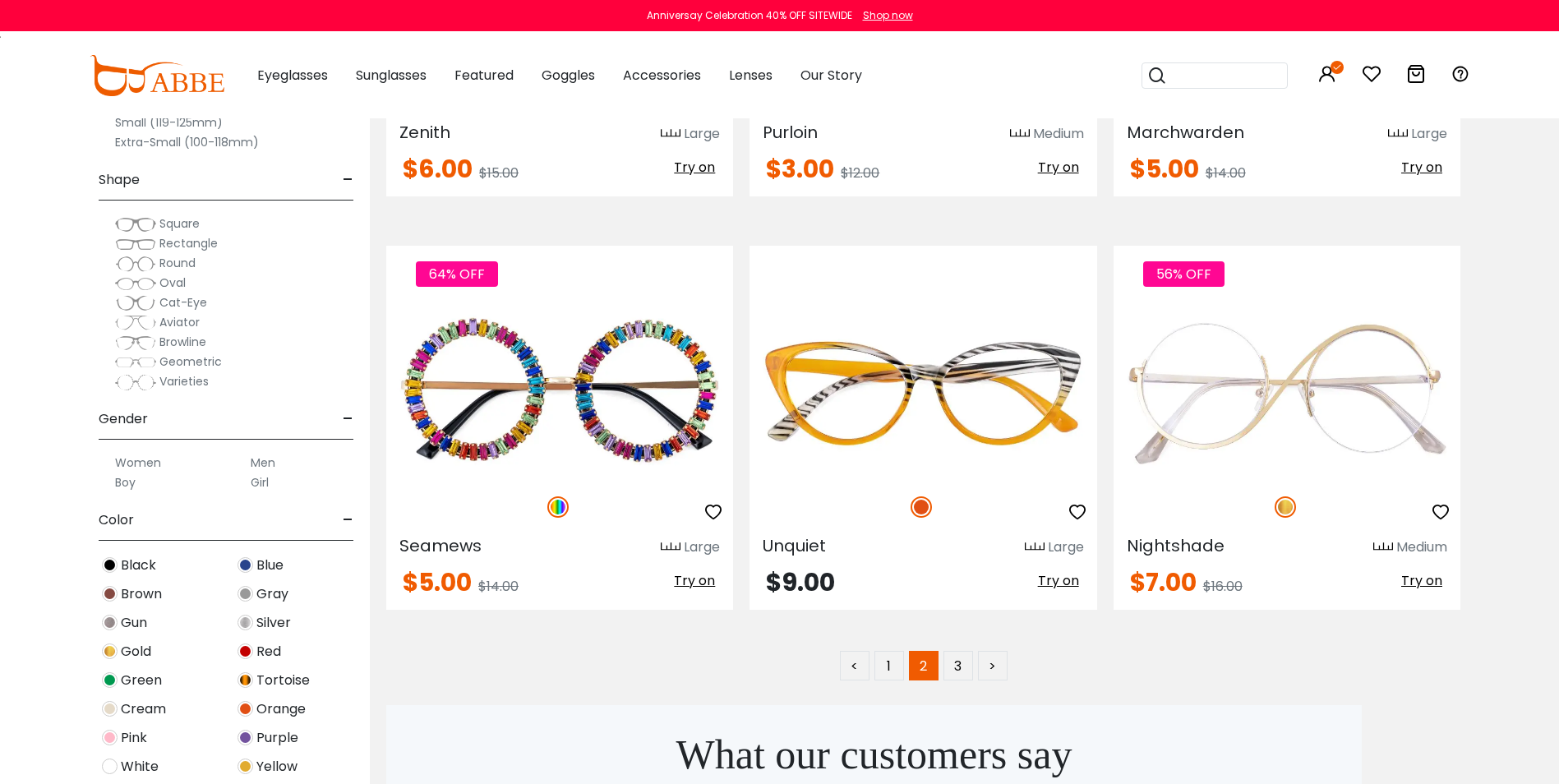
scroll to position [8379, 0]
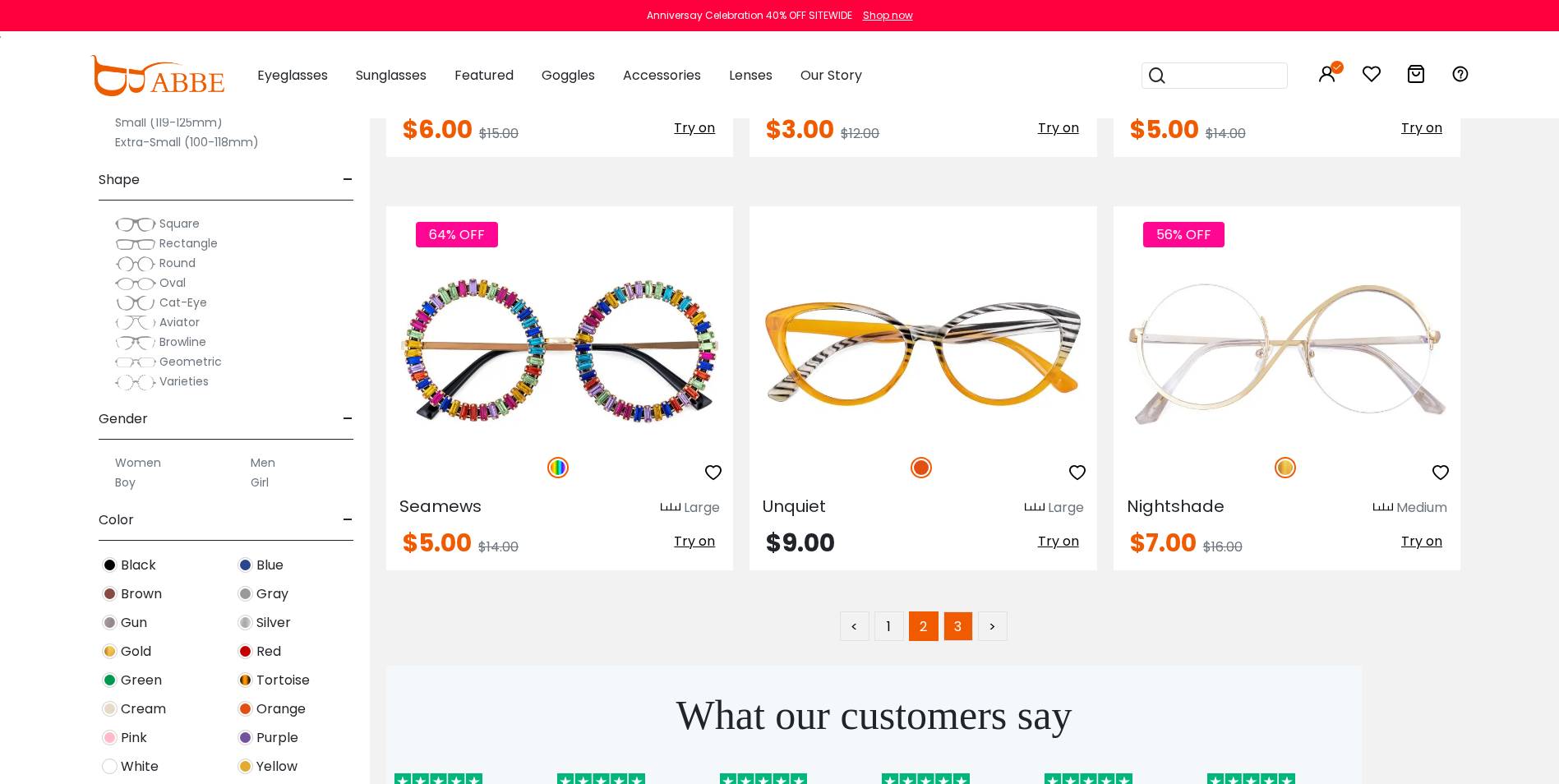
click at [962, 630] on link "3" at bounding box center [958, 626] width 29 height 29
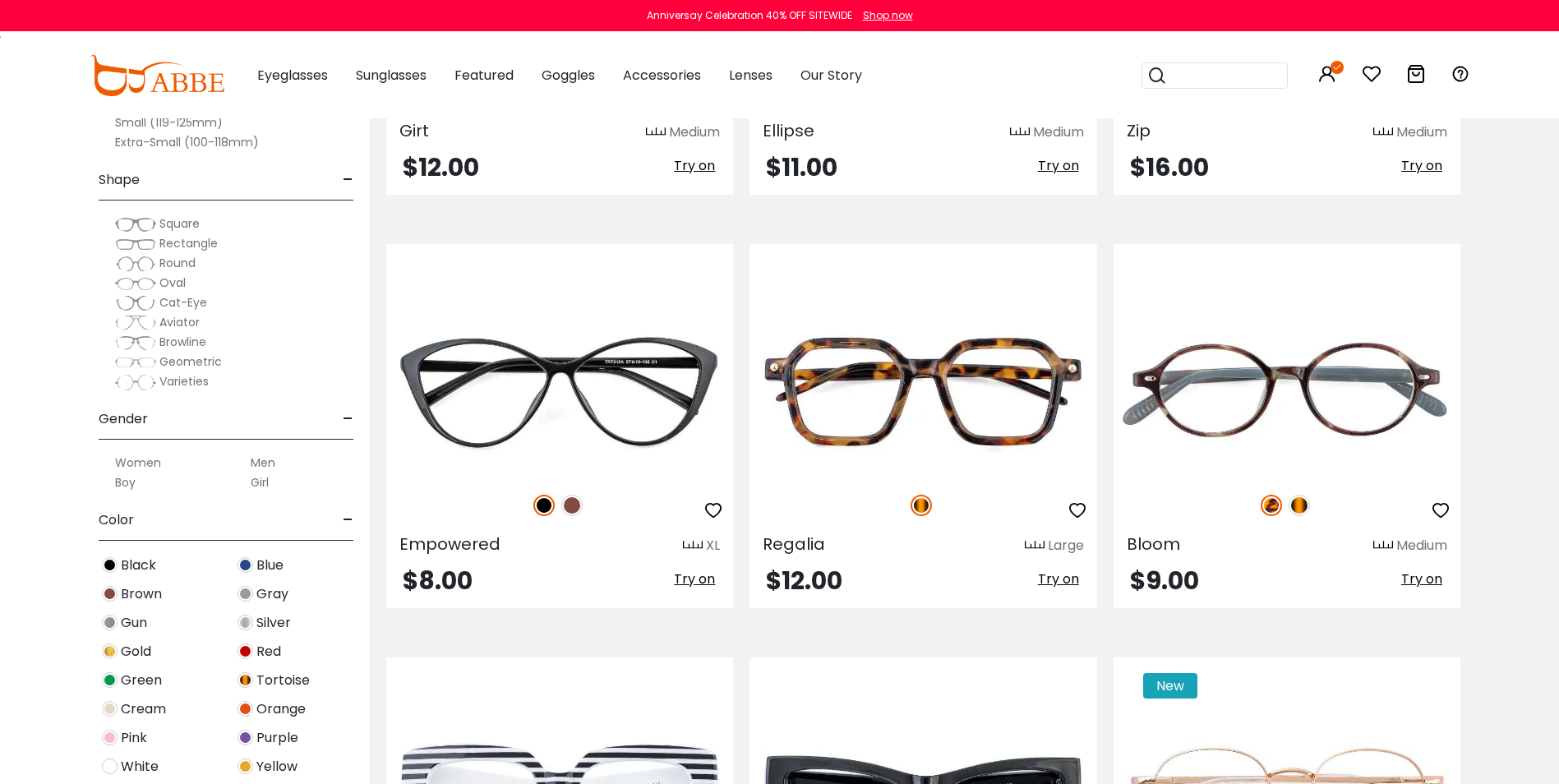
scroll to position [2711, 0]
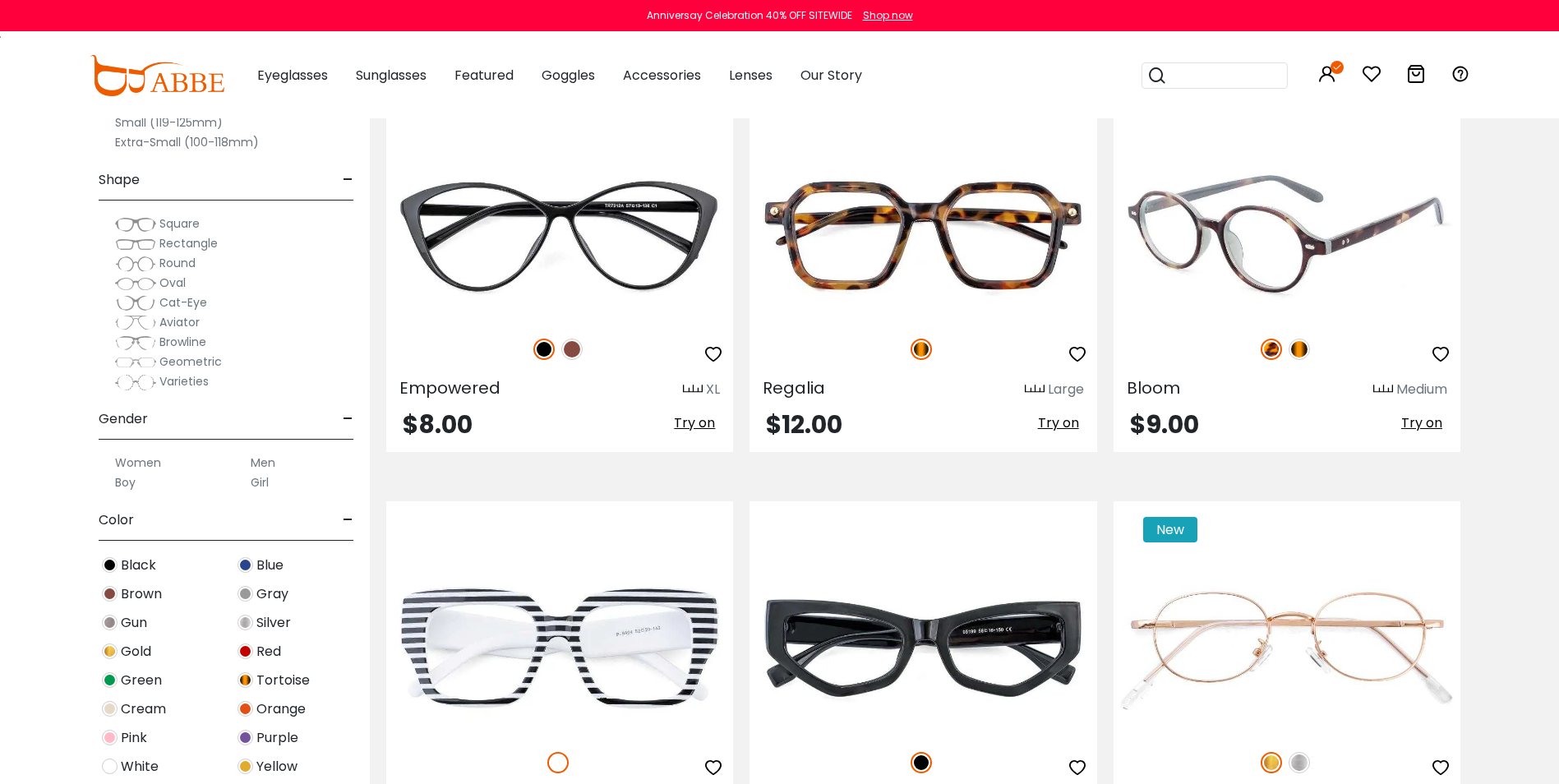
click at [1293, 354] on img at bounding box center [1299, 349] width 22 height 22
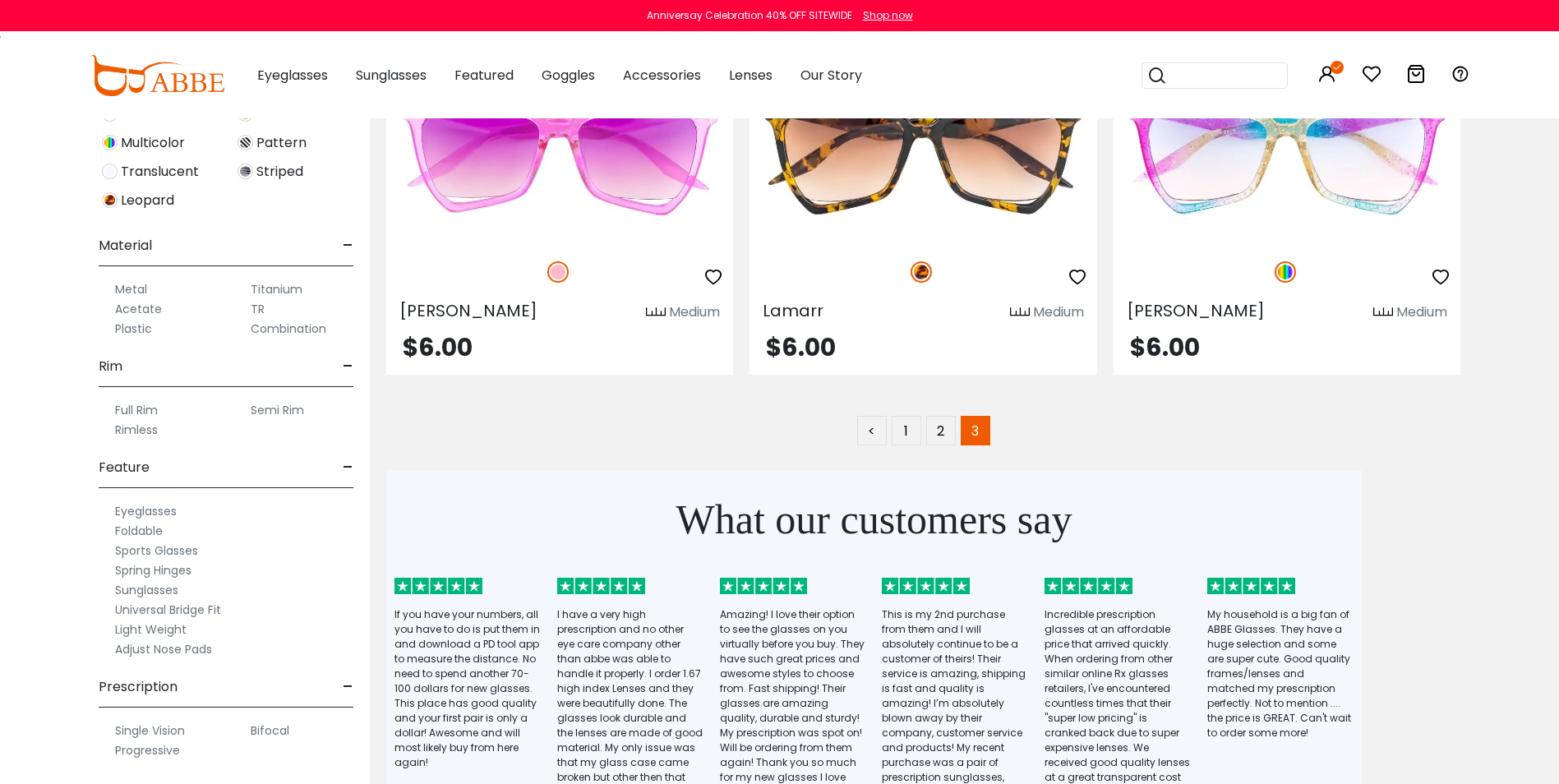
scroll to position [653, 0]
click at [162, 747] on label "Progressive" at bounding box center [147, 749] width 65 height 20
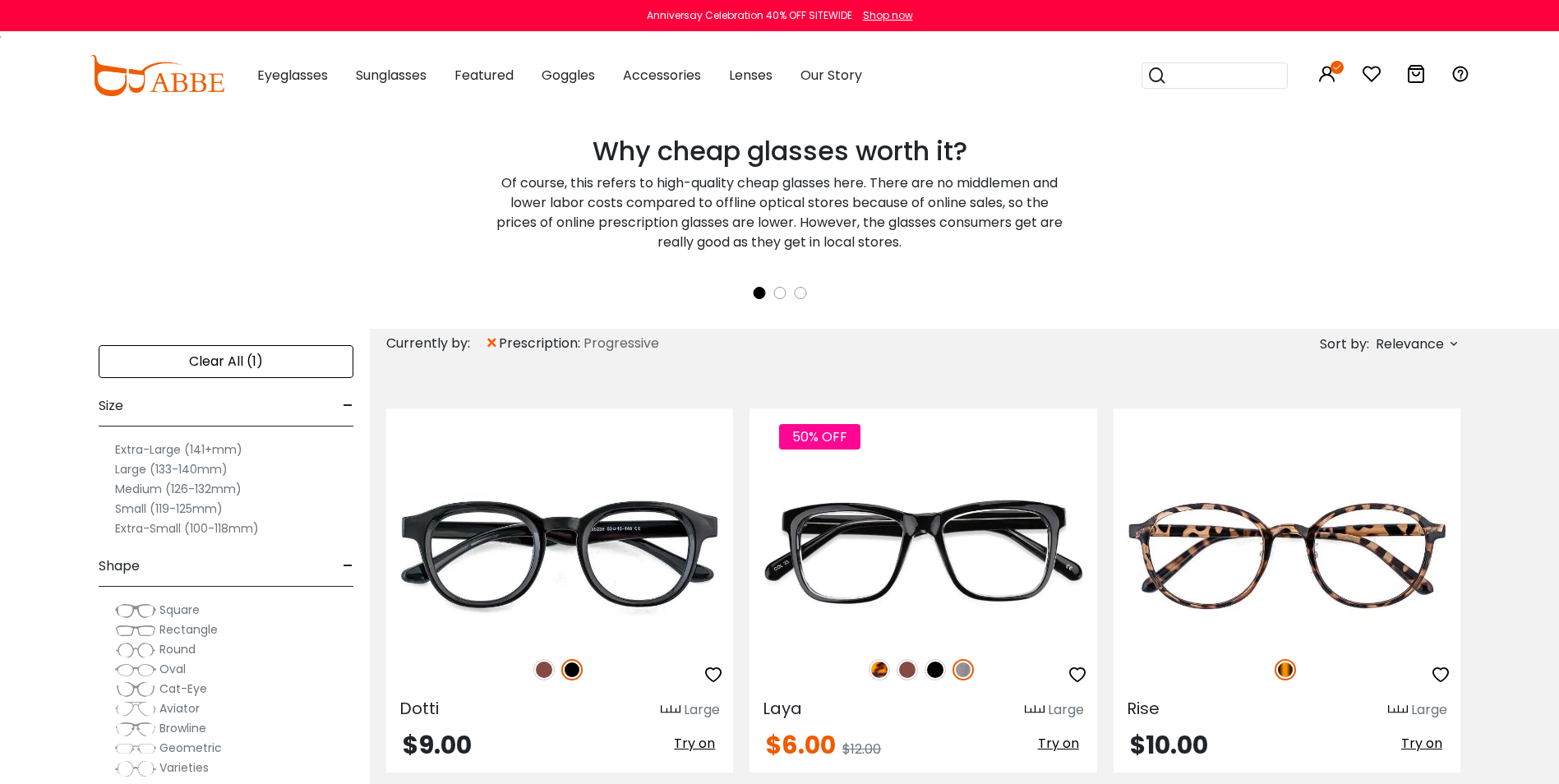
scroll to position [329, 0]
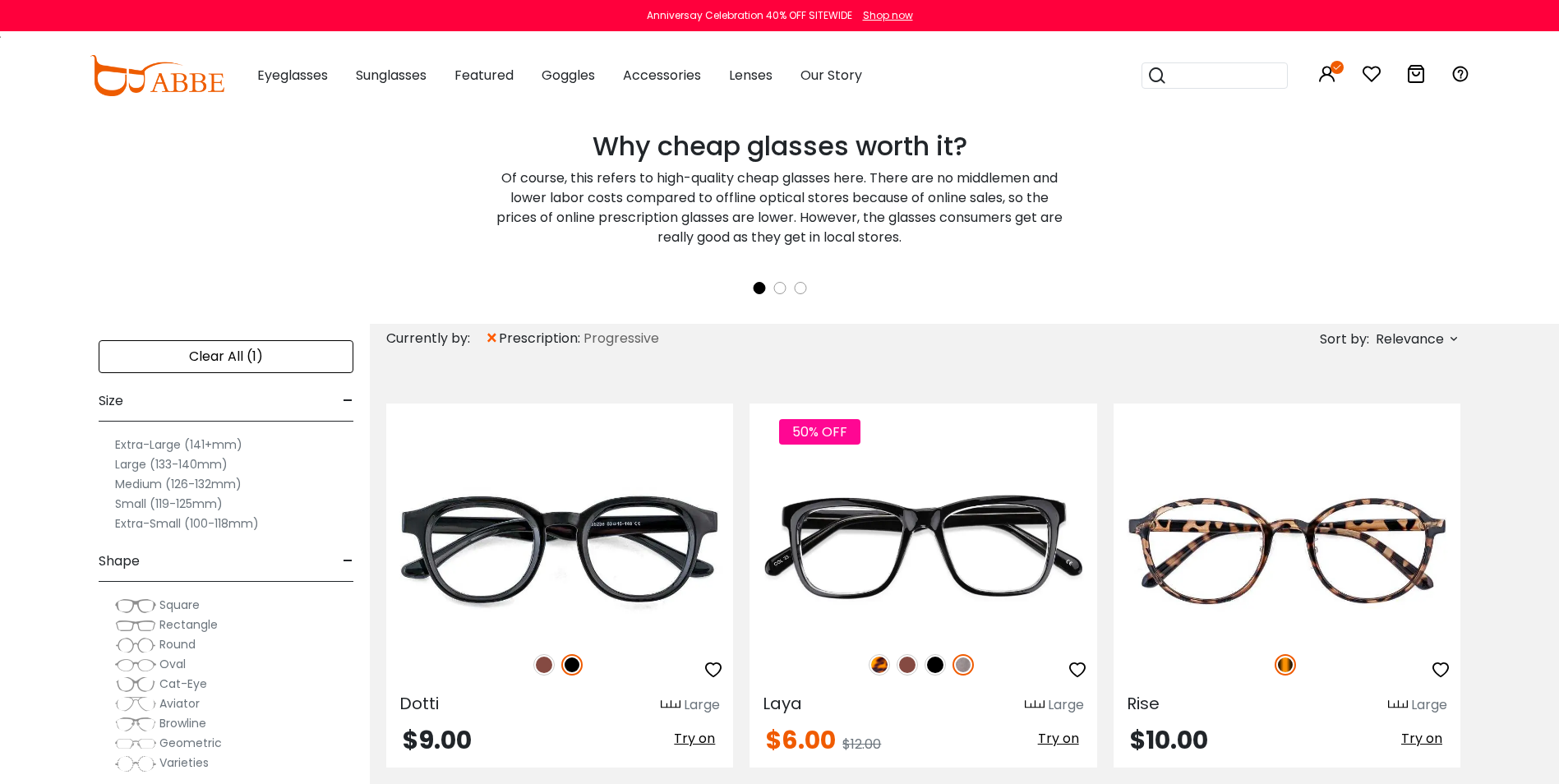
click at [143, 508] on label "Small (119-125mm)" at bounding box center [169, 503] width 108 height 20
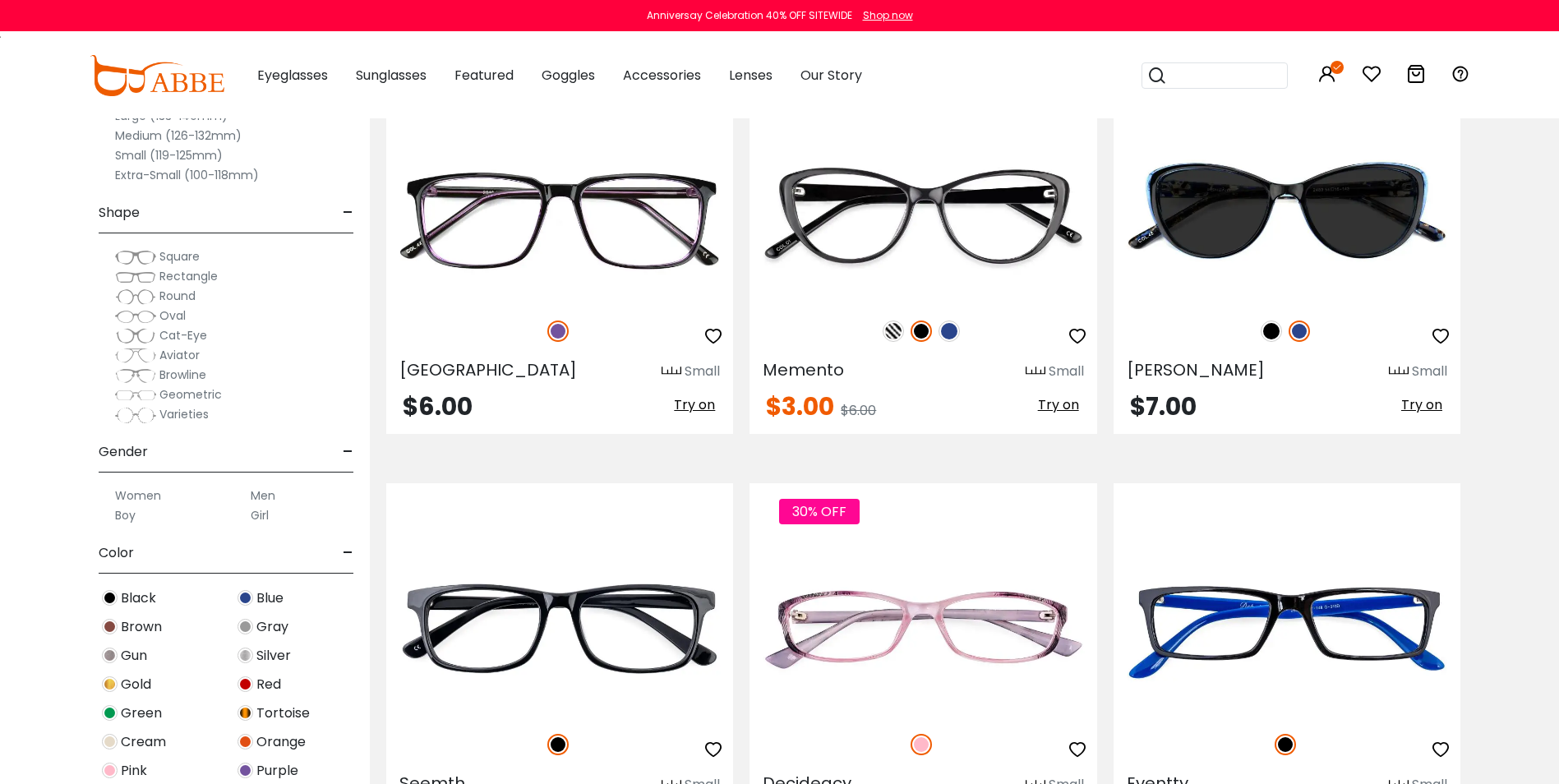
scroll to position [657, 0]
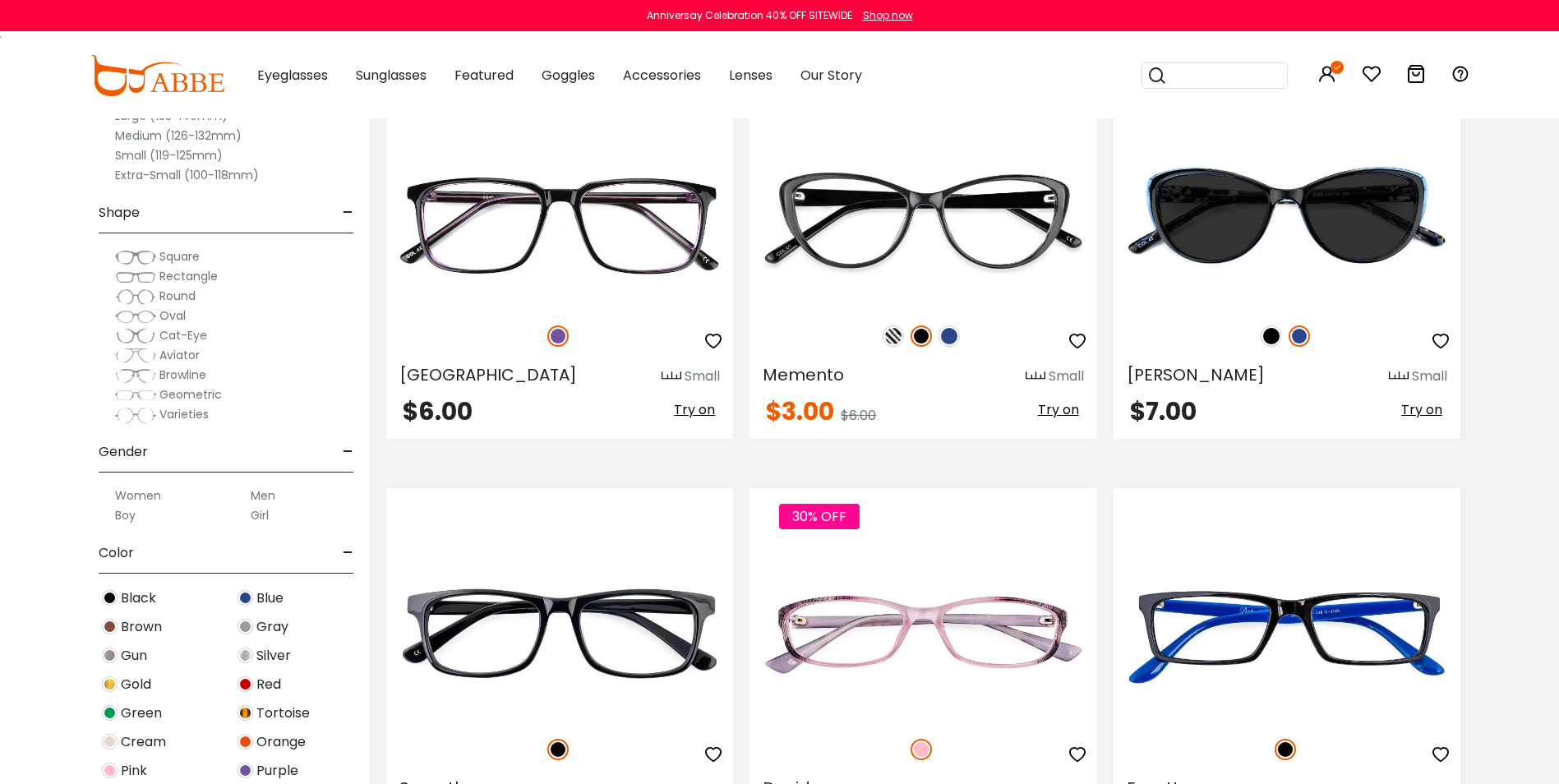
click at [881, 15] on div "Shop now" at bounding box center [888, 15] width 50 height 15
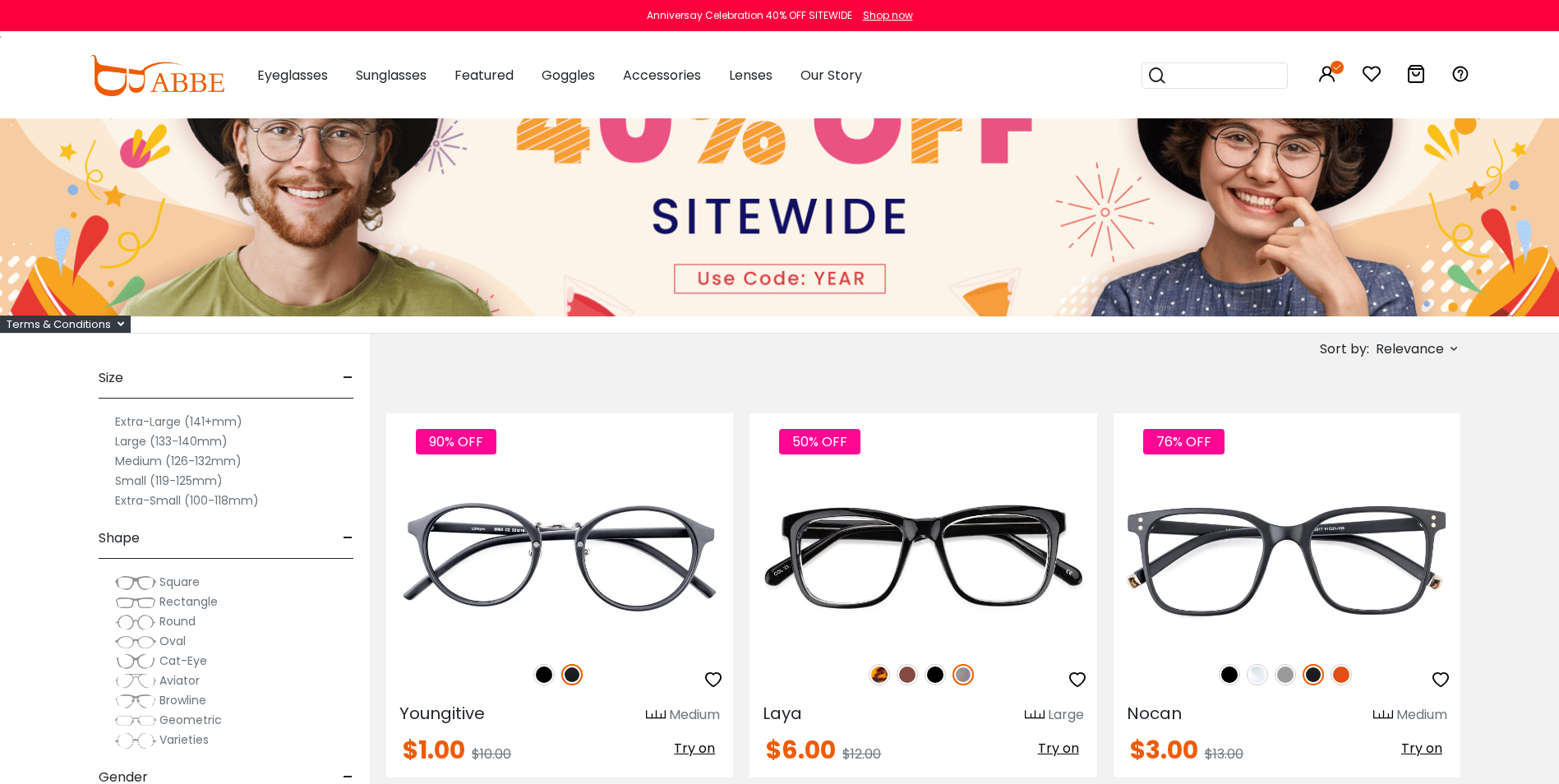
scroll to position [164, 0]
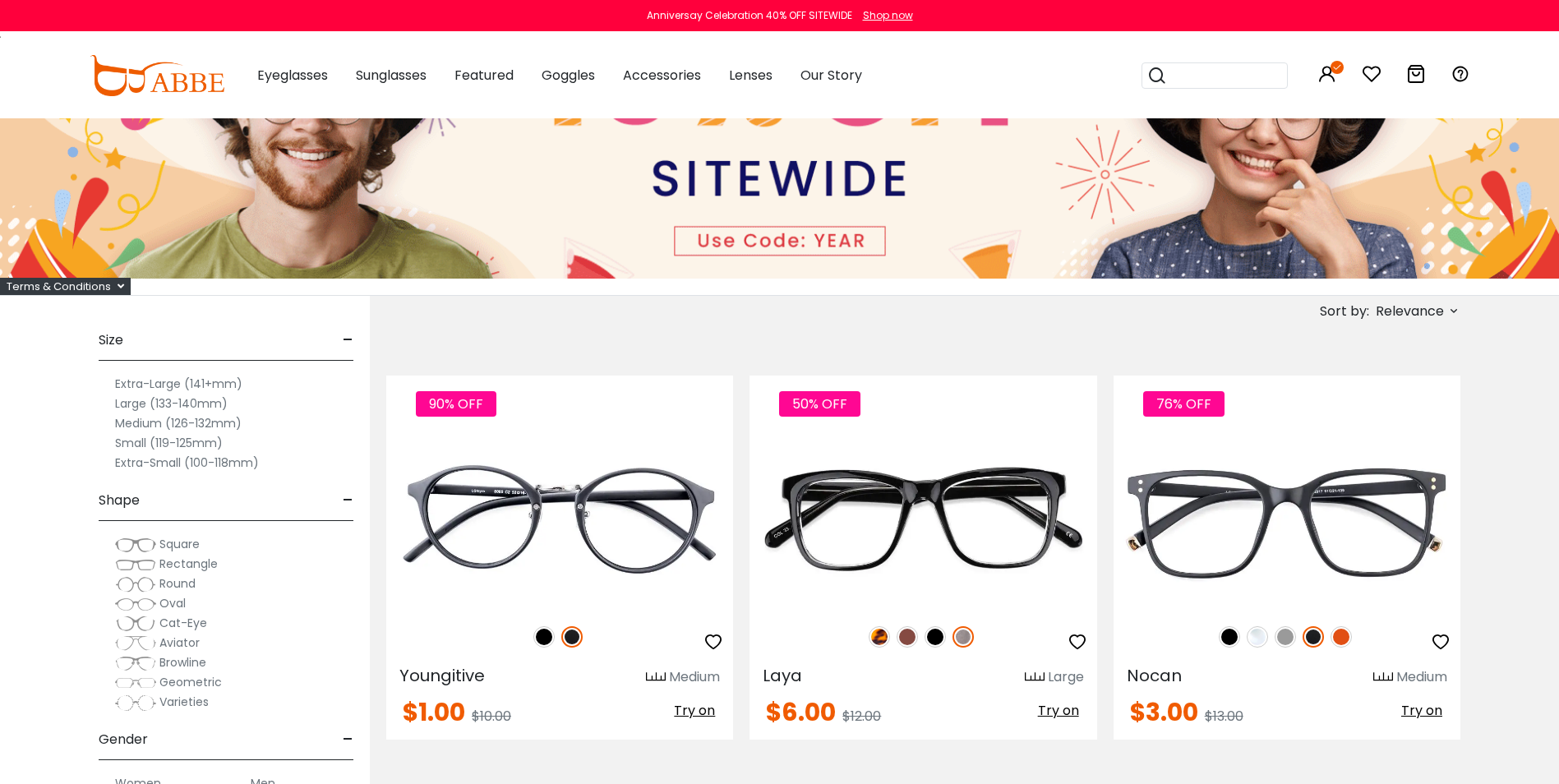
click at [164, 442] on label "Small (119-125mm)" at bounding box center [169, 442] width 108 height 20
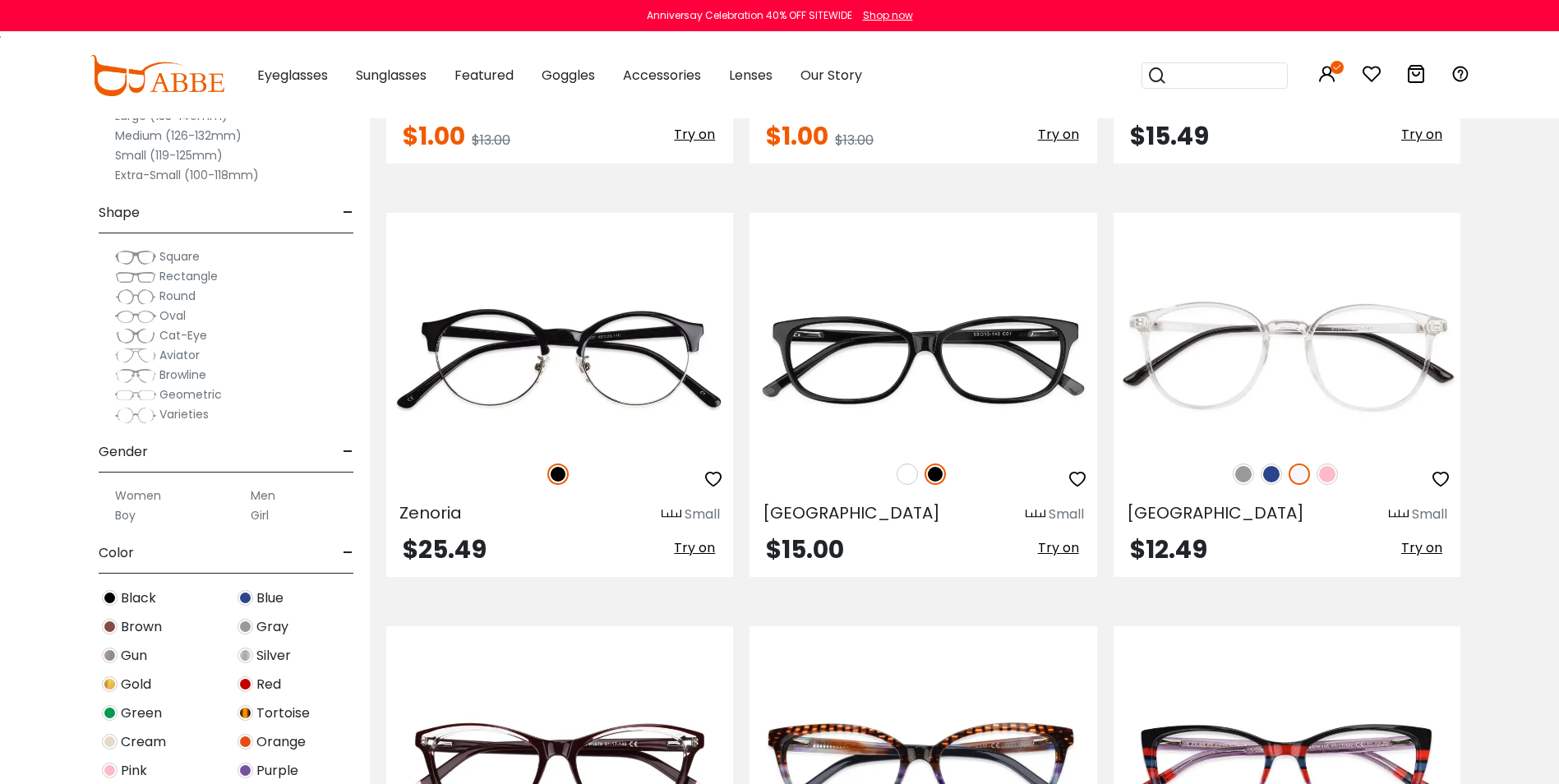
scroll to position [2465, 0]
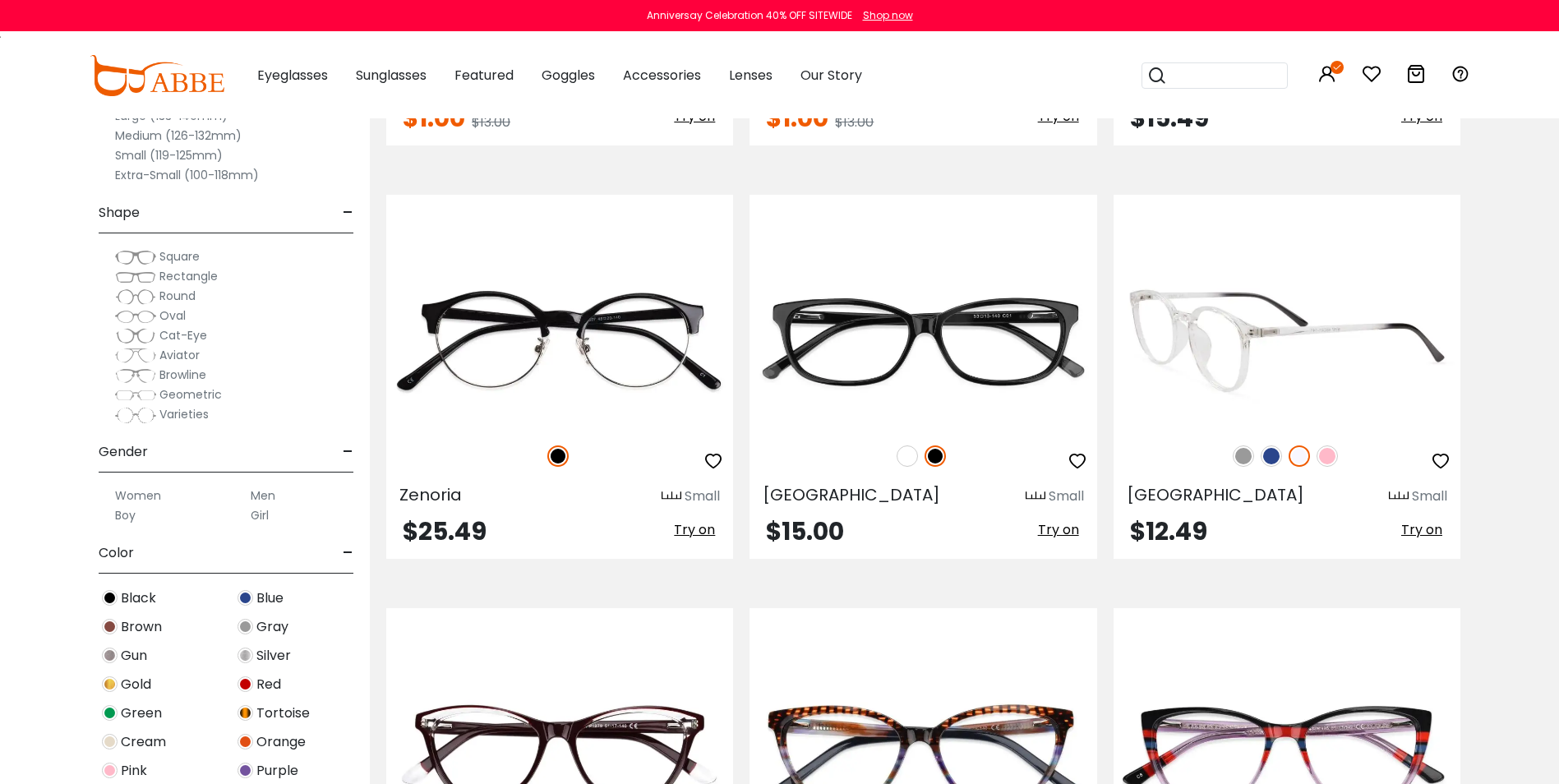
click at [1272, 448] on img at bounding box center [1271, 455] width 22 height 22
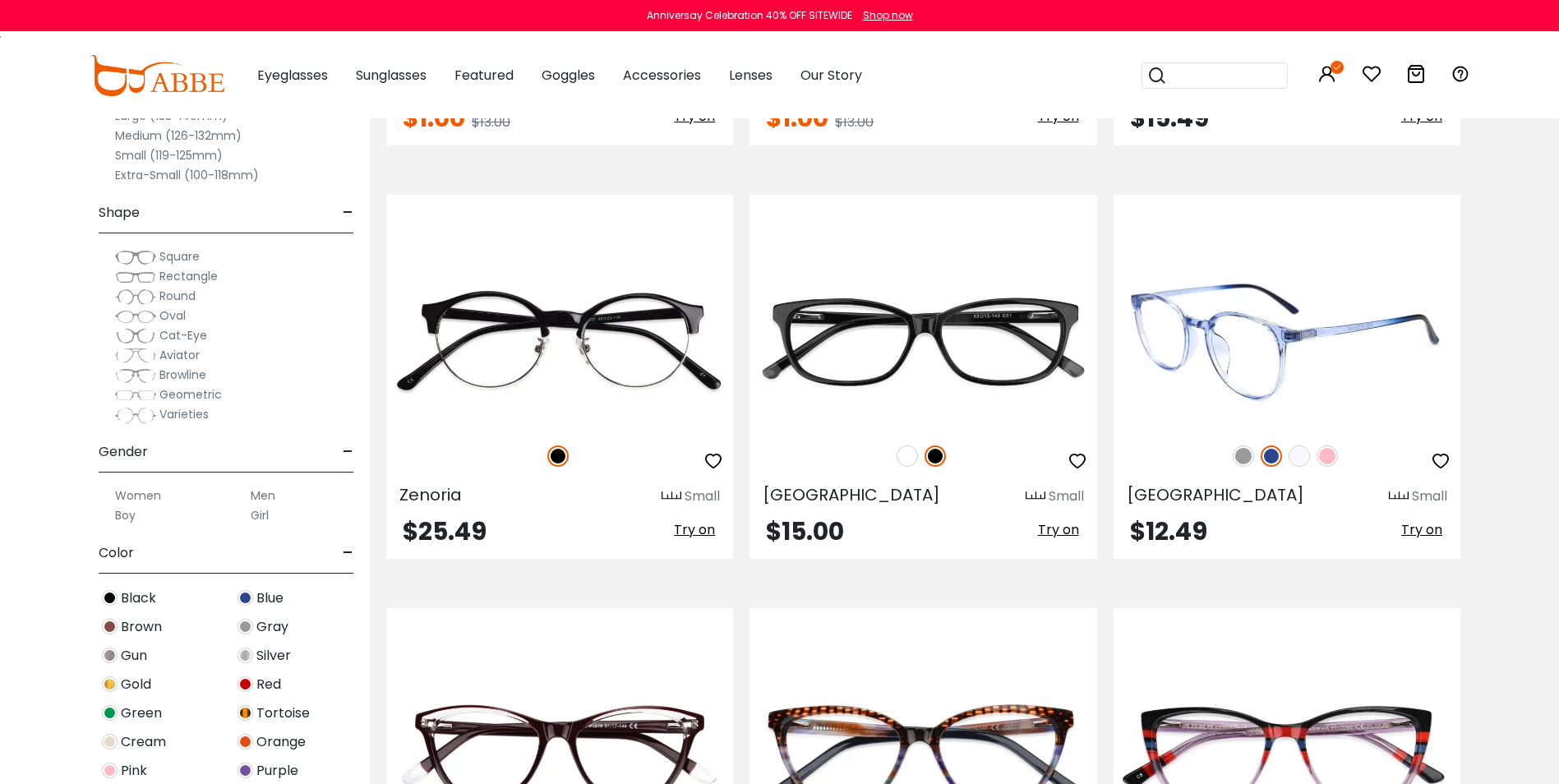
click at [1328, 461] on img at bounding box center [1327, 455] width 22 height 22
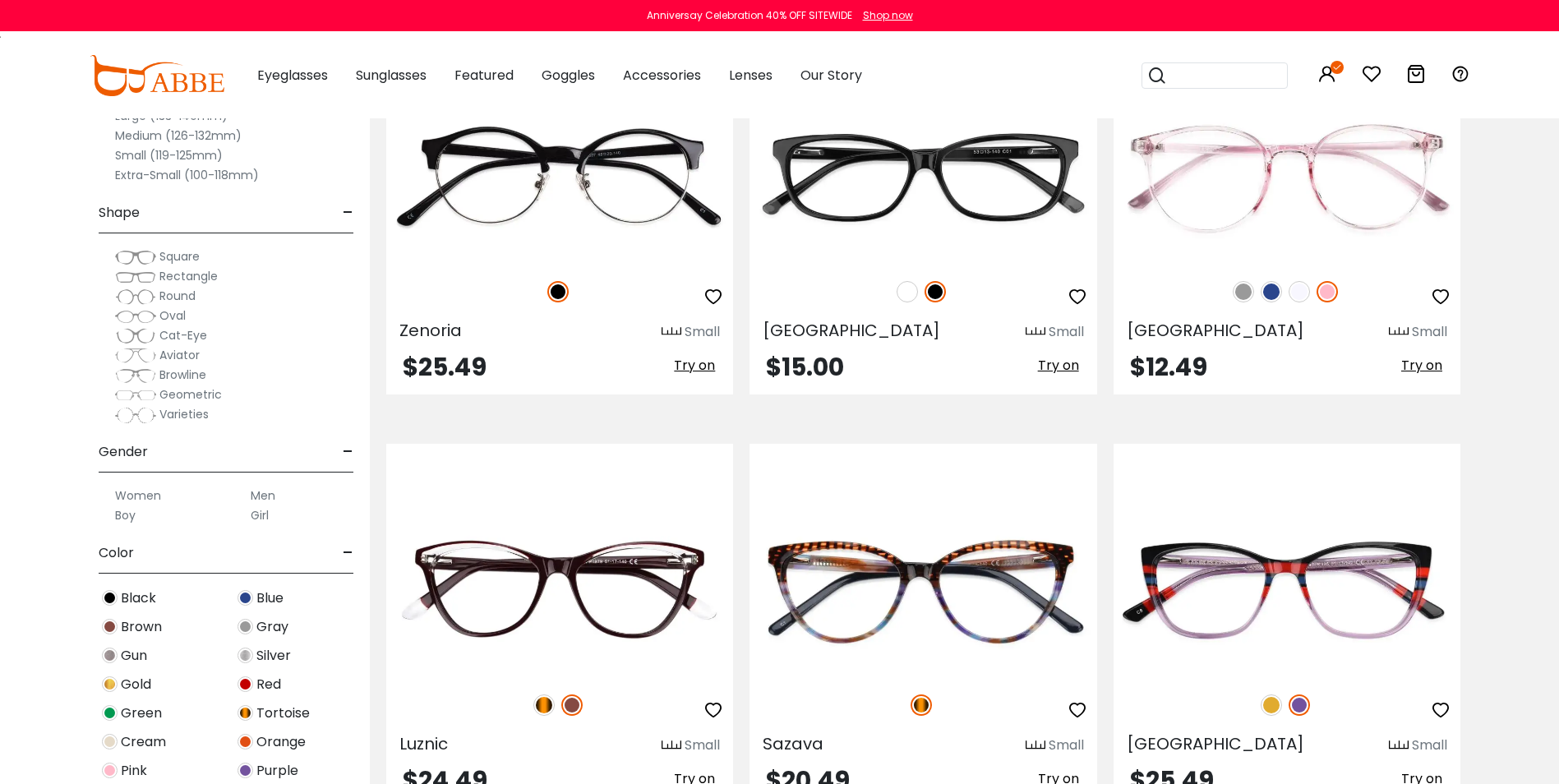
scroll to position [2711, 0]
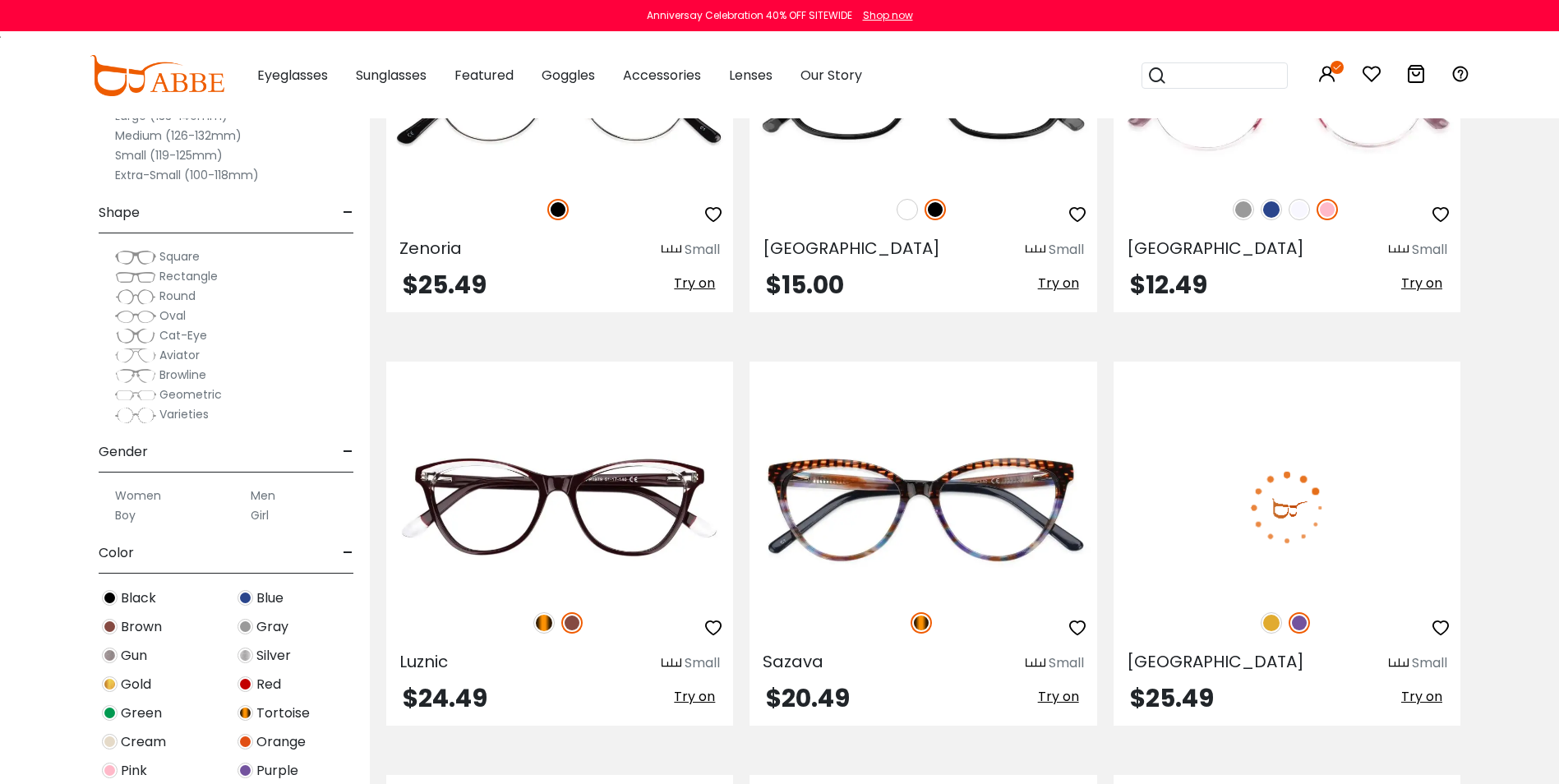
click at [1260, 622] on img at bounding box center [1271, 622] width 22 height 22
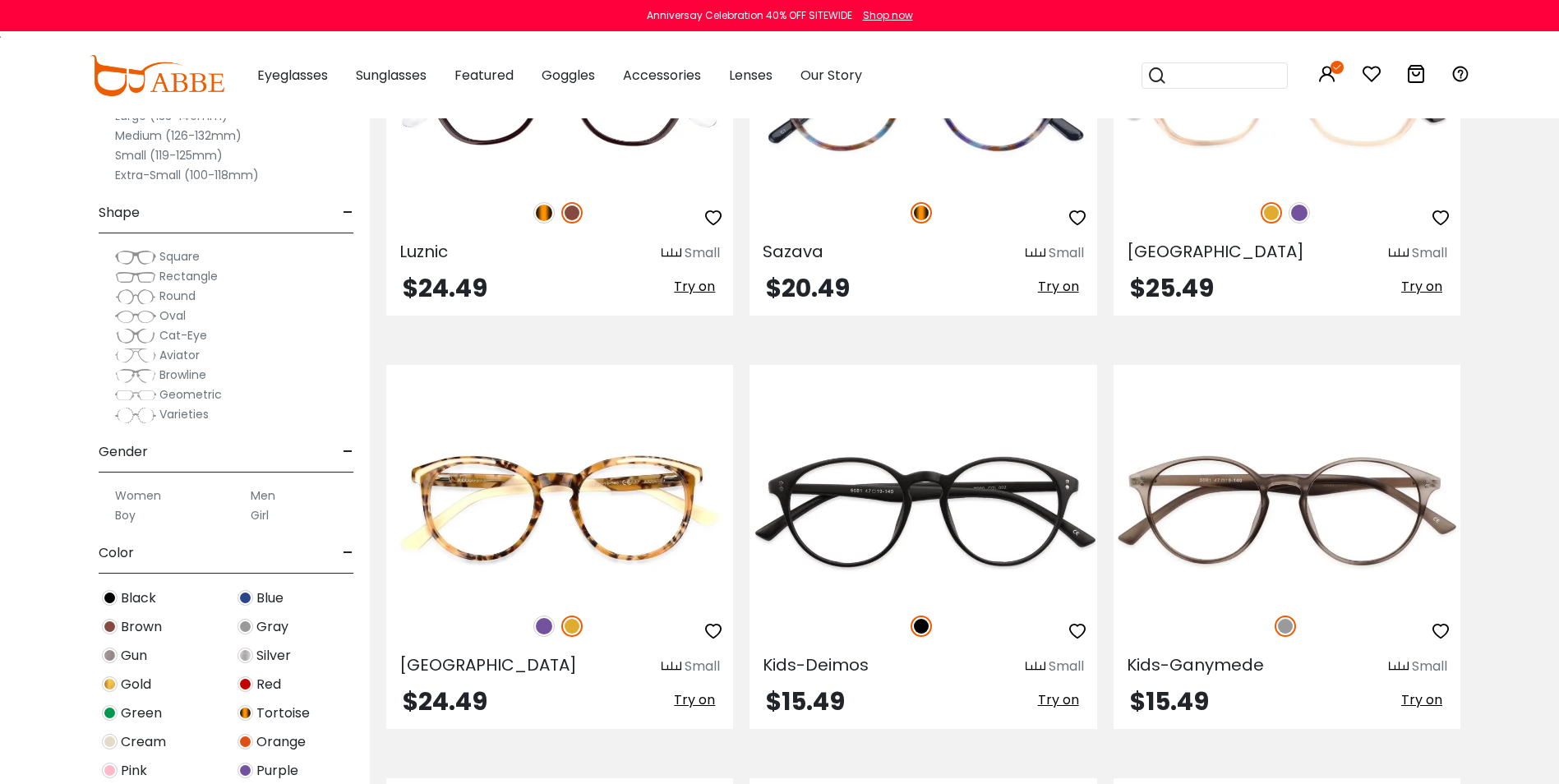
scroll to position [3121, 0]
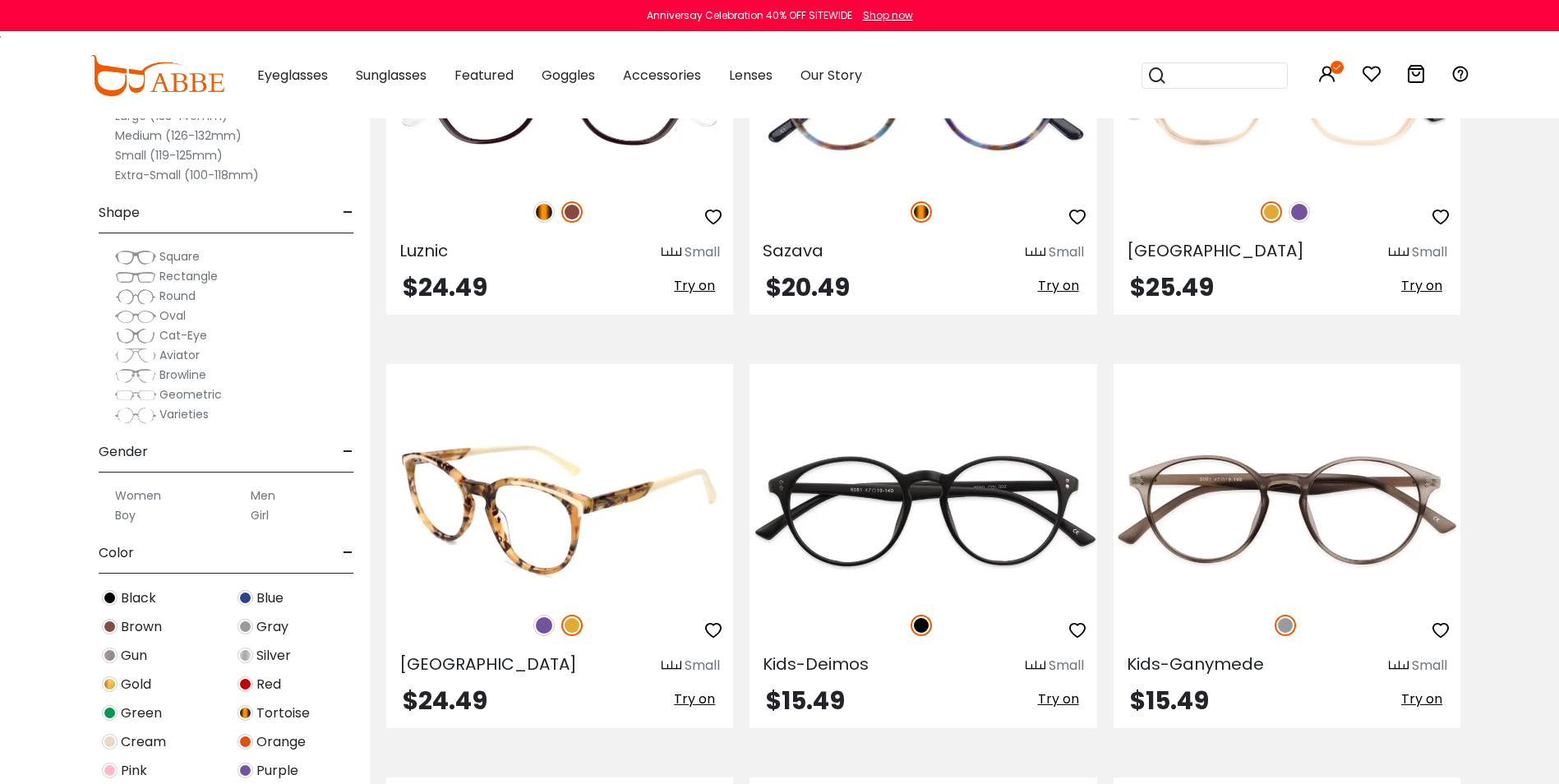
click at [534, 633] on div at bounding box center [560, 625] width 347 height 34
click at [541, 621] on img at bounding box center [543, 625] width 22 height 22
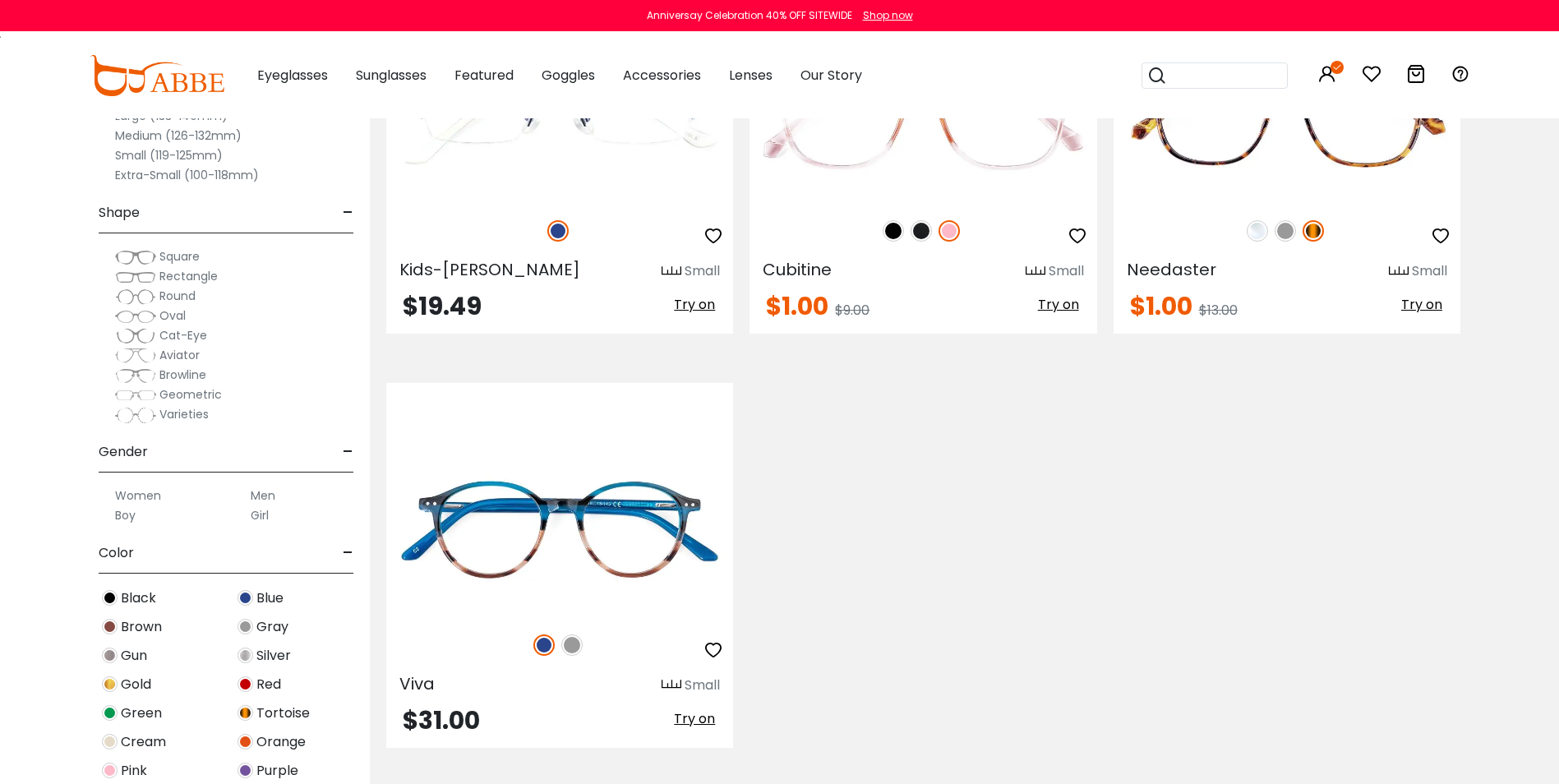
scroll to position [5997, 0]
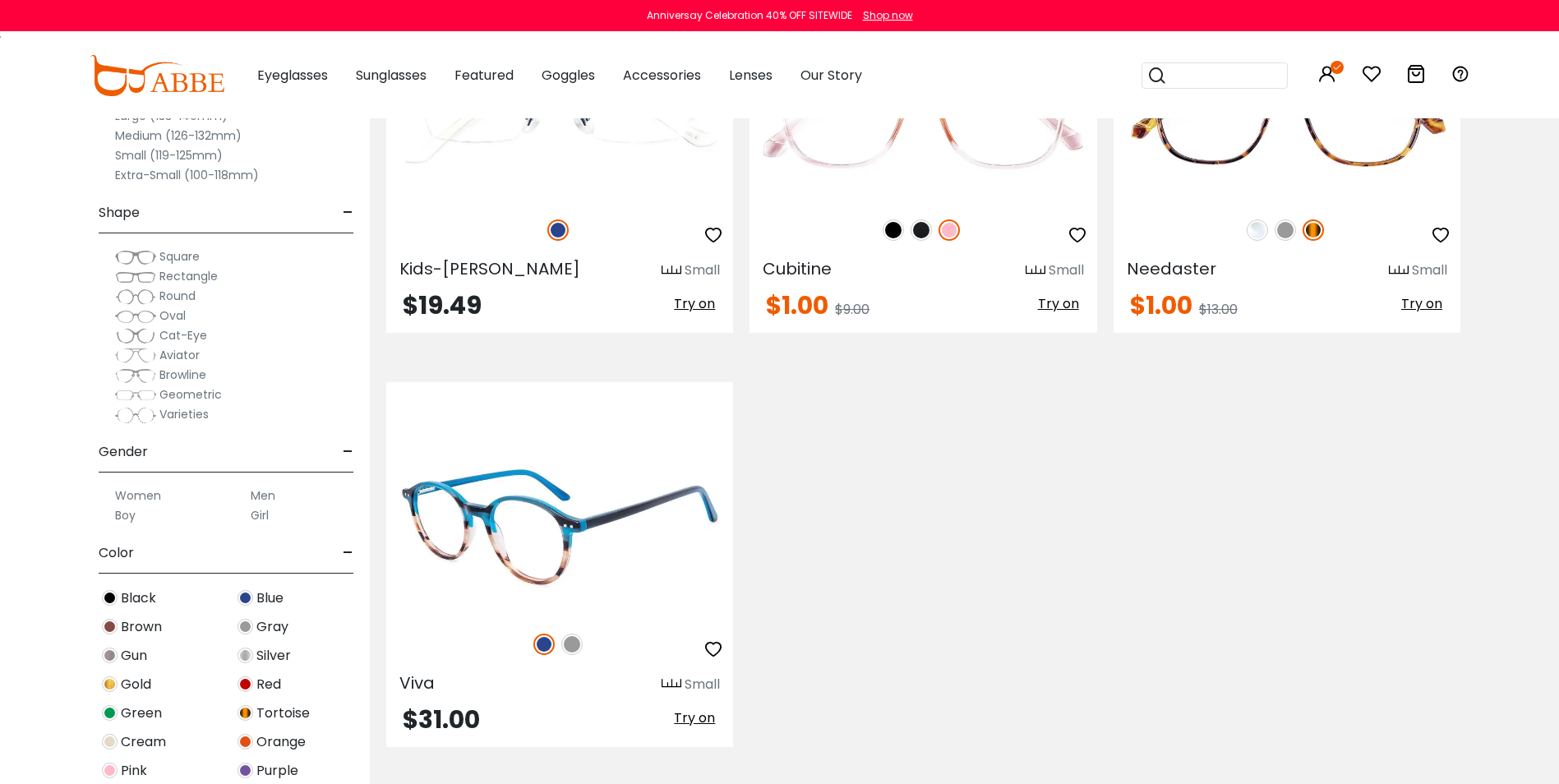
click at [570, 645] on img at bounding box center [572, 644] width 22 height 22
